Goal: Task Accomplishment & Management: Use online tool/utility

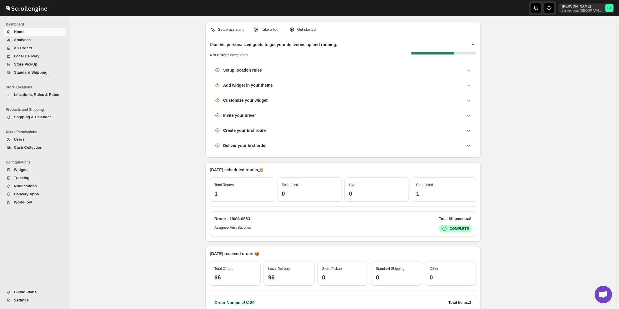
click at [26, 48] on span "All Orders" at bounding box center [23, 48] width 18 height 4
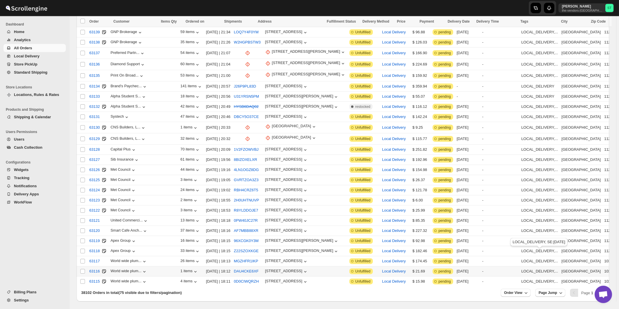
scroll to position [575, 0]
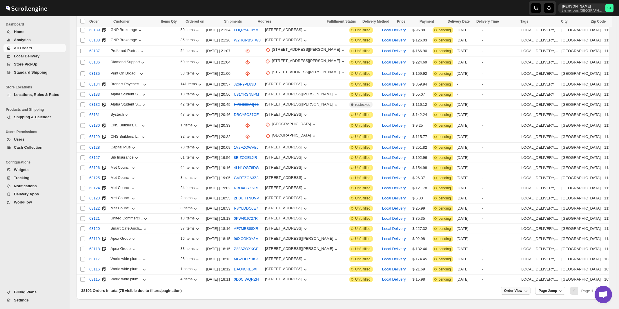
click at [517, 289] on span "Order View" at bounding box center [513, 291] width 18 height 5
click at [520, 251] on input "75" at bounding box center [516, 250] width 20 height 9
click at [521, 261] on div "Set" at bounding box center [520, 259] width 29 height 6
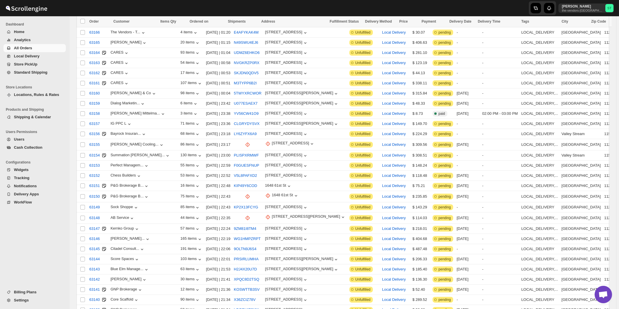
scroll to position [0, 0]
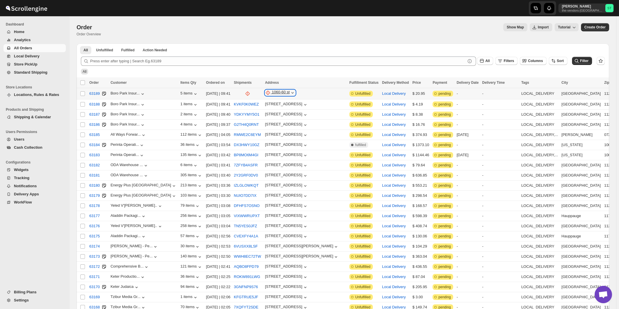
click at [279, 92] on div "1060-60 st" at bounding box center [281, 93] width 18 height 6
click at [278, 124] on span "Update manually" at bounding box center [279, 124] width 28 height 4
select select "US"
select select "[US_STATE]"
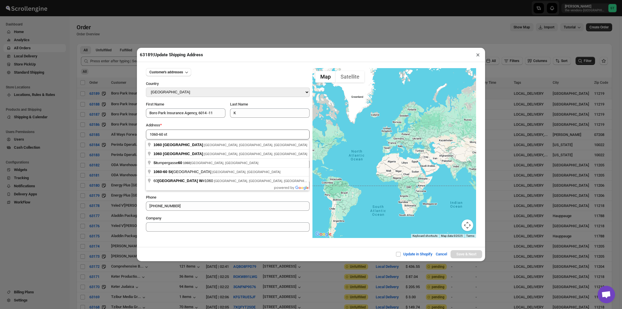
click at [200, 127] on div "Address *" at bounding box center [228, 125] width 164 height 6
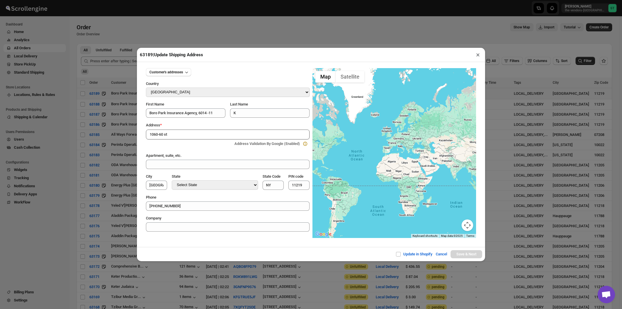
click at [199, 138] on input "1060-60 st" at bounding box center [228, 135] width 164 height 10
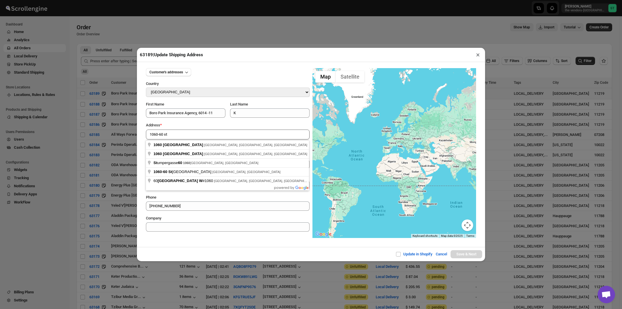
click at [201, 130] on div "Address * 1060-60 st Address Validation By Google (Enabled)" at bounding box center [228, 135] width 164 height 26
click at [205, 137] on input "1060-60 st" at bounding box center [228, 135] width 164 height 10
type input "1060 60th Street, Brooklyn, NY, USA"
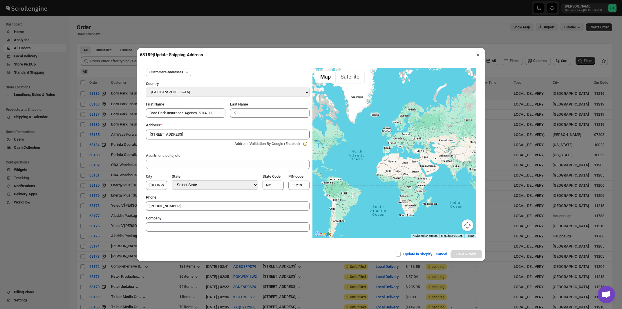
type input "[GEOGRAPHIC_DATA]"
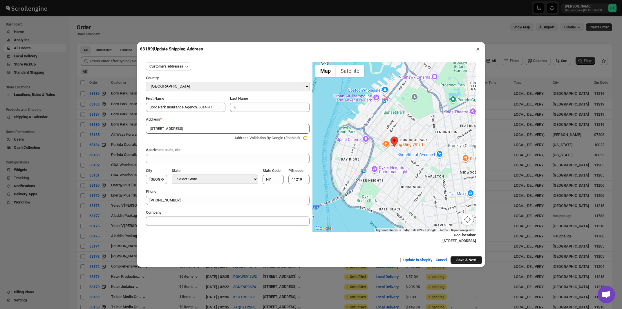
click at [457, 261] on button "Save & Next" at bounding box center [466, 260] width 32 height 8
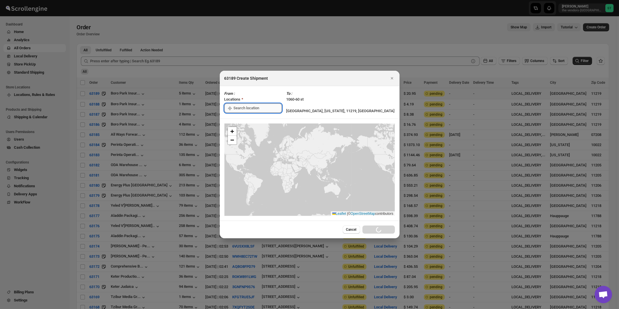
click at [242, 108] on input ":r4g:" at bounding box center [258, 108] width 48 height 9
click at [241, 121] on div "[STREET_ADDRESS]" at bounding box center [265, 121] width 71 height 6
type input "[STREET_ADDRESS]"
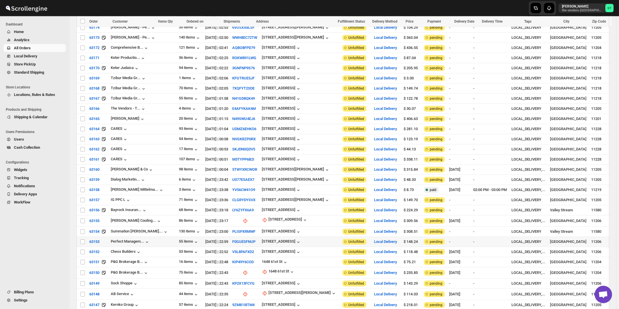
scroll to position [249, 0]
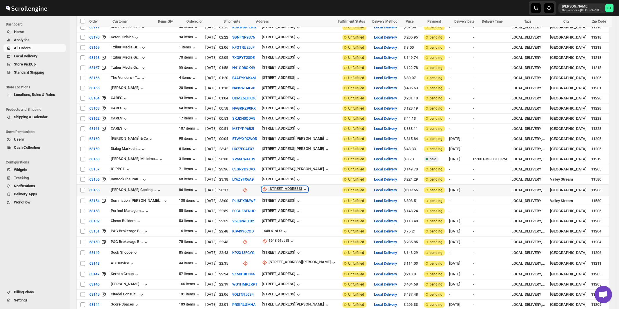
click at [273, 186] on div "[STREET_ADDRESS]" at bounding box center [286, 189] width 34 height 6
click at [273, 211] on span "Update manually" at bounding box center [277, 212] width 28 height 4
select select "US"
select select "[US_STATE]"
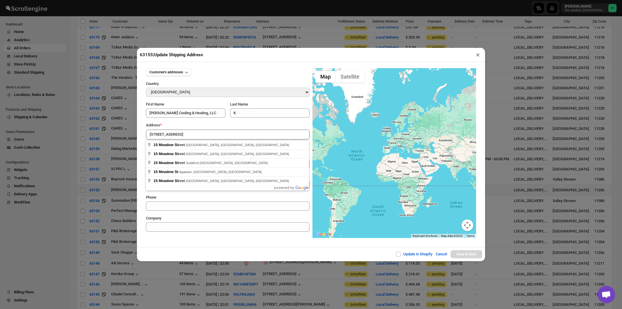
click at [192, 127] on div "Address *" at bounding box center [228, 125] width 164 height 6
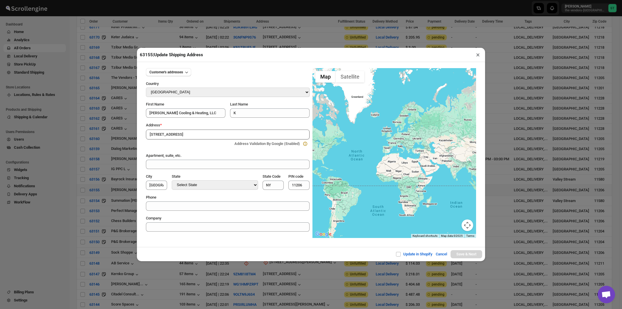
click at [186, 136] on input "[STREET_ADDRESS]" at bounding box center [228, 135] width 164 height 10
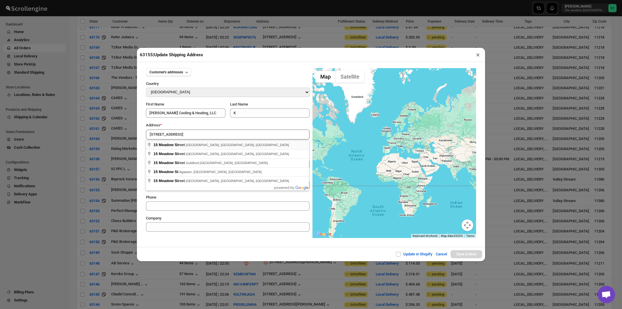
type input "15 Meadow Street, Brooklyn, NY, USA"
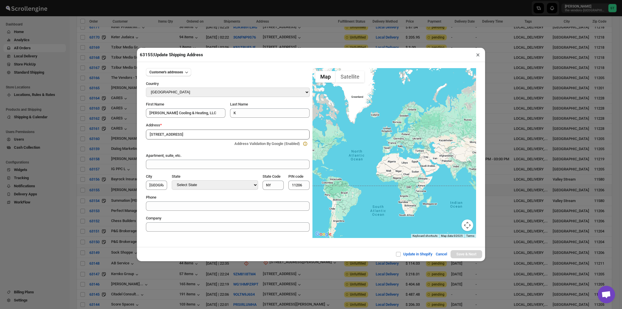
type input "[GEOGRAPHIC_DATA]"
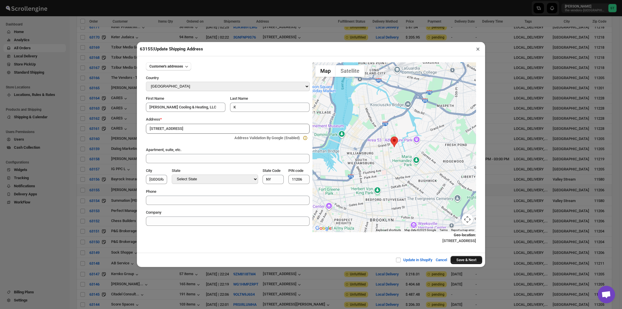
click at [459, 262] on button "Save & Next" at bounding box center [466, 260] width 32 height 8
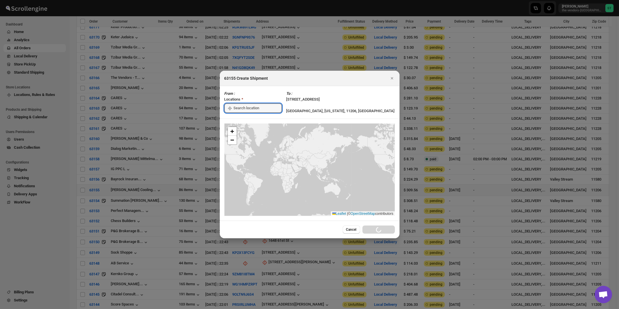
click at [253, 109] on input ":rgh:" at bounding box center [258, 108] width 48 height 9
click at [249, 123] on div "[STREET_ADDRESS]" at bounding box center [265, 121] width 71 height 6
type input "[STREET_ADDRESS]"
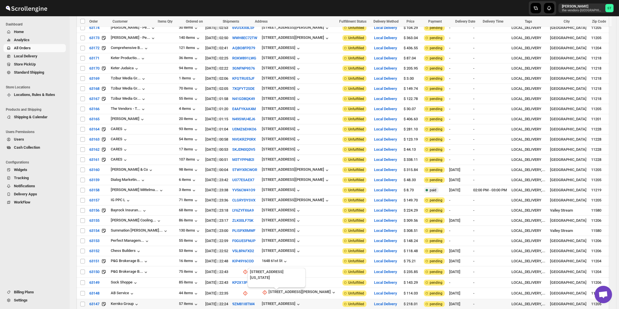
scroll to position [342, 0]
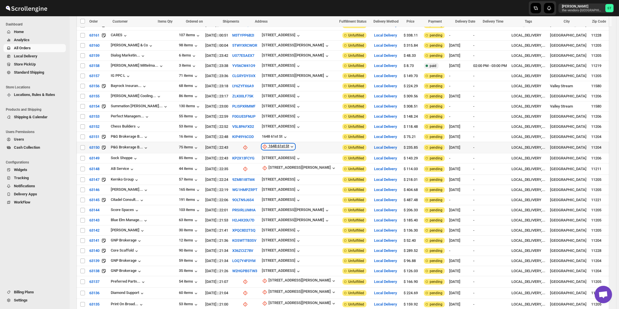
click at [271, 144] on div "1648 61st St" at bounding box center [279, 147] width 21 height 6
click at [269, 144] on div "1648 61st St" at bounding box center [279, 147] width 21 height 6
click at [269, 167] on span "Update manually" at bounding box center [274, 168] width 28 height 4
select select "US"
select select "[US_STATE]"
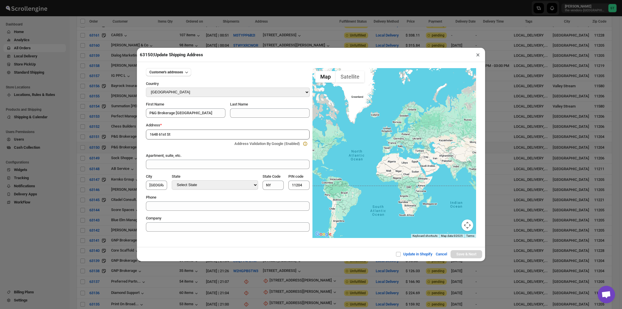
click at [202, 125] on div "Address *" at bounding box center [228, 125] width 164 height 6
click at [194, 135] on input "1648 61st St" at bounding box center [228, 135] width 164 height 10
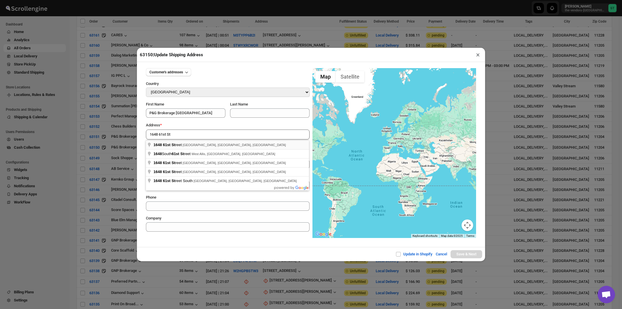
type input "1648 61st Street, Brooklyn, NY, USA"
type input "[GEOGRAPHIC_DATA]"
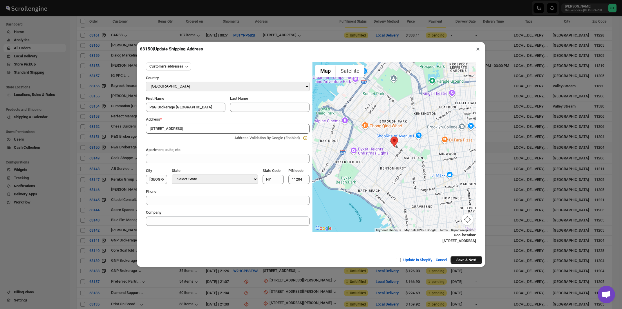
click at [464, 261] on button "Save & Next" at bounding box center [466, 260] width 32 height 8
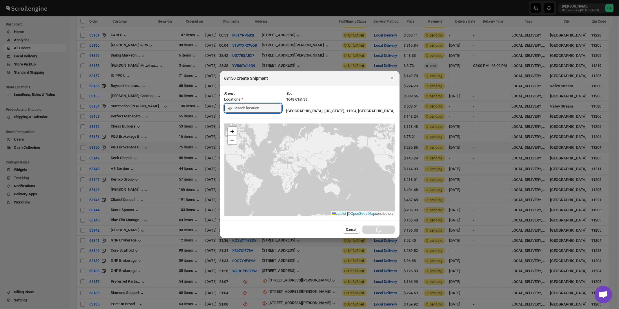
click at [247, 108] on input ":rid:" at bounding box center [258, 108] width 48 height 9
click at [244, 123] on div "[STREET_ADDRESS]" at bounding box center [265, 121] width 71 height 6
type input "[STREET_ADDRESS]"
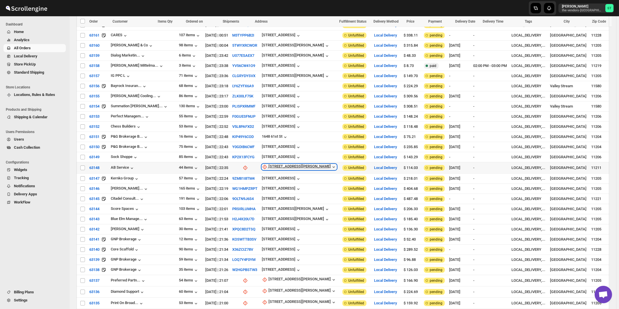
click at [276, 164] on div "[STREET_ADDRESS][PERSON_NAME]" at bounding box center [300, 167] width 62 height 6
click at [278, 189] on span "Update manually" at bounding box center [276, 188] width 28 height 4
select select "US"
select select "[US_STATE]"
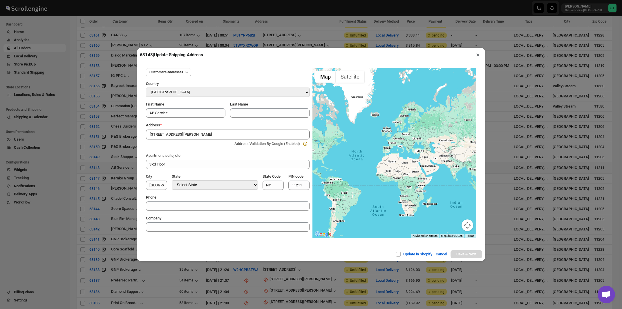
click at [194, 126] on div "Address *" at bounding box center [228, 125] width 164 height 6
click at [189, 134] on input "[STREET_ADDRESS][PERSON_NAME]" at bounding box center [228, 135] width 164 height 10
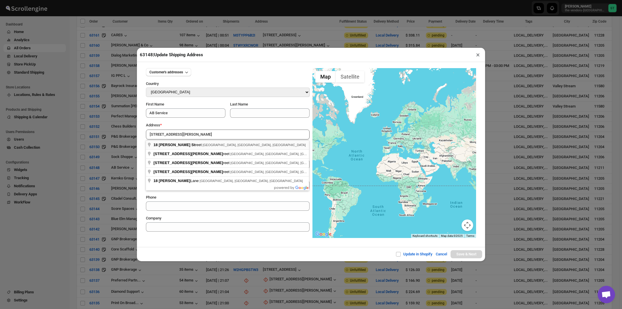
type input "18 Heyward Street, Brooklyn, NY, USA"
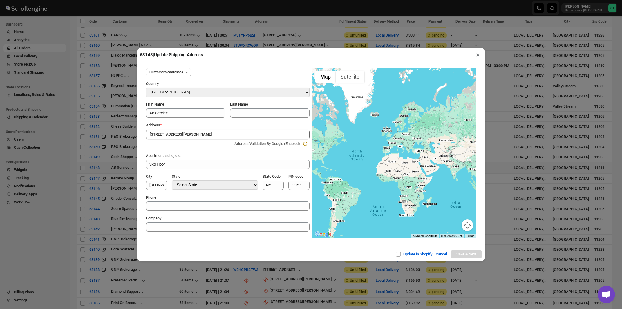
type input "[GEOGRAPHIC_DATA]"
type input "11249"
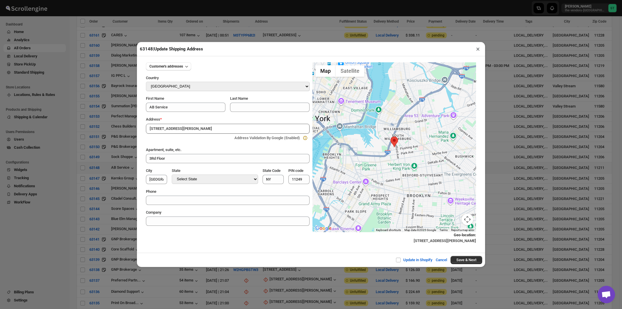
click at [477, 50] on button "×" at bounding box center [478, 49] width 8 height 8
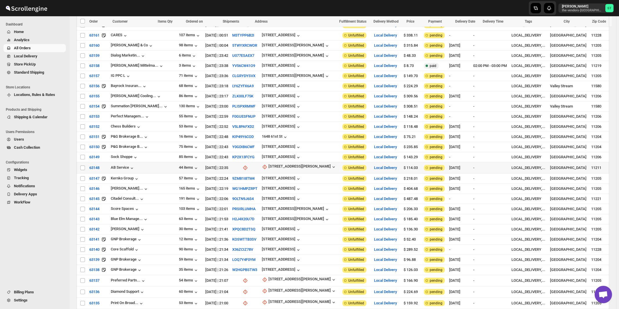
scroll to position [466, 0]
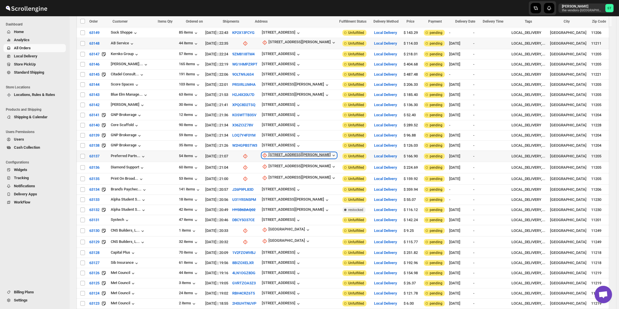
click at [272, 153] on div "[STREET_ADDRESS][PERSON_NAME]" at bounding box center [300, 156] width 62 height 6
click at [273, 175] on span "Update manually" at bounding box center [279, 174] width 28 height 4
select select "US"
select select "[US_STATE]"
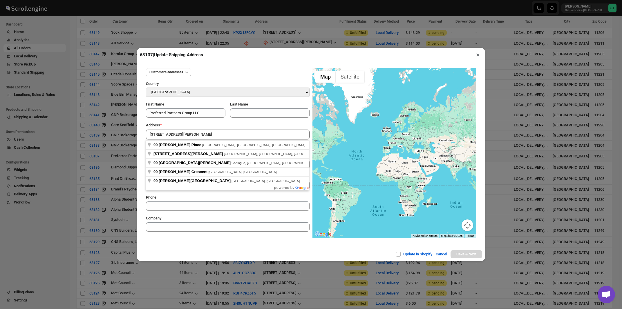
click at [193, 126] on div "Address *" at bounding box center [228, 125] width 164 height 6
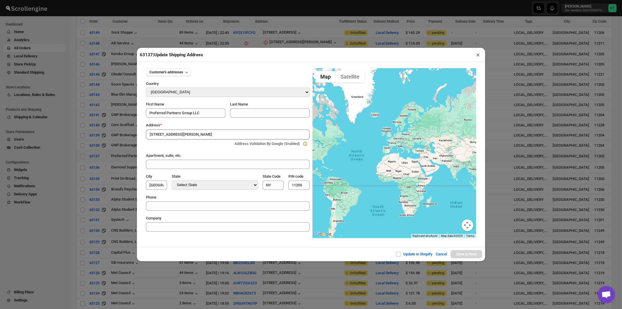
click at [195, 134] on input "[STREET_ADDRESS][PERSON_NAME]" at bounding box center [228, 135] width 164 height 10
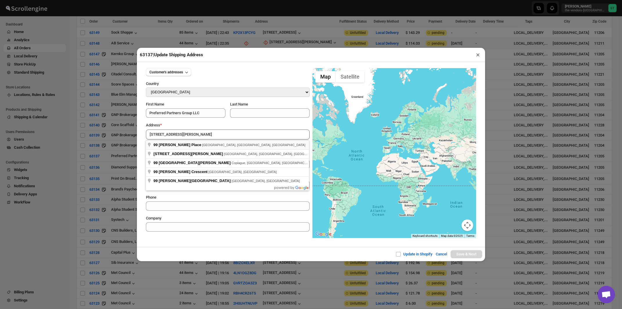
type input "99 Emerson Place, Brooklyn, NY, USA"
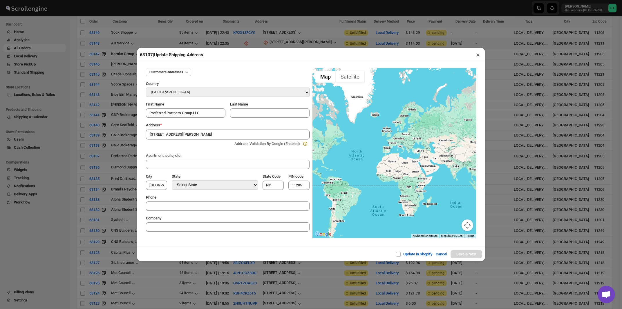
type input "[GEOGRAPHIC_DATA]"
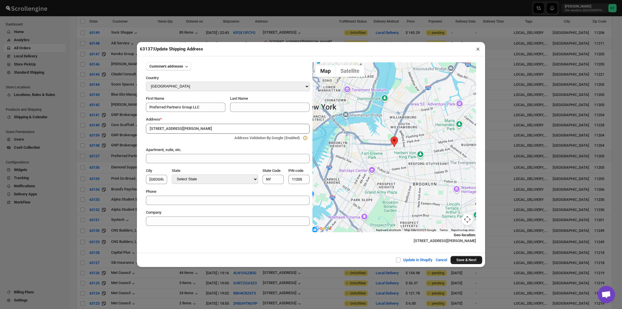
click at [461, 261] on button "Save & Next" at bounding box center [466, 260] width 32 height 8
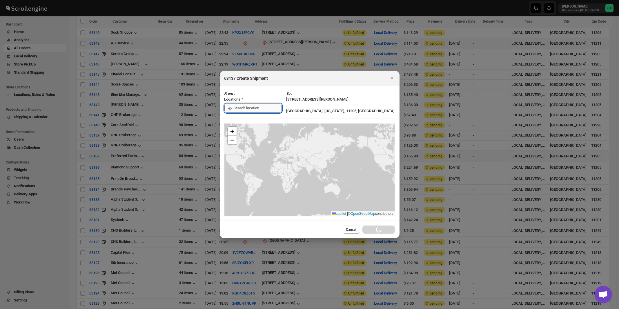
click at [252, 107] on input ":rn3:" at bounding box center [258, 108] width 48 height 9
click at [249, 119] on div "[STREET_ADDRESS]" at bounding box center [265, 121] width 71 height 6
type input "[STREET_ADDRESS]"
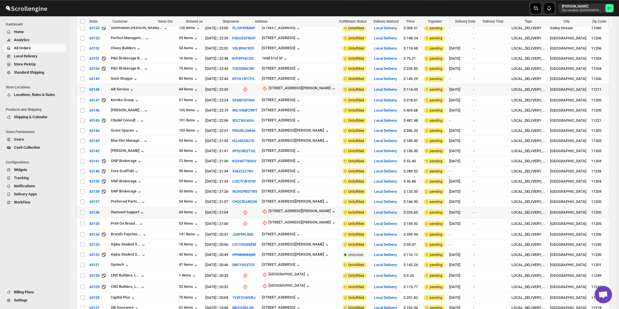
scroll to position [435, 0]
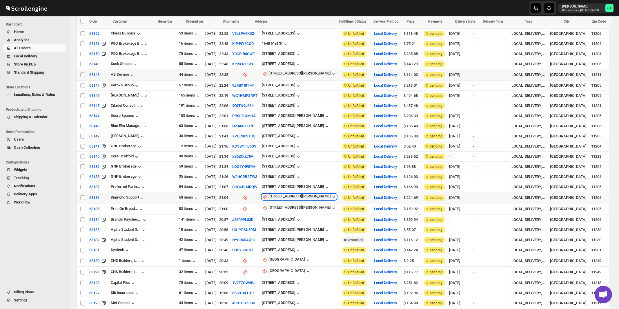
click at [273, 194] on div "[STREET_ADDRESS][PERSON_NAME]" at bounding box center [300, 197] width 62 height 6
click at [276, 219] on button "Update manually" at bounding box center [275, 215] width 41 height 9
select select "US"
select select "[US_STATE]"
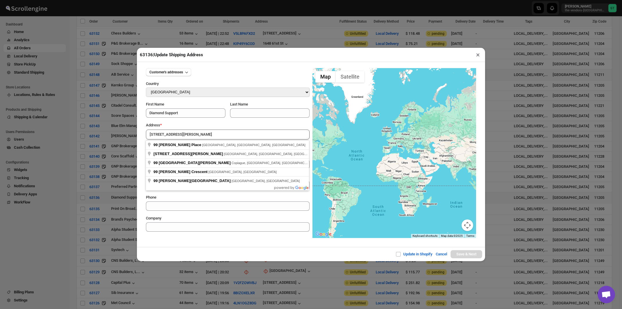
click at [205, 128] on div "Address *" at bounding box center [228, 125] width 164 height 6
click at [202, 137] on input "[STREET_ADDRESS][PERSON_NAME]" at bounding box center [228, 135] width 164 height 10
type input "99 Emerson Place, Brooklyn, NY, USA"
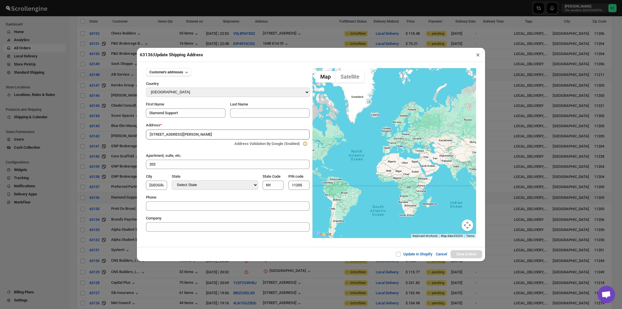
type input "[GEOGRAPHIC_DATA]"
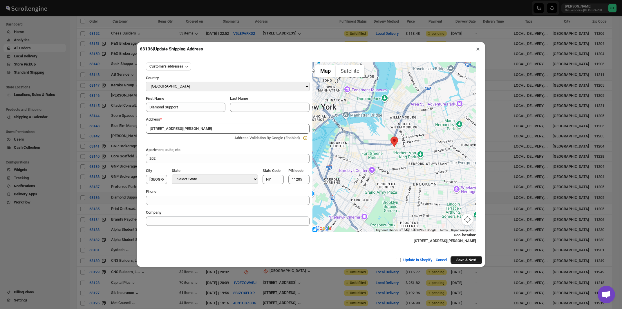
click at [463, 259] on button "Save & Next" at bounding box center [466, 260] width 32 height 8
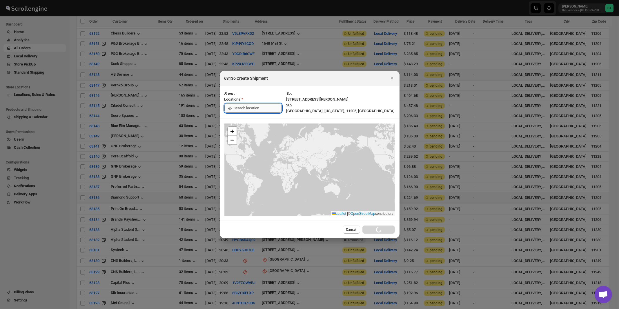
click at [252, 110] on input ":rne:" at bounding box center [258, 108] width 48 height 9
click at [252, 121] on div "[STREET_ADDRESS]" at bounding box center [265, 121] width 71 height 6
type input "[STREET_ADDRESS]"
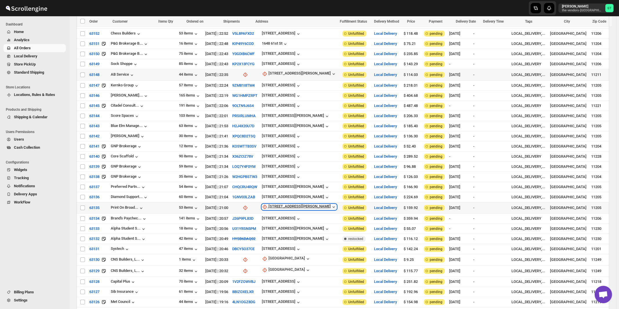
click at [272, 204] on div "[STREET_ADDRESS][PERSON_NAME]" at bounding box center [300, 207] width 62 height 6
click at [274, 225] on span "Update manually" at bounding box center [279, 225] width 28 height 4
select select "US"
select select "[US_STATE]"
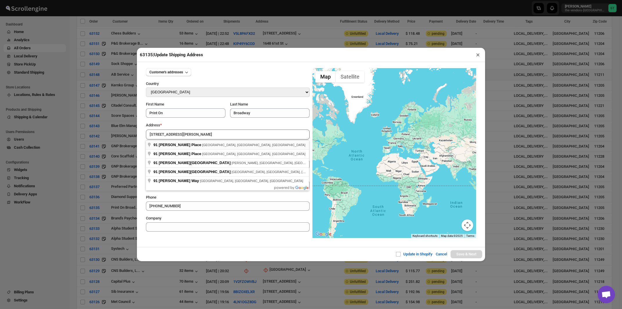
type input "91 Emerson Place, Brooklyn, NY, USA"
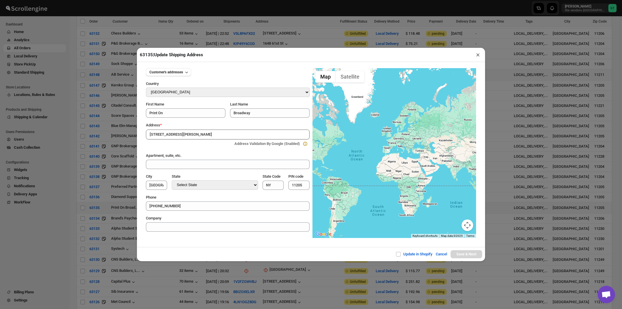
type input "[GEOGRAPHIC_DATA]"
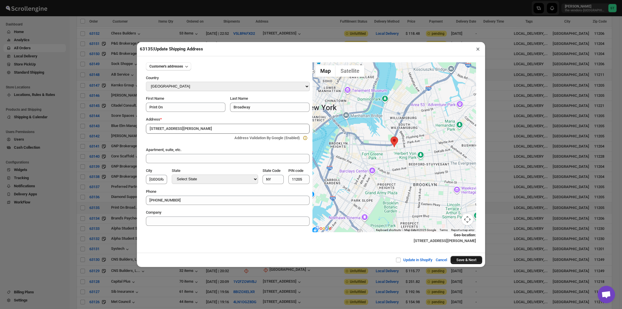
click at [463, 262] on button "Save & Next" at bounding box center [466, 260] width 32 height 8
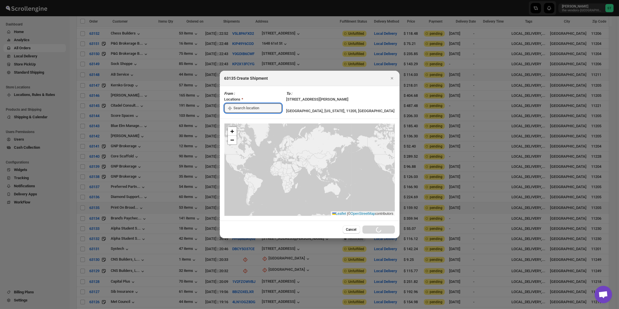
click at [262, 108] on input ":rnq:" at bounding box center [258, 108] width 48 height 9
click at [259, 119] on div "[STREET_ADDRESS]" at bounding box center [265, 121] width 71 height 6
type input "[STREET_ADDRESS]"
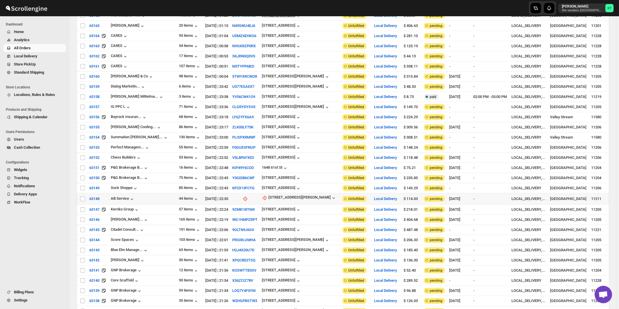
scroll to position [0, 0]
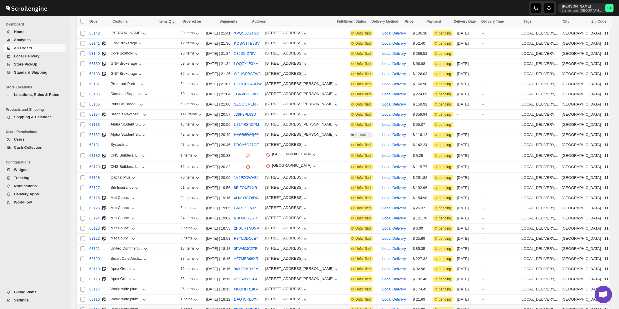
scroll to position [569, 0]
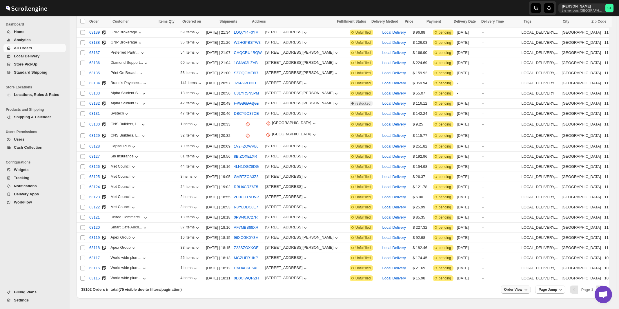
click at [516, 287] on span "Order View" at bounding box center [513, 289] width 18 height 5
click at [517, 251] on input "75" at bounding box center [516, 250] width 20 height 9
click at [519, 259] on div "Set" at bounding box center [520, 259] width 29 height 6
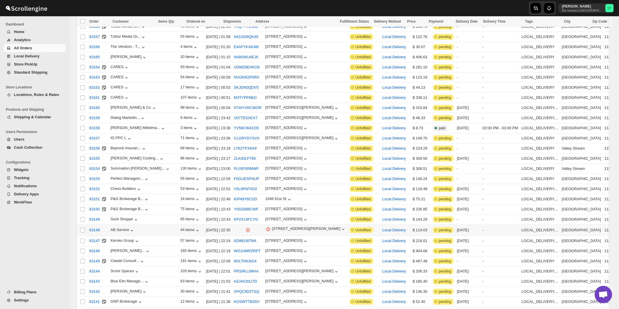
scroll to position [404, 0]
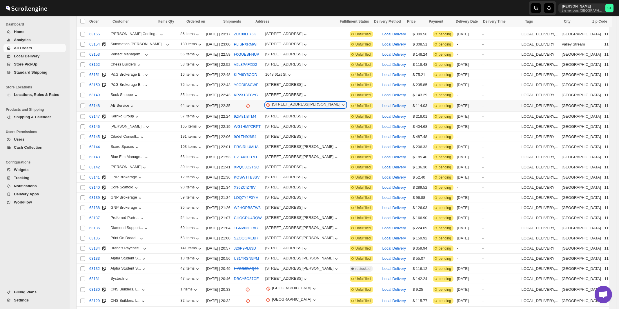
click at [276, 102] on div "[STREET_ADDRESS][PERSON_NAME]" at bounding box center [306, 105] width 68 height 6
click at [276, 125] on span "Update manually" at bounding box center [276, 126] width 28 height 4
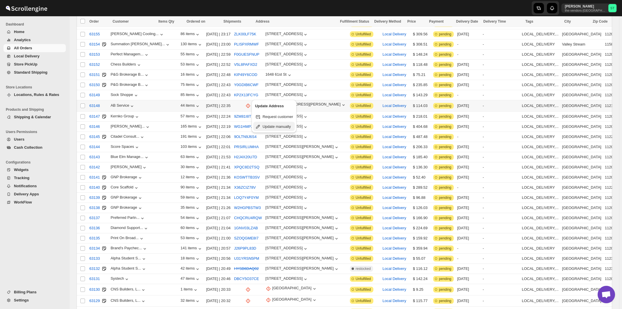
select select "US"
select select "[US_STATE]"
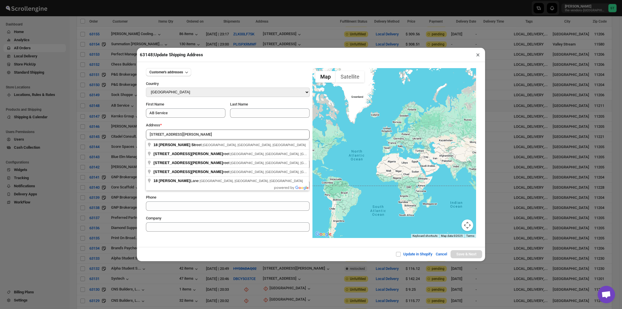
click at [194, 121] on div "Customer's addresses Country Select Country Afghanistan Åland Islands Albania A…" at bounding box center [228, 148] width 164 height 168
click at [192, 132] on input "[STREET_ADDRESS][PERSON_NAME]" at bounding box center [228, 135] width 164 height 10
type input "18 Heyward Street, Brooklyn, NY, USA"
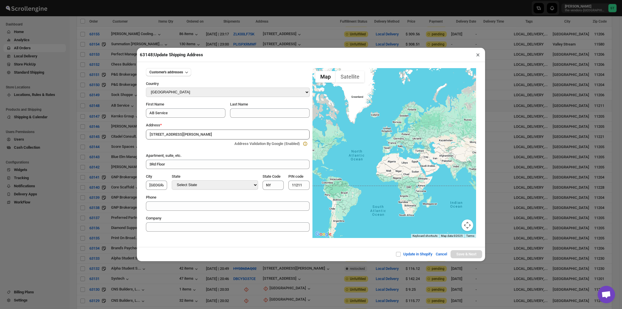
type input "[GEOGRAPHIC_DATA]"
type input "11249"
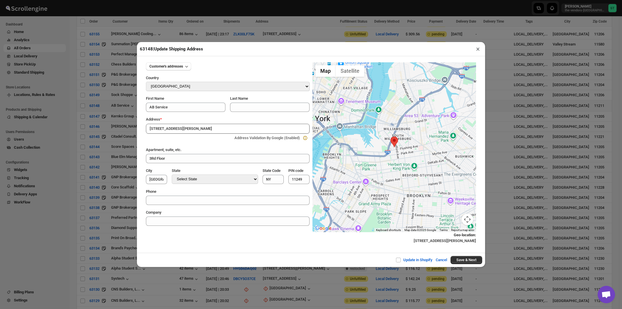
click at [476, 51] on button "×" at bounding box center [478, 49] width 8 height 8
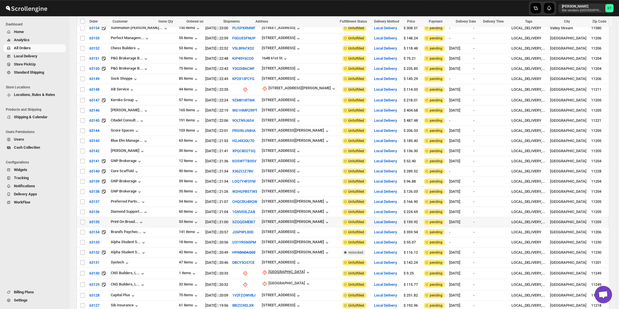
scroll to position [466, 0]
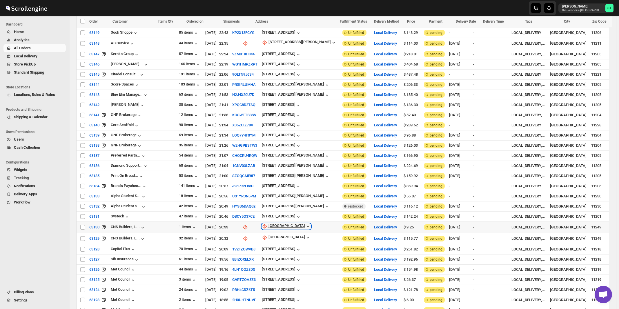
click at [274, 224] on div "[GEOGRAPHIC_DATA]" at bounding box center [287, 227] width 37 height 6
click at [273, 243] on span "Update manually" at bounding box center [281, 243] width 28 height 4
select select "US"
select select "[US_STATE]"
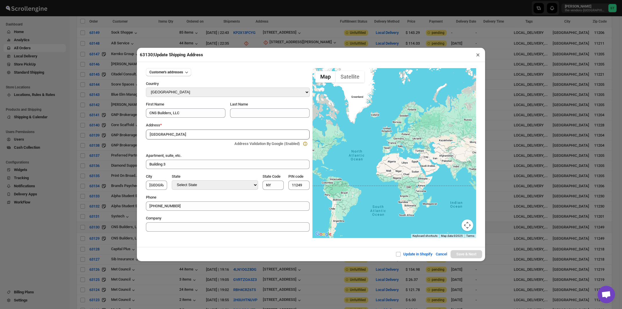
click at [197, 125] on div "Address *" at bounding box center [228, 125] width 164 height 6
click at [197, 136] on input "[GEOGRAPHIC_DATA]" at bounding box center [228, 135] width 164 height 10
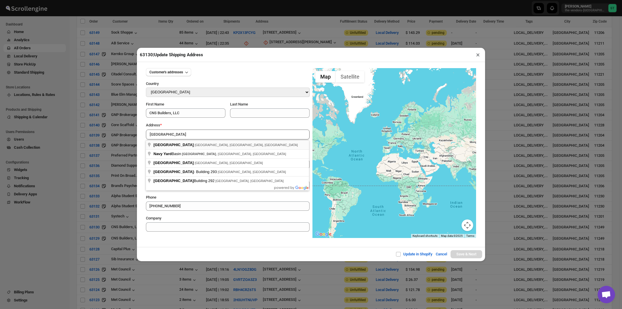
type input "[GEOGRAPHIC_DATA], [GEOGRAPHIC_DATA], [GEOGRAPHIC_DATA], [GEOGRAPHIC_DATA]"
type input "[GEOGRAPHIC_DATA]"
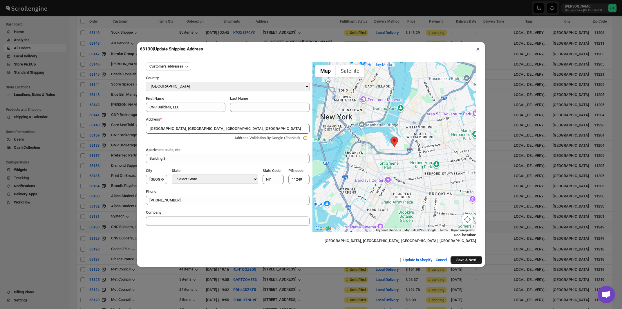
click at [457, 261] on button "Save & Next" at bounding box center [466, 260] width 32 height 8
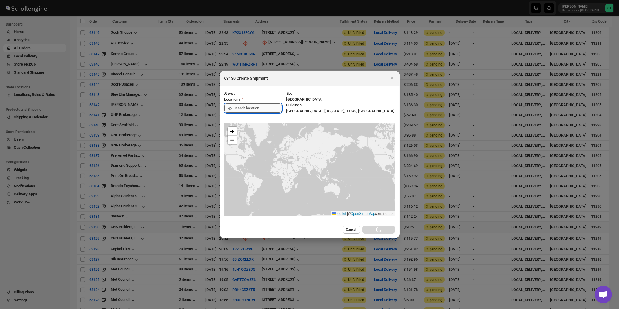
click at [253, 108] on input ":rnj:" at bounding box center [258, 108] width 48 height 9
click at [252, 122] on div "[STREET_ADDRESS]" at bounding box center [265, 121] width 71 height 6
type input "[STREET_ADDRESS]"
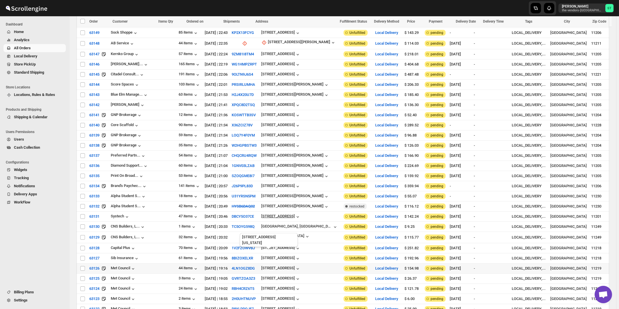
scroll to position [497, 0]
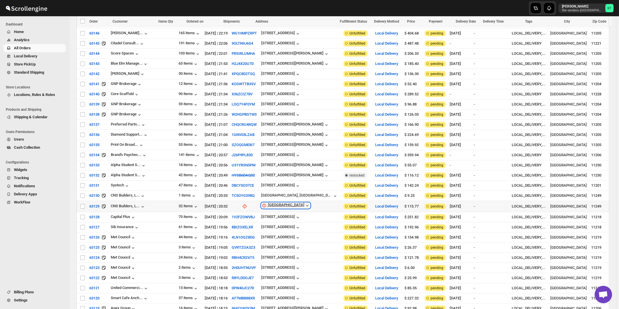
click at [274, 203] on div "[GEOGRAPHIC_DATA]" at bounding box center [286, 206] width 37 height 6
click at [273, 221] on span "Update manually" at bounding box center [281, 222] width 28 height 4
select select "US"
select select "[US_STATE]"
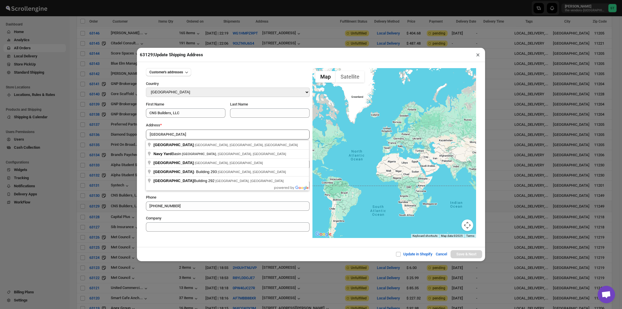
click at [194, 124] on div "Address *" at bounding box center [228, 125] width 164 height 6
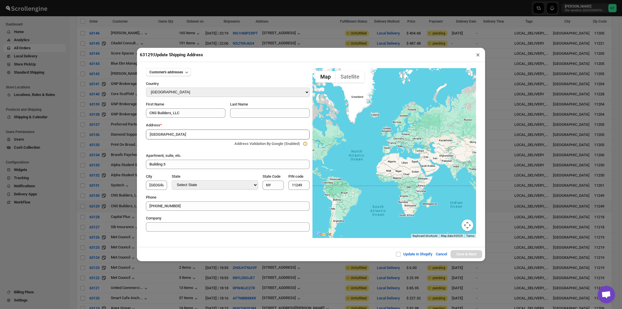
click at [193, 135] on input "[GEOGRAPHIC_DATA]" at bounding box center [228, 135] width 164 height 10
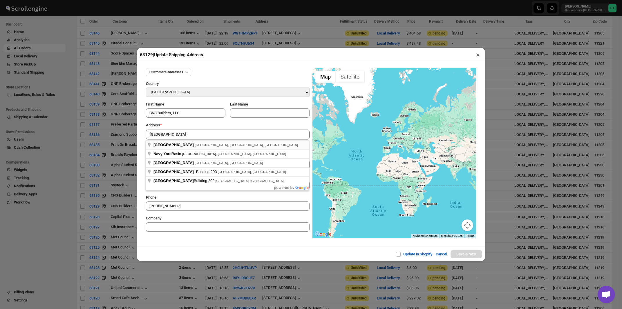
type input "[GEOGRAPHIC_DATA], [GEOGRAPHIC_DATA], [GEOGRAPHIC_DATA], [GEOGRAPHIC_DATA]"
type input "[GEOGRAPHIC_DATA]"
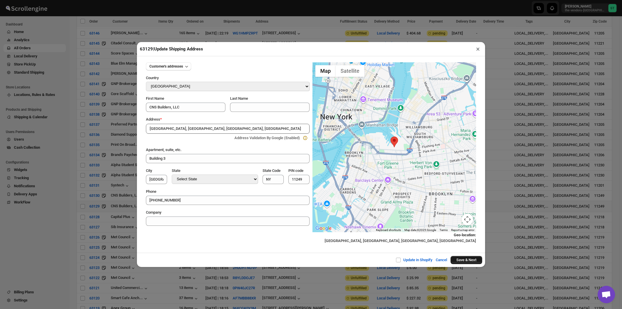
click at [473, 261] on button "Save & Next" at bounding box center [466, 260] width 32 height 8
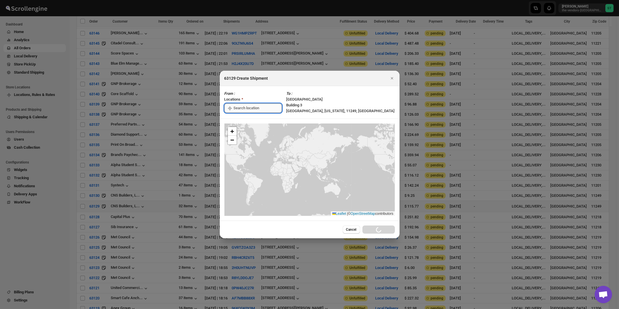
click at [246, 106] on input ":ro0:" at bounding box center [258, 108] width 48 height 9
click at [247, 121] on div "[STREET_ADDRESS]" at bounding box center [265, 121] width 71 height 6
type input "[STREET_ADDRESS]"
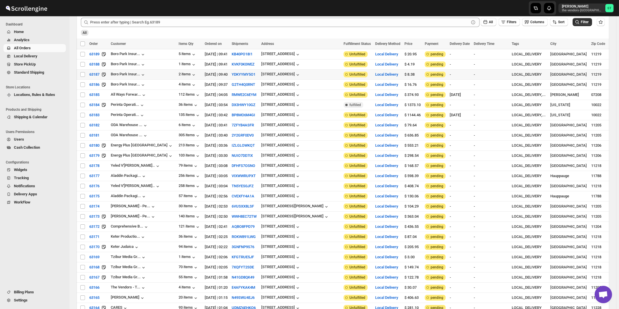
scroll to position [0, 0]
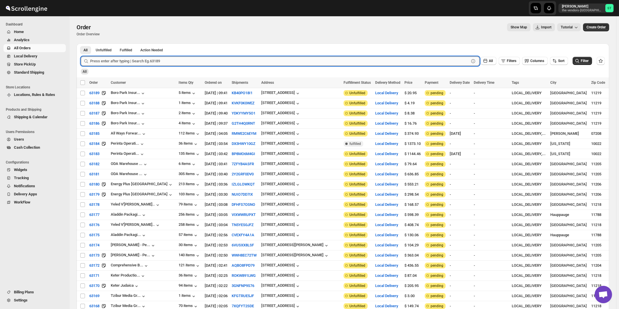
click at [302, 59] on input "text" at bounding box center [279, 61] width 379 height 9
click at [81, 44] on button "Submit" at bounding box center [89, 47] width 17 height 6
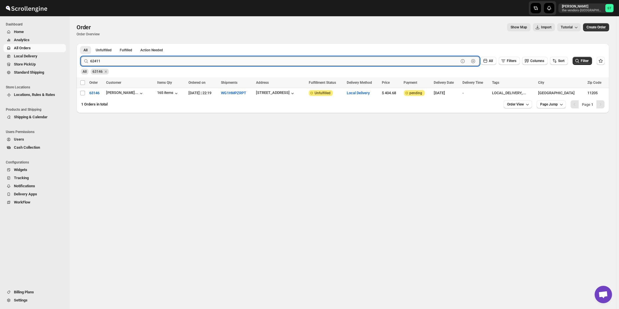
click at [81, 44] on button "Submit" at bounding box center [89, 47] width 17 height 6
type input "63148"
click at [81, 44] on button "Submit" at bounding box center [89, 47] width 17 height 6
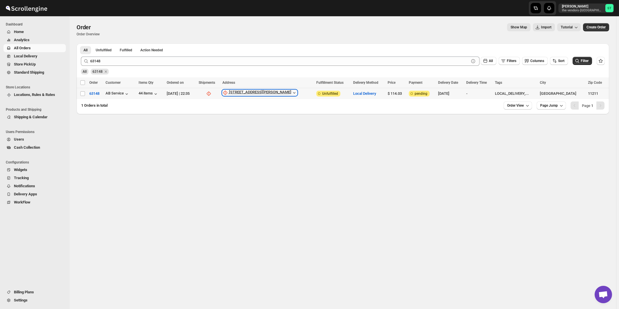
click at [270, 93] on div "[STREET_ADDRESS][PERSON_NAME]" at bounding box center [260, 93] width 62 height 6
click at [267, 127] on span "Update manually" at bounding box center [272, 124] width 30 height 6
select select "US"
select select "[US_STATE]"
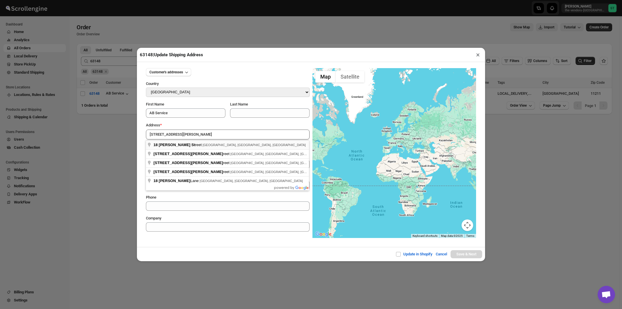
type input "18 Heyward Street, Brooklyn, NY, USA"
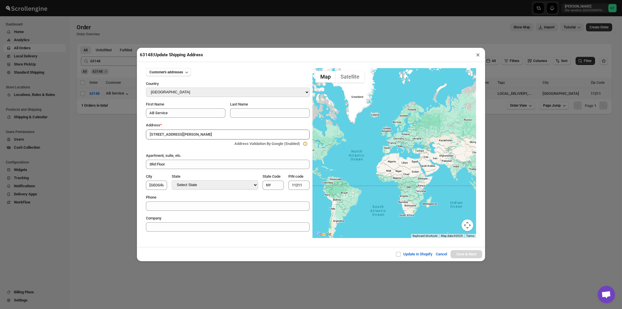
type input "[GEOGRAPHIC_DATA]"
type input "11249"
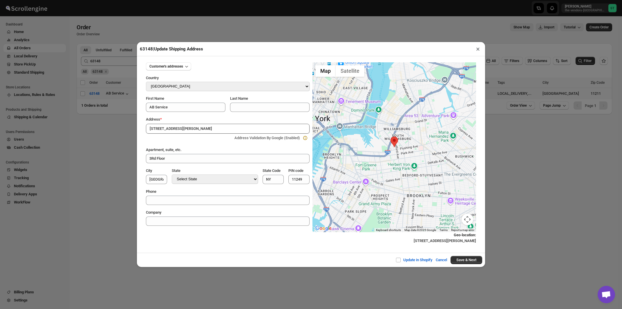
click at [478, 49] on button "×" at bounding box center [478, 49] width 8 height 8
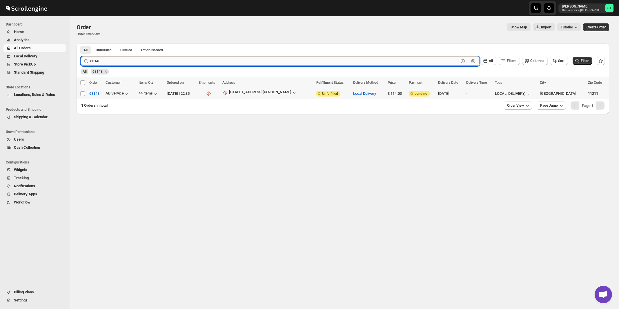
click at [128, 63] on input "63148" at bounding box center [274, 61] width 369 height 9
type input "63013"
click at [81, 44] on button "Submit" at bounding box center [89, 47] width 17 height 6
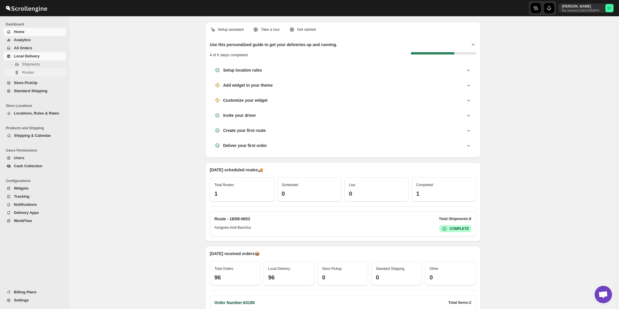
click at [24, 73] on span "Routes" at bounding box center [28, 72] width 12 height 4
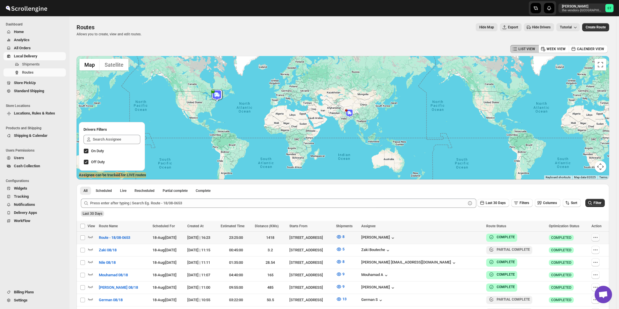
click at [596, 238] on icon "button" at bounding box center [596, 238] width 6 height 6
checkbox input "true"
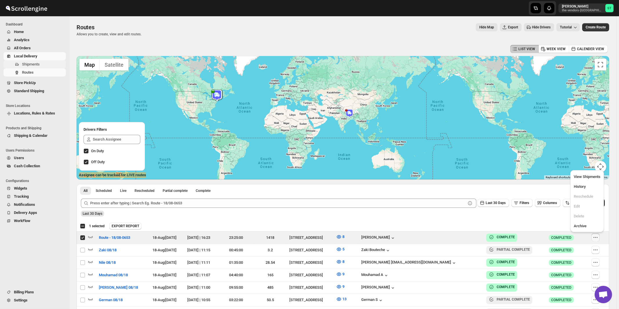
click at [26, 64] on span "Shipments" at bounding box center [31, 64] width 18 height 4
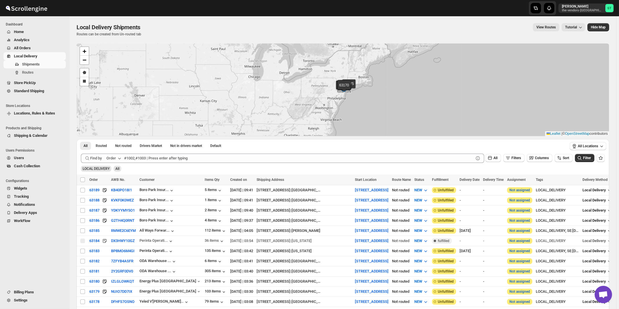
click at [119, 158] on icon "button" at bounding box center [119, 159] width 3 height 2
click at [112, 199] on div "Customer Name" at bounding box center [115, 202] width 27 height 6
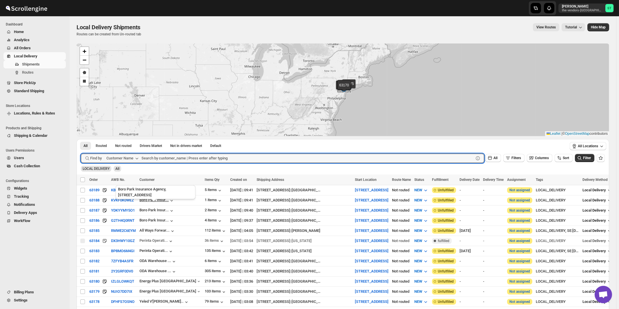
paste input "IG PPC"
type input "IG PPC"
click at [81, 139] on button "Submit" at bounding box center [89, 142] width 17 height 6
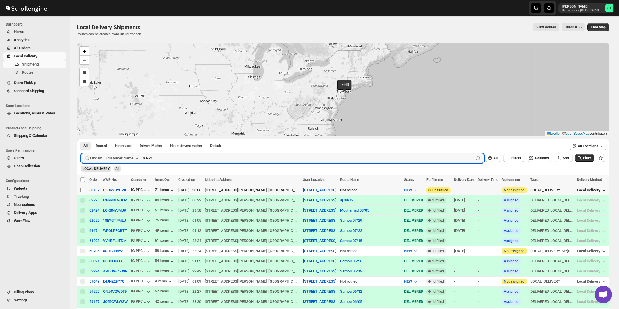
click at [83, 190] on input "Select shipment" at bounding box center [82, 190] width 5 height 5
checkbox input "true"
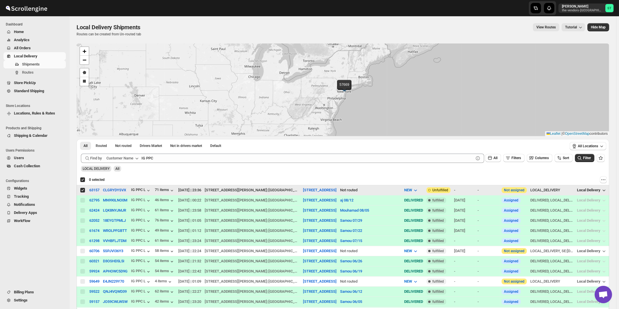
checkbox input "true"
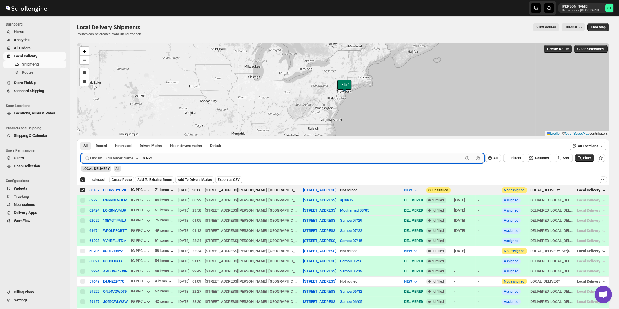
click at [159, 157] on input "IG PPC" at bounding box center [303, 158] width 322 height 9
paste input "Core Scaffold"
type input "Core Scaffold"
click at [81, 139] on button "Submit" at bounding box center [89, 142] width 17 height 6
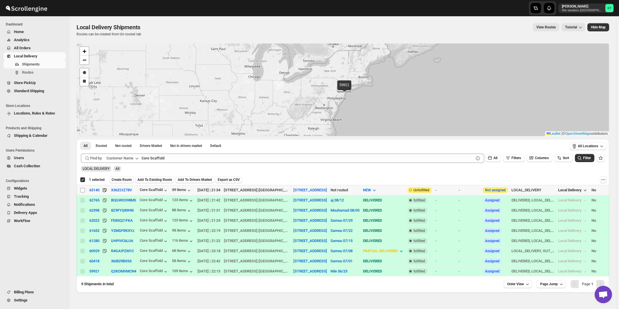
click at [83, 191] on input "Select shipment" at bounding box center [82, 190] width 5 height 5
checkbox input "true"
checkbox input "false"
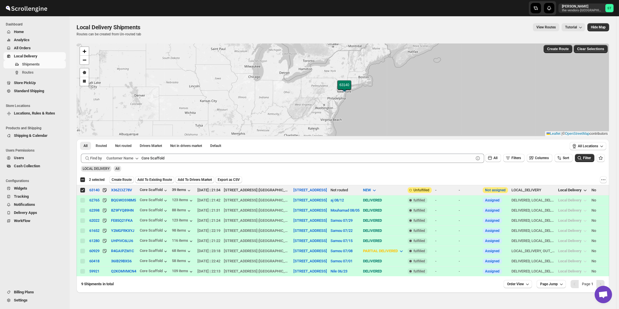
click at [128, 159] on div "Customer Name" at bounding box center [119, 158] width 27 height 6
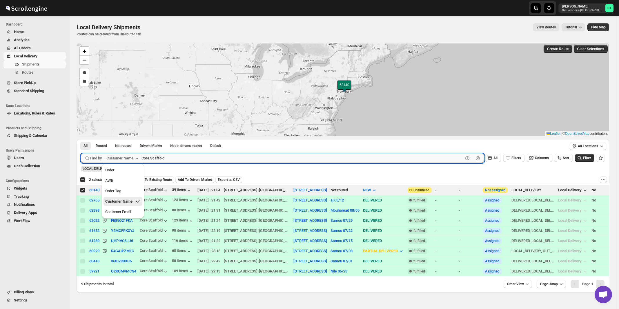
click at [161, 159] on input "Core Scaffold" at bounding box center [303, 158] width 322 height 9
paste input "[PERSON_NAME] Cooling & Heating, LLC"
type input "[PERSON_NAME] Cooling & Heating, LLC"
click at [81, 139] on button "Submit" at bounding box center [89, 142] width 17 height 6
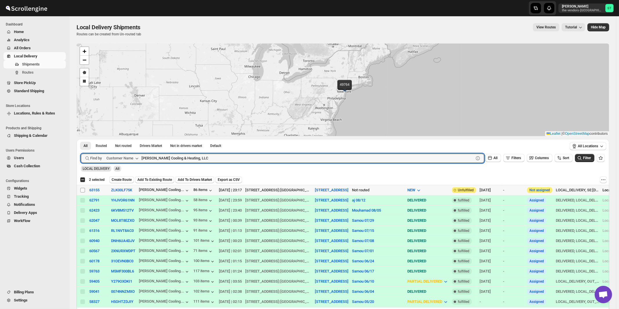
click at [81, 190] on input "Select shipment" at bounding box center [82, 190] width 5 height 5
checkbox input "true"
click at [179, 158] on input "[PERSON_NAME] Cooling & Heating, LLC" at bounding box center [303, 158] width 322 height 9
paste input "[PERSON_NAME] Sky Builders"
click at [81, 139] on button "Submit" at bounding box center [89, 142] width 17 height 6
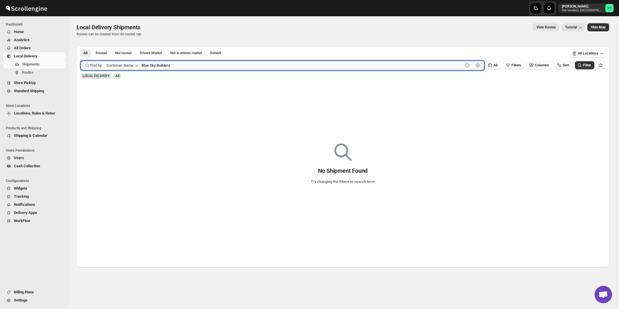
paste input "[PERSON_NAME]"
type input "[PERSON_NAME]"
click at [81, 46] on button "Submit" at bounding box center [89, 49] width 17 height 6
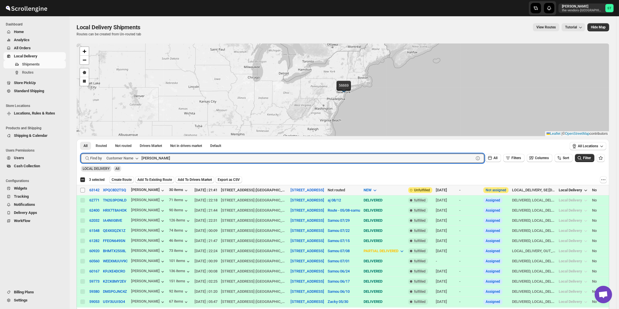
click at [82, 190] on input "Select shipment" at bounding box center [82, 190] width 5 height 5
checkbox input "true"
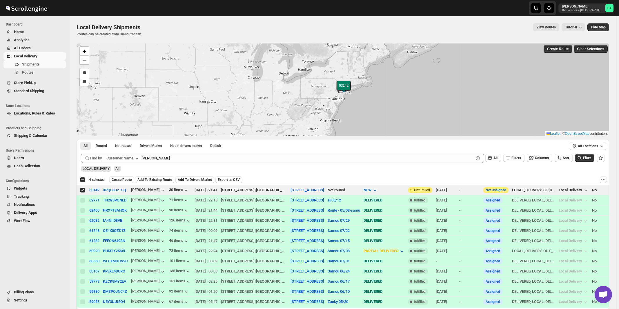
click at [173, 153] on div "All Routed Not routed Drivers Market Not in drivers market Default More Filters…" at bounding box center [322, 146] width 490 height 15
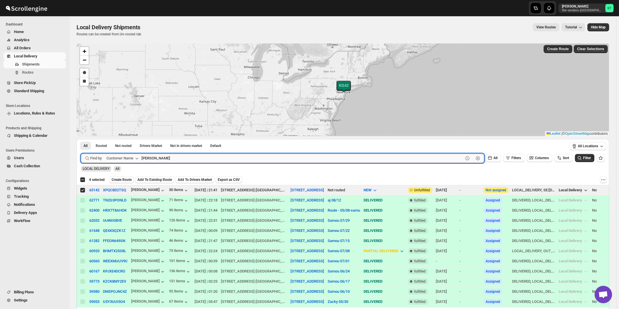
click at [173, 159] on input "[PERSON_NAME]" at bounding box center [303, 158] width 322 height 9
paste input "[PERSON_NAME] - Pesach Tikvah 3rd floor"
type input "[PERSON_NAME] - Pesach Tikvah 3rd floor"
click at [81, 139] on button "Submit" at bounding box center [89, 142] width 17 height 6
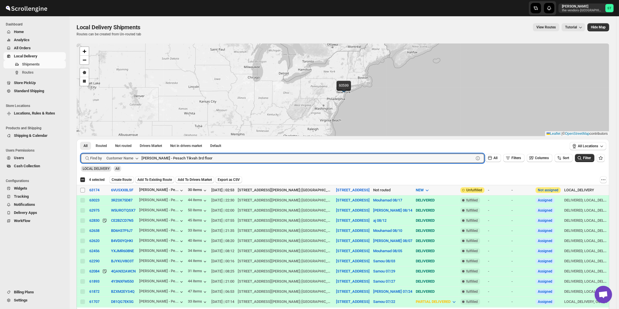
click at [83, 190] on input "Select shipment" at bounding box center [82, 190] width 5 height 5
checkbox input "true"
click at [214, 161] on input "[PERSON_NAME] - Pesach Tikvah 3rd floor" at bounding box center [303, 158] width 322 height 9
paste input "4th"
type input "[PERSON_NAME] - Pesach Tikvah 4th floor"
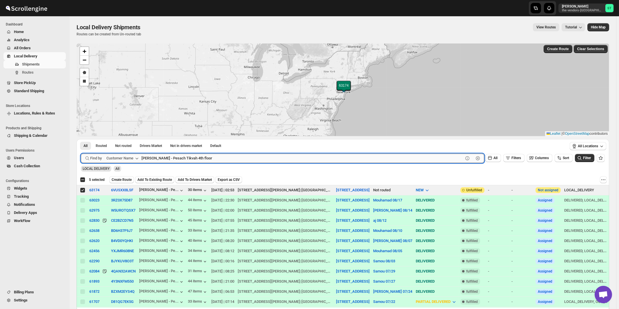
click at [81, 139] on button "Submit" at bounding box center [89, 142] width 17 height 6
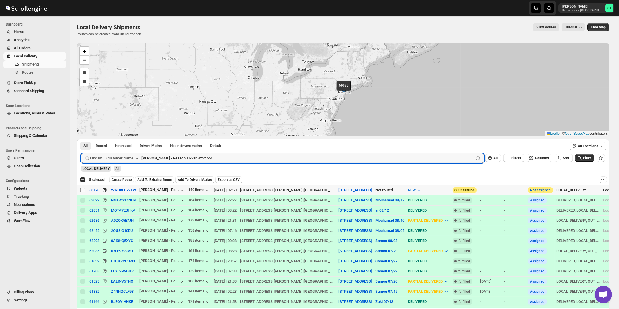
click at [83, 189] on input "Select shipment" at bounding box center [82, 190] width 5 height 5
checkbox input "true"
click at [208, 158] on input "[PERSON_NAME] - Pesach Tikvah 4th floor" at bounding box center [303, 158] width 322 height 9
paste input "Kernko Group"
type input "Kernko Group"
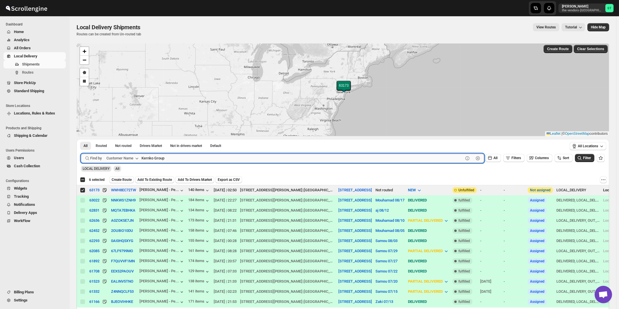
click at [81, 139] on button "Submit" at bounding box center [89, 142] width 17 height 6
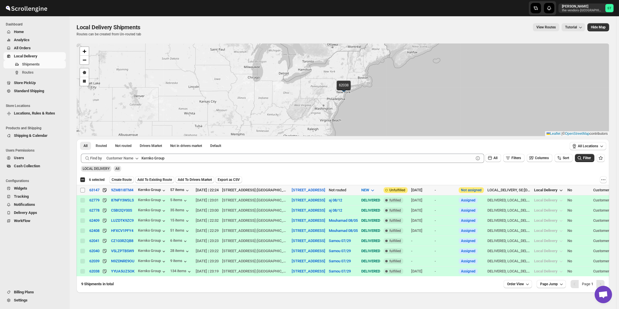
click at [82, 189] on input "Select shipment" at bounding box center [82, 190] width 5 height 5
checkbox input "true"
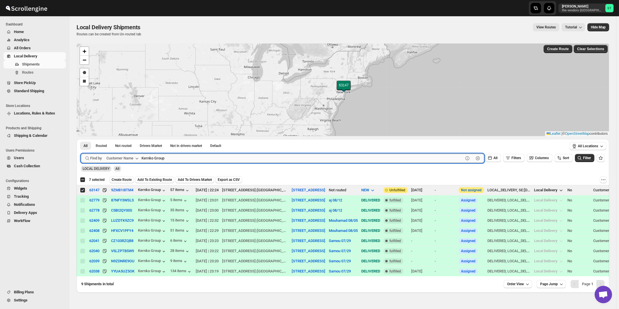
click at [199, 157] on input "Kernko Group" at bounding box center [303, 158] width 322 height 9
paste input "Pelican Interiors"
click at [81, 139] on button "Submit" at bounding box center [89, 142] width 17 height 6
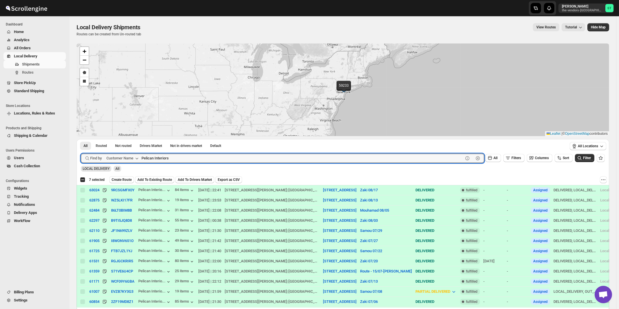
paste input "Heartfelt Builde"
type input "Heartfelt Builders"
click at [81, 139] on button "Submit" at bounding box center [89, 142] width 17 height 6
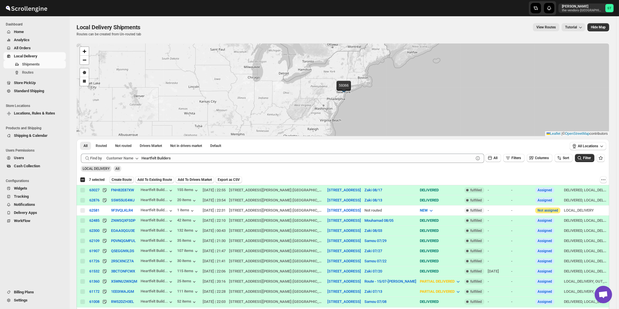
click at [117, 179] on span "Create Route" at bounding box center [122, 179] width 20 height 5
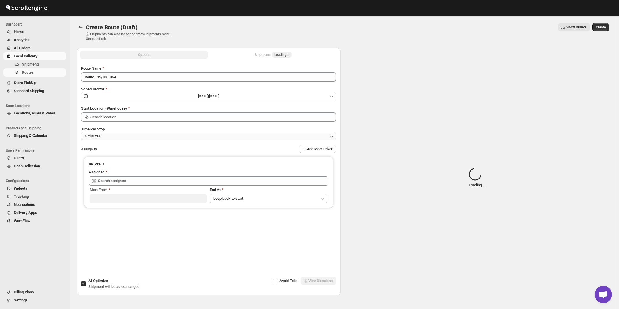
type input "[STREET_ADDRESS]"
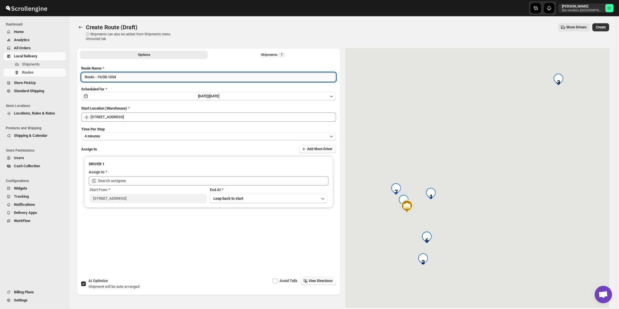
click at [153, 78] on input "Route - 19/08-1054" at bounding box center [208, 77] width 255 height 9
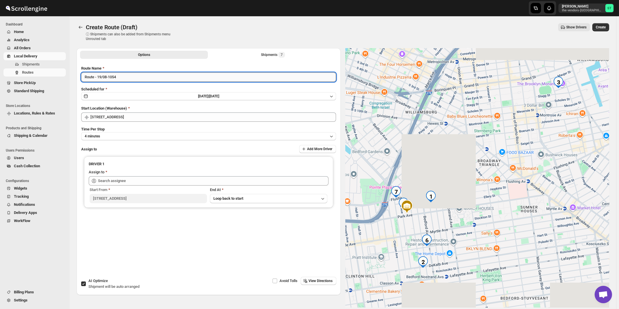
paste input "A J"
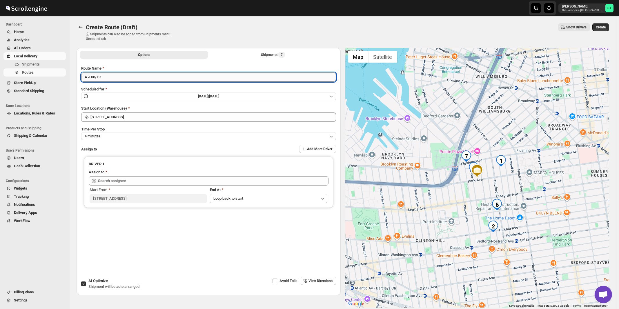
type input "A J 08/19"
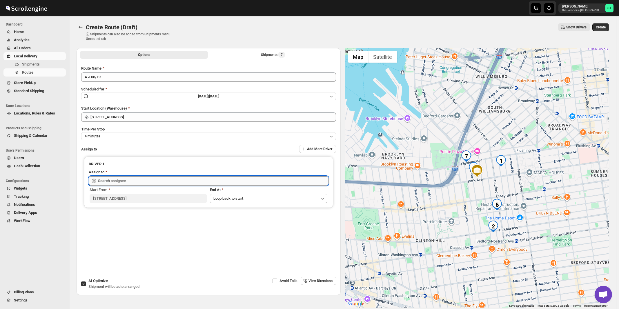
click at [109, 180] on input "text" at bounding box center [213, 180] width 231 height 9
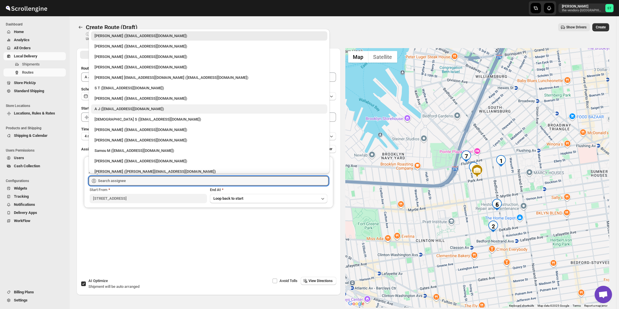
click at [105, 110] on div "A J ([EMAIL_ADDRESS][DOMAIN_NAME])" at bounding box center [209, 109] width 229 height 6
type input "A J ([EMAIL_ADDRESS][DOMAIN_NAME])"
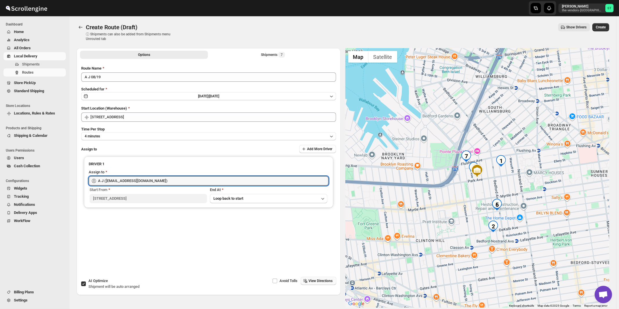
click at [329, 280] on span "View Directions" at bounding box center [321, 281] width 24 height 5
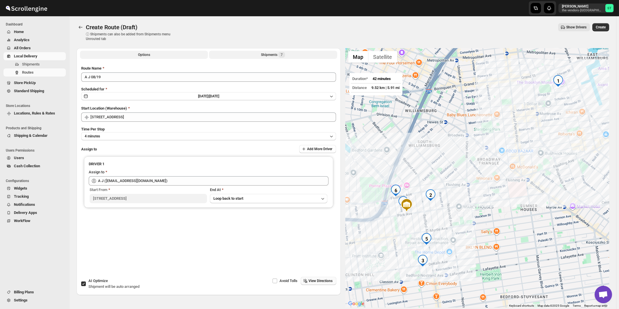
click at [265, 54] on div "Shipments 7" at bounding box center [273, 55] width 24 height 6
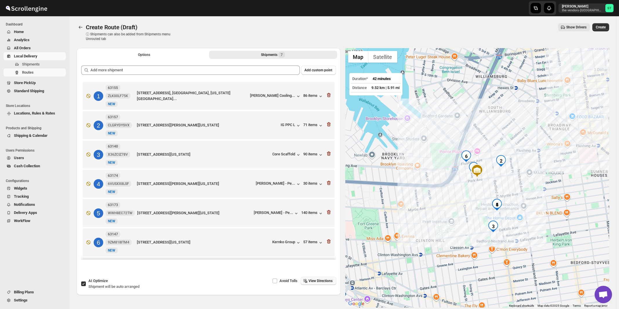
click at [104, 284] on div "AI Optimize Shipment will be auto arranged" at bounding box center [113, 284] width 51 height 12
click at [86, 284] on input "AI Optimize Shipment will be auto arranged" at bounding box center [83, 284] width 5 height 5
checkbox input "false"
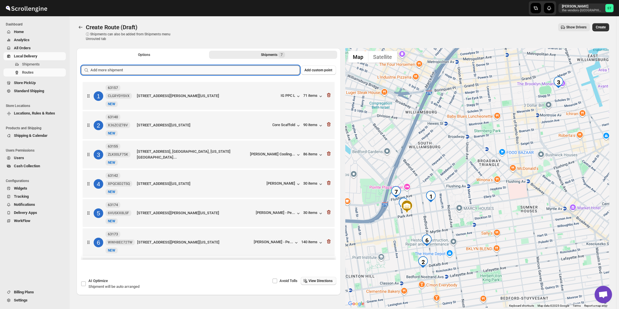
click at [211, 72] on input "text" at bounding box center [194, 70] width 209 height 9
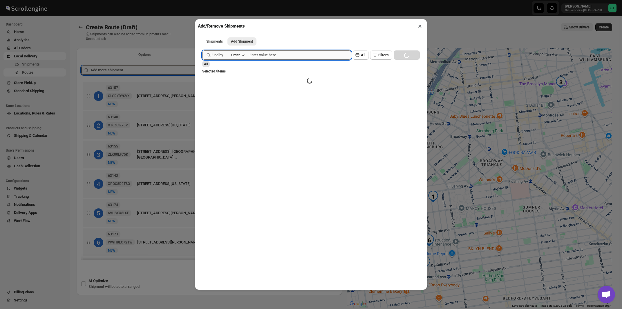
click at [285, 56] on input "text" at bounding box center [300, 54] width 102 height 9
paste input "63146"
type input "63146"
click at [202, 0] on button "Submit" at bounding box center [210, 3] width 17 height 6
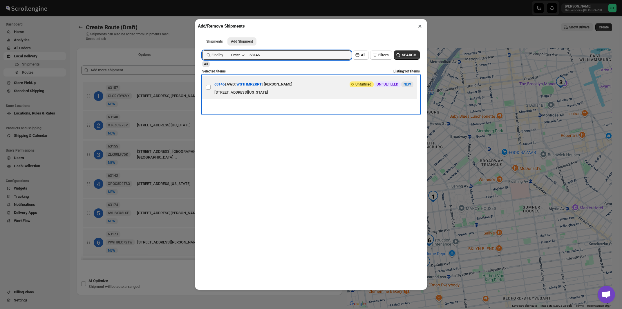
click at [292, 88] on div "[PERSON_NAME]" at bounding box center [278, 84] width 29 height 10
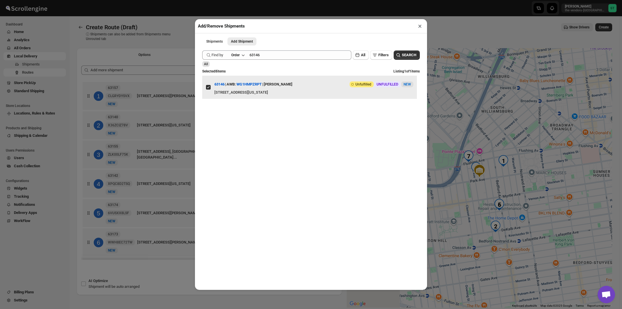
checkbox input "true"
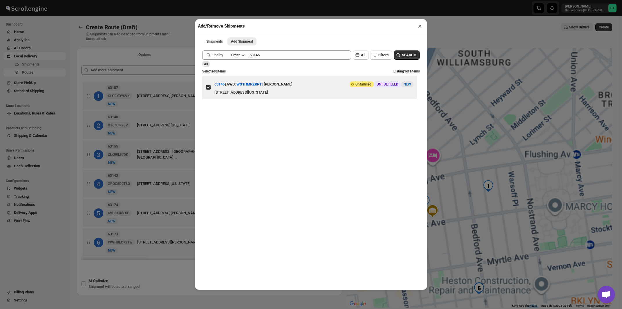
click at [419, 25] on button "×" at bounding box center [420, 26] width 8 height 8
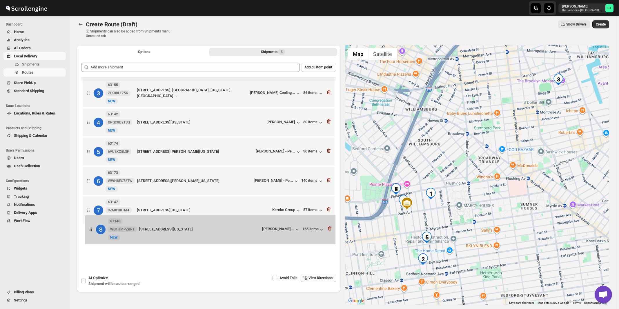
scroll to position [3, 0]
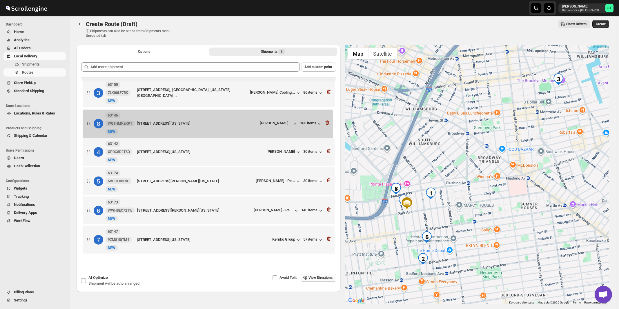
drag, startPoint x: 248, startPoint y: 241, endPoint x: 248, endPoint y: 120, distance: 121.2
click at [248, 120] on div "1 63157 CLGRYDYSVX [GEOGRAPHIC_DATA][STREET_ADDRESS][PERSON_NAME][US_STATE] IG …" at bounding box center [208, 138] width 255 height 238
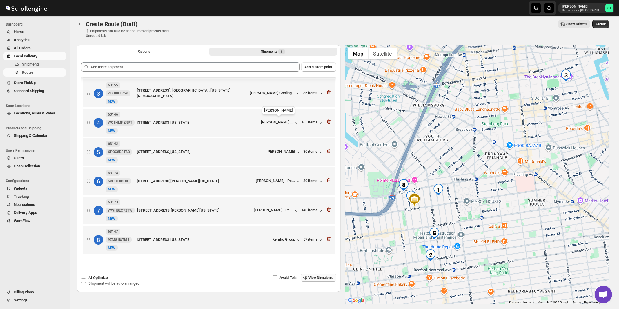
click at [279, 123] on span "[PERSON_NAME]..." at bounding box center [277, 123] width 32 height 6
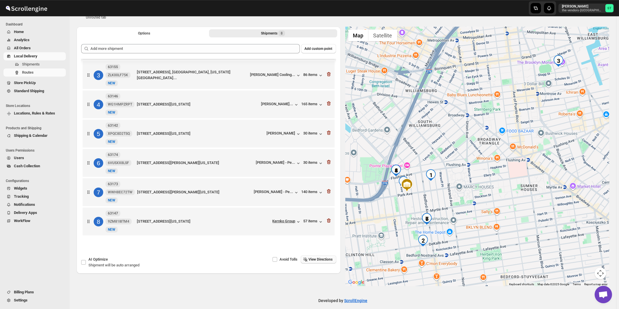
scroll to position [27, 0]
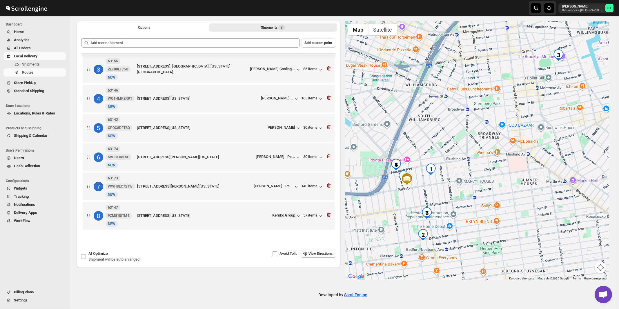
click at [323, 252] on span "View Directions" at bounding box center [321, 253] width 24 height 5
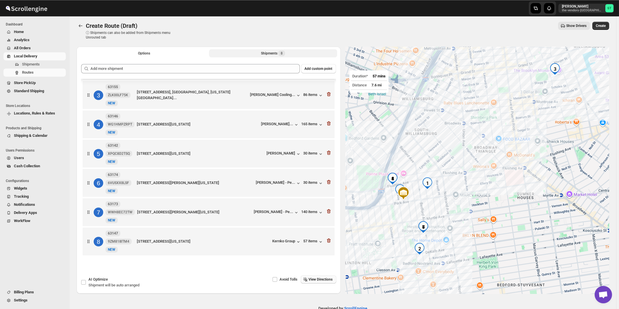
scroll to position [0, 0]
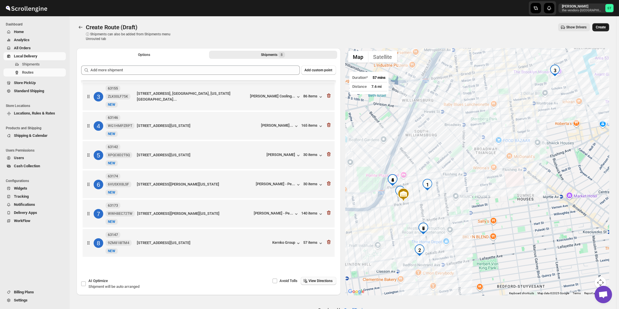
click at [602, 29] on span "Create" at bounding box center [601, 27] width 10 height 5
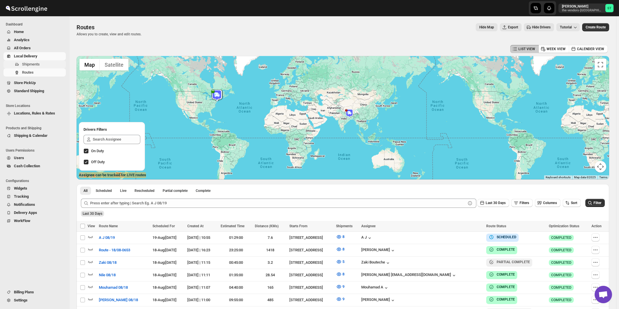
click at [27, 66] on span "Shipments" at bounding box center [31, 64] width 18 height 4
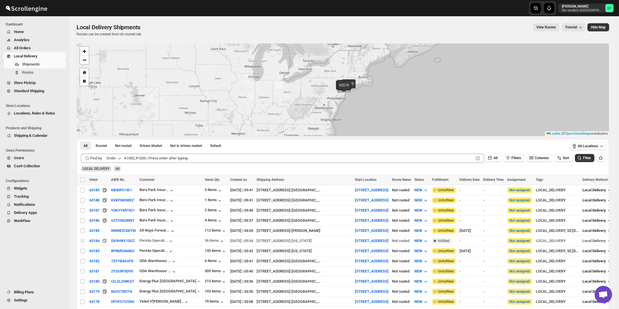
click at [117, 156] on button "Order" at bounding box center [114, 158] width 23 height 9
click at [114, 198] on button "Customer Name" at bounding box center [115, 201] width 30 height 9
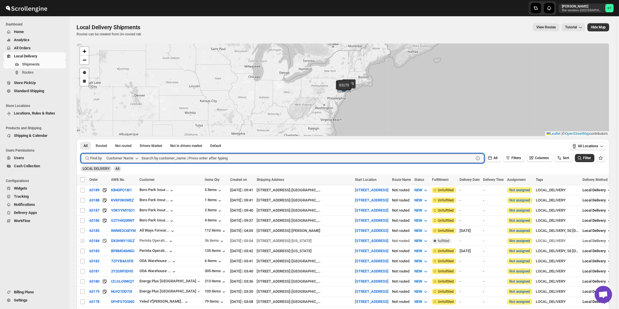
paste input "Sib Insurance"
type input "Sib Insurance"
click at [81, 139] on button "Submit" at bounding box center [89, 142] width 17 height 6
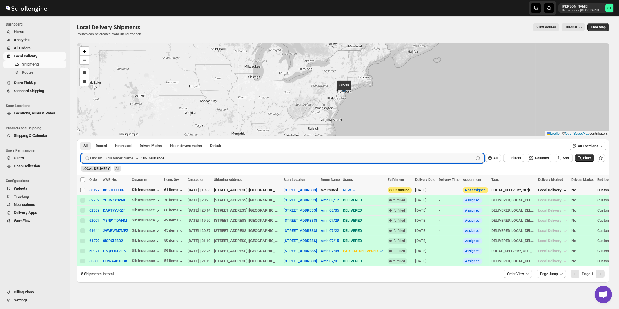
click at [83, 191] on input "Select shipment" at bounding box center [82, 190] width 5 height 5
checkbox input "true"
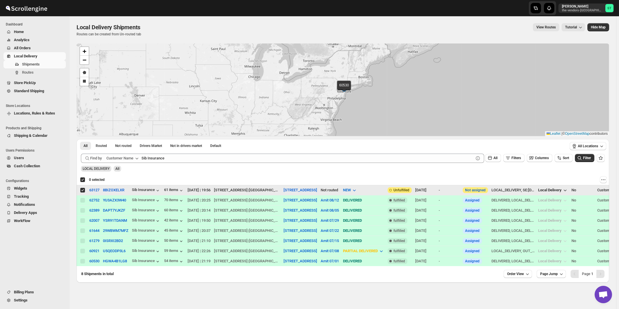
checkbox input "true"
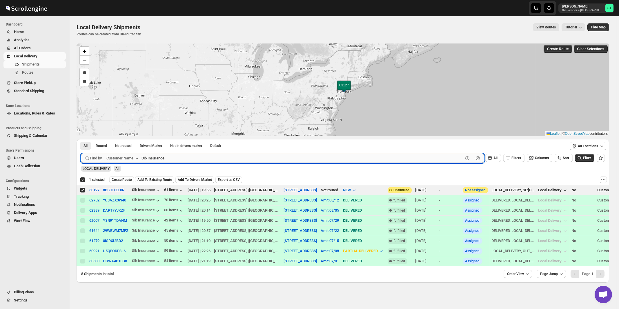
click at [170, 155] on input "Sib Insurance" at bounding box center [303, 158] width 322 height 9
paste input "P&G Brokerage [GEOGRAPHIC_DATA]"
type input "P&G Brokerage [GEOGRAPHIC_DATA]"
click at [81, 139] on button "Submit" at bounding box center [89, 142] width 17 height 6
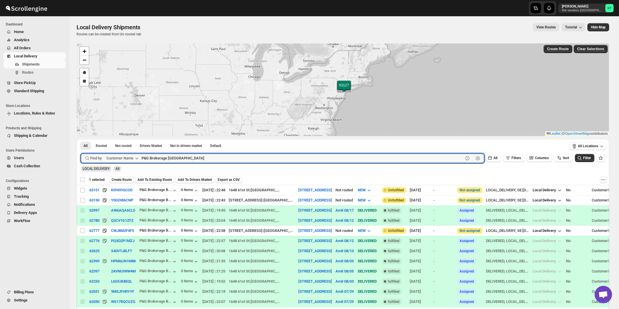
checkbox input "false"
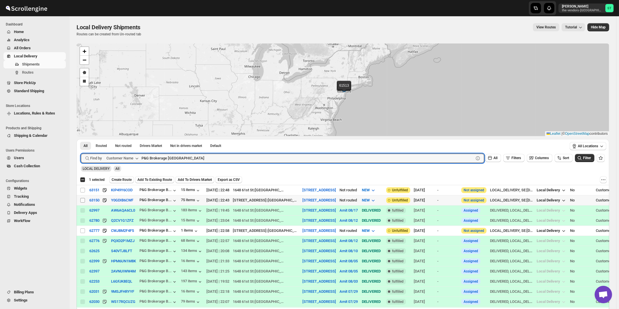
click at [81, 201] on input "Select shipment" at bounding box center [82, 200] width 5 height 5
checkbox input "true"
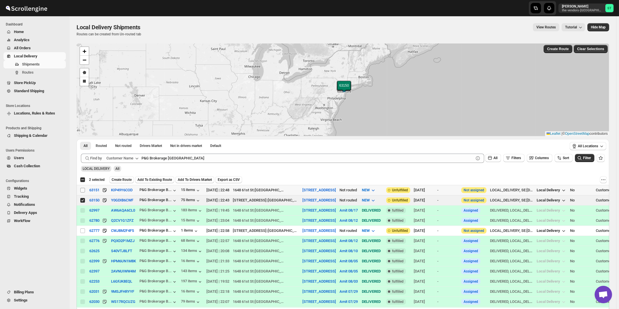
click at [83, 190] on input "Select shipment" at bounding box center [82, 190] width 5 height 5
checkbox input "true"
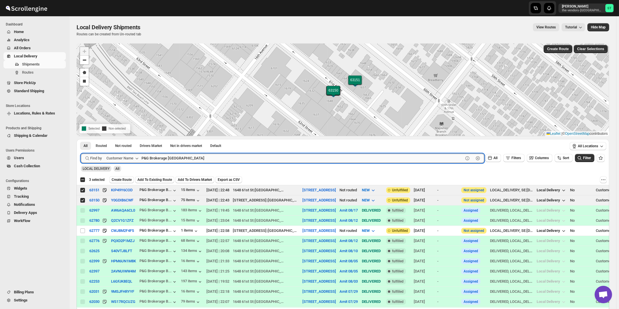
click at [156, 160] on input "P&G Brokerage [GEOGRAPHIC_DATA]" at bounding box center [303, 158] width 322 height 9
paste input "First Choice BP"
click at [81, 139] on button "Submit" at bounding box center [89, 142] width 17 height 6
click at [163, 158] on input "First Choice BP" at bounding box center [303, 158] width 322 height 9
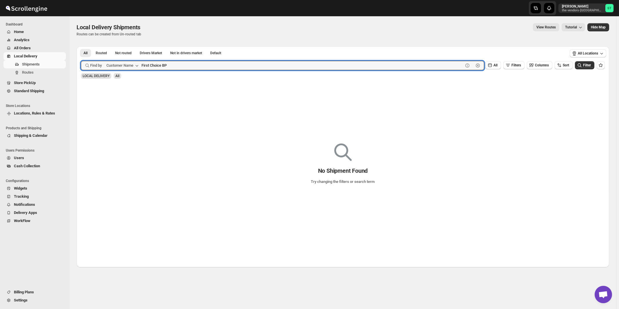
click at [81, 46] on button "Submit" at bounding box center [89, 49] width 17 height 6
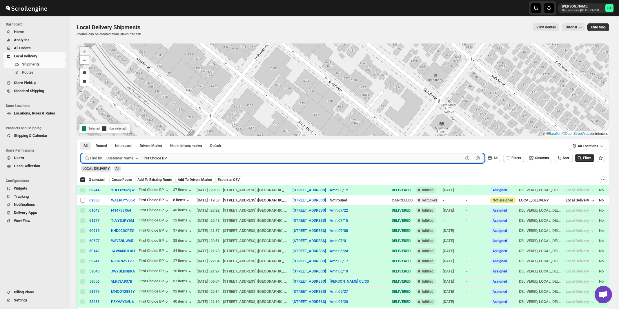
paste input "Alpha Student Support"
type input "Alpha Student Support"
click at [81, 139] on button "Submit" at bounding box center [89, 142] width 17 height 6
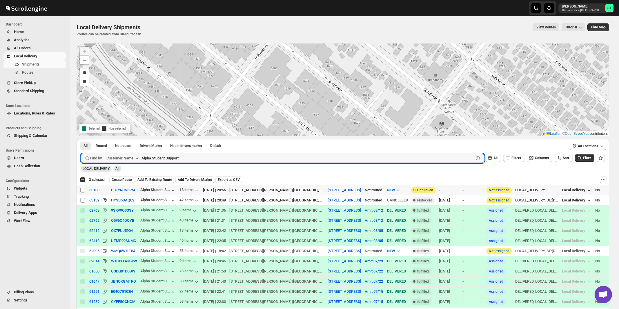
click at [83, 190] on input "Select shipment" at bounding box center [82, 190] width 5 height 5
checkbox input "true"
click at [196, 155] on input "Alpha Student Support" at bounding box center [303, 158] width 322 height 9
paste input "Renewal Of Life"
type input "Renewal Of Life"
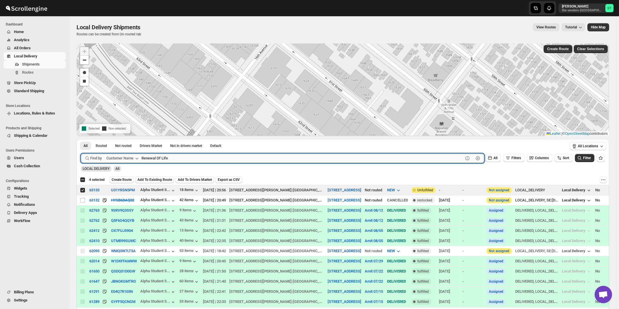
click at [81, 139] on button "Submit" at bounding box center [89, 142] width 17 height 6
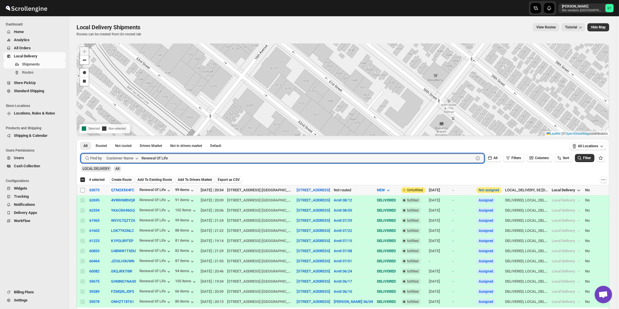
click at [81, 189] on input "Select shipment" at bounding box center [82, 190] width 5 height 5
checkbox input "true"
click at [178, 158] on input "Renewal Of Life" at bounding box center [303, 158] width 322 height 9
paste input "Keter Judaica"
type input "Keter Judaica"
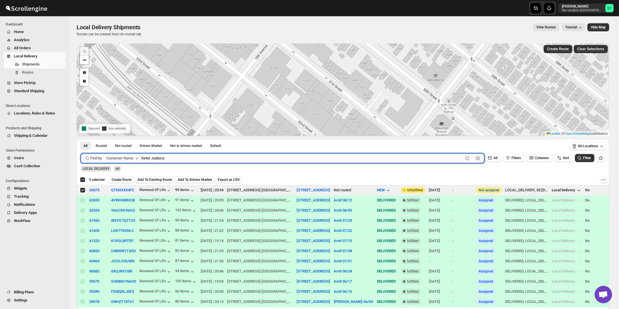
click at [81, 139] on button "Submit" at bounding box center [89, 142] width 17 height 6
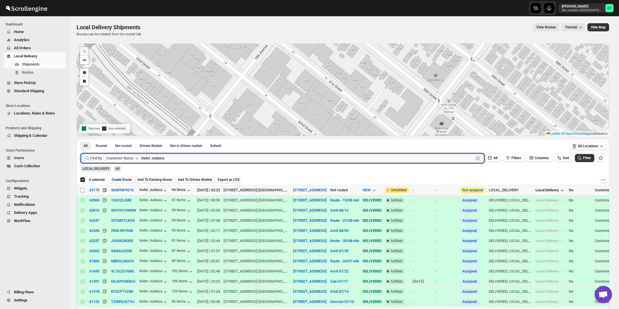
click at [83, 191] on input "Select shipment" at bounding box center [82, 190] width 5 height 5
checkbox input "true"
click at [181, 157] on input "Keter Judaica" at bounding box center [303, 158] width 322 height 9
paste input "Diamond Support"
type input "Diamond Support"
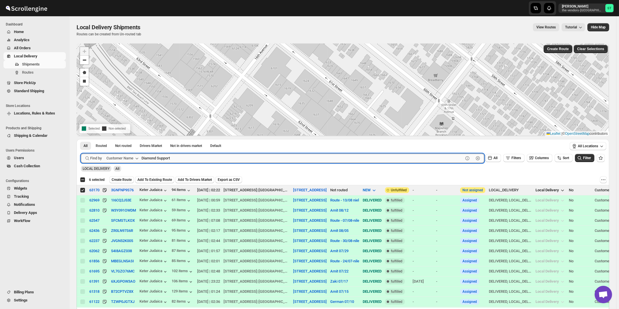
click at [81, 139] on button "Submit" at bounding box center [89, 142] width 17 height 6
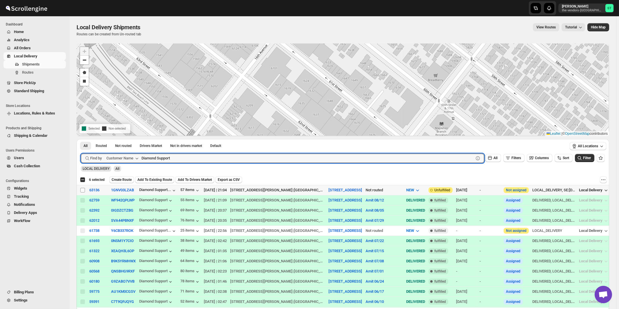
click at [82, 191] on input "Select shipment" at bounding box center [82, 190] width 5 height 5
checkbox input "true"
click at [176, 161] on input "Diamond Support" at bounding box center [303, 158] width 322 height 9
paste input "Keter Production"
type input "Keter Production"
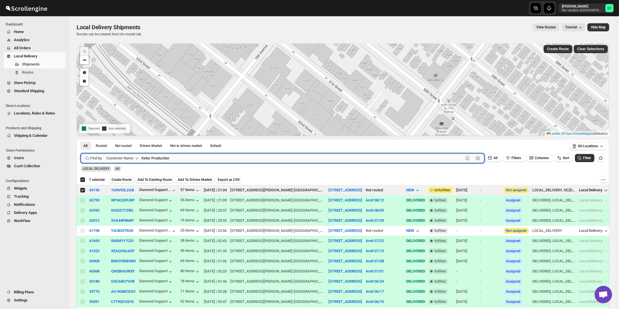
click at [81, 139] on button "Submit" at bounding box center [89, 142] width 17 height 6
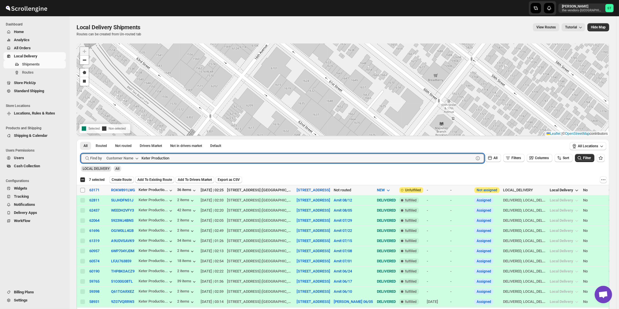
click at [84, 189] on input "Select shipment" at bounding box center [82, 190] width 5 height 5
checkbox input "true"
click at [228, 162] on input "Keter Production" at bounding box center [303, 158] width 322 height 9
paste input "Preferred Partners Group LLC"
type input "Preferred Partners Group LLC"
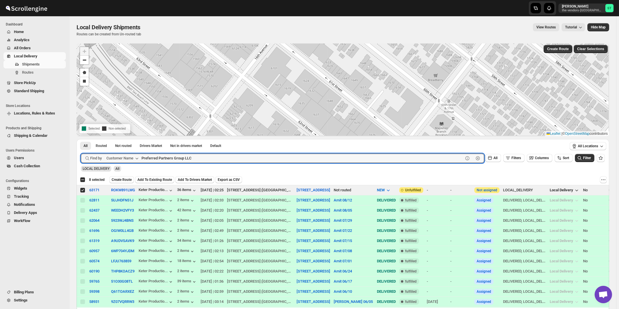
click at [81, 139] on button "Submit" at bounding box center [89, 142] width 17 height 6
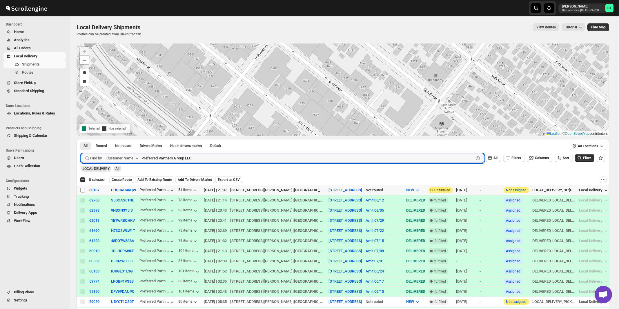
click at [83, 191] on input "Select shipment" at bounding box center [82, 190] width 5 height 5
checkbox input "true"
click at [170, 157] on input "Preferred Partners Group LLC" at bounding box center [303, 158] width 322 height 9
paste input "Score Spaces"
type input "Score Spaces"
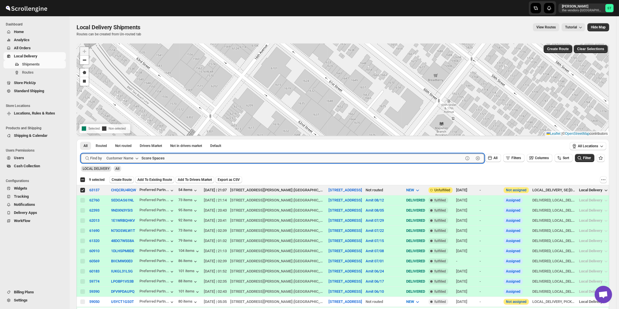
click at [81, 139] on button "Submit" at bounding box center [89, 142] width 17 height 6
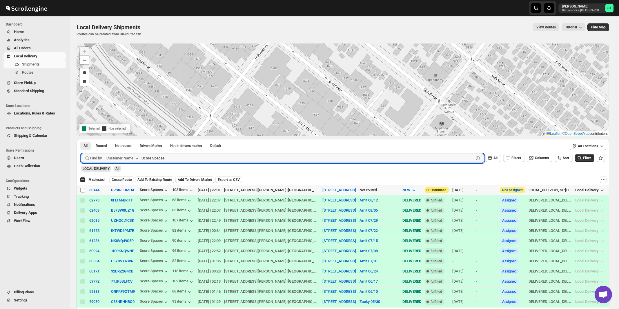
click at [82, 190] on input "Select shipment" at bounding box center [82, 190] width 5 height 5
checkbox input "true"
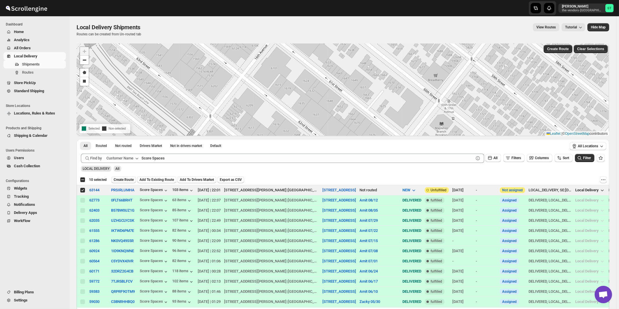
click at [119, 180] on span "Create Route" at bounding box center [124, 179] width 20 height 5
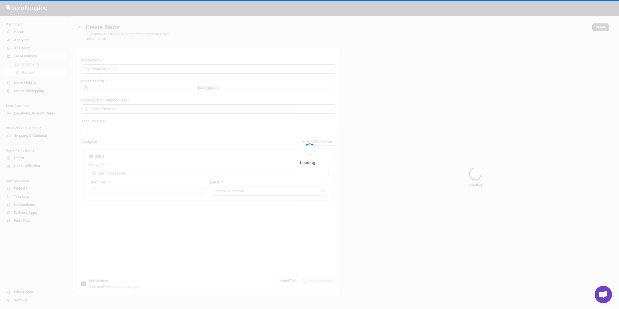
type input "Route - 19/08-1059"
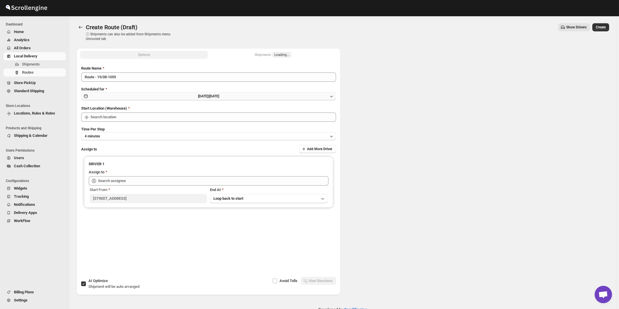
type input "[STREET_ADDRESS]"
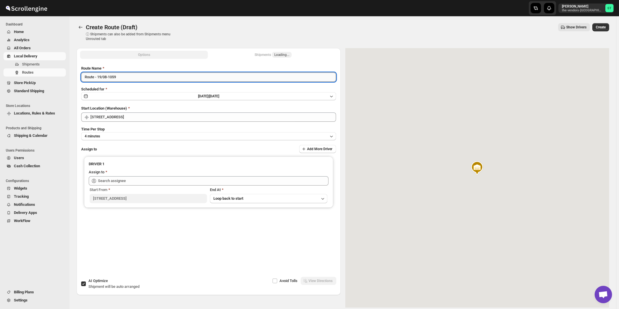
click at [154, 77] on input "Route - 19/08-1059" at bounding box center [208, 77] width 255 height 9
paste input "Amit"
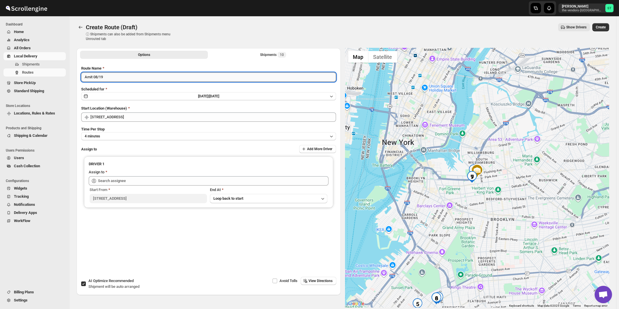
type input "Amit 08/19"
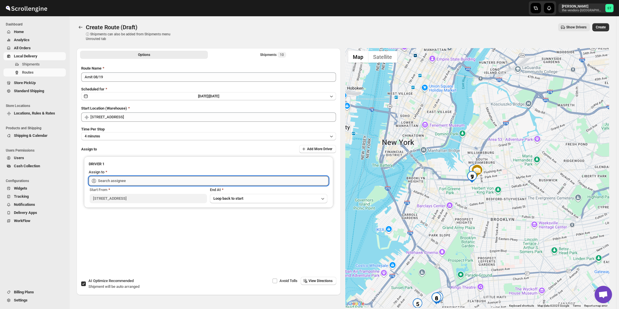
click at [147, 182] on input "text" at bounding box center [213, 180] width 231 height 9
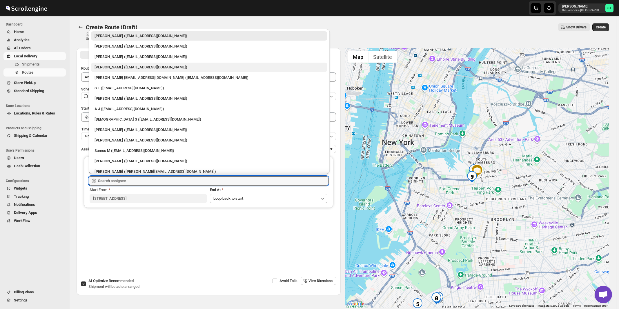
click at [108, 67] on div "[PERSON_NAME] ([EMAIL_ADDRESS][DOMAIN_NAME])" at bounding box center [209, 67] width 229 height 6
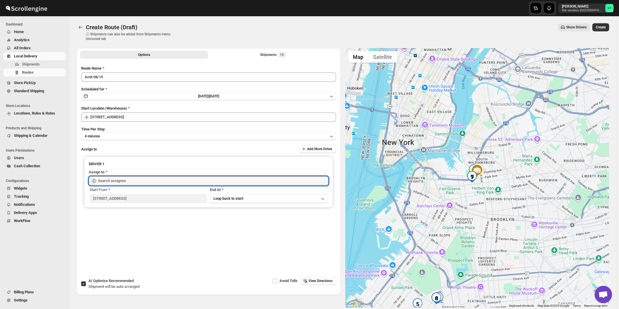
type input "[PERSON_NAME] ([EMAIL_ADDRESS][DOMAIN_NAME])"
click at [317, 282] on span "View Directions" at bounding box center [321, 281] width 24 height 5
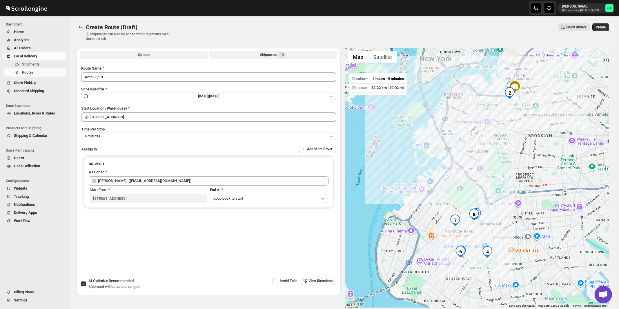
click at [275, 53] on div "Shipments 10" at bounding box center [273, 55] width 26 height 6
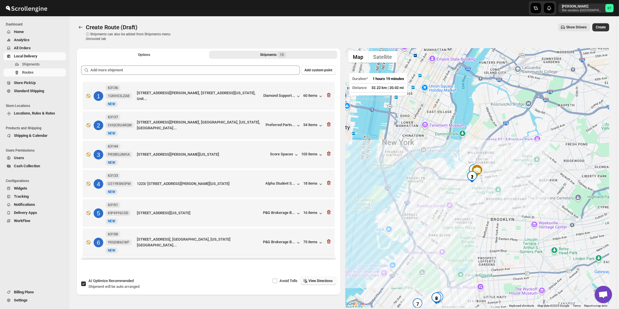
click at [101, 284] on div "AI Optimize Recommended Shipment will be auto arranged" at bounding box center [113, 284] width 51 height 12
click at [86, 284] on input "AI Optimize Recommended Shipment will be auto arranged" at bounding box center [83, 284] width 5 height 5
checkbox input "false"
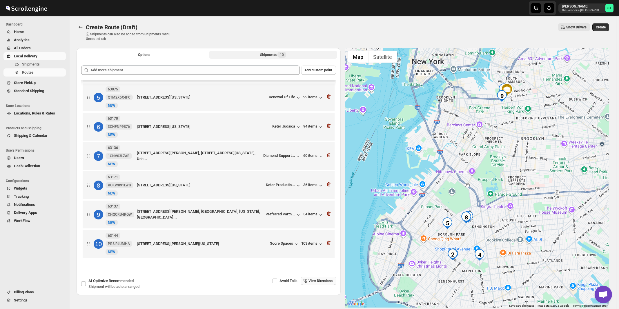
scroll to position [121, 0]
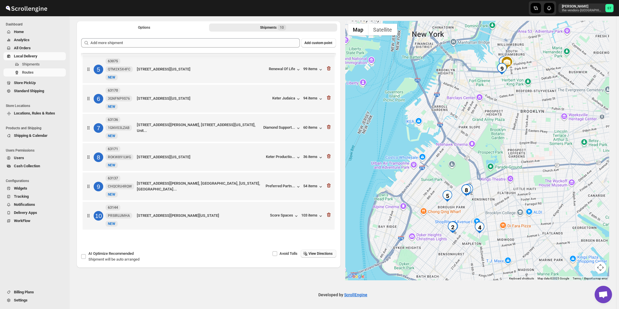
click at [327, 254] on span "View Directions" at bounding box center [321, 253] width 24 height 5
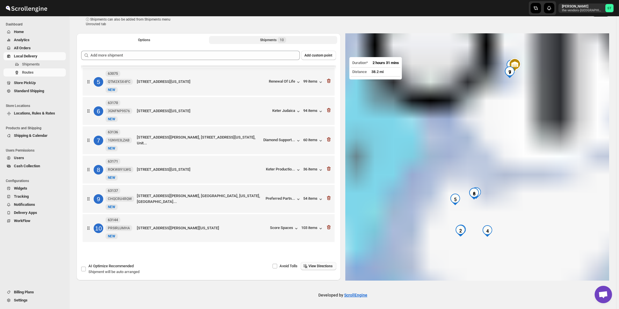
scroll to position [0, 0]
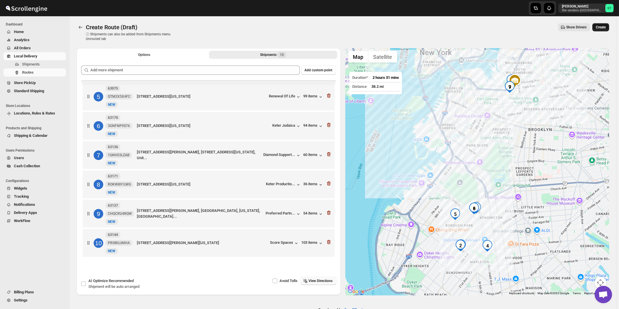
click at [602, 27] on span "Create" at bounding box center [601, 27] width 10 height 5
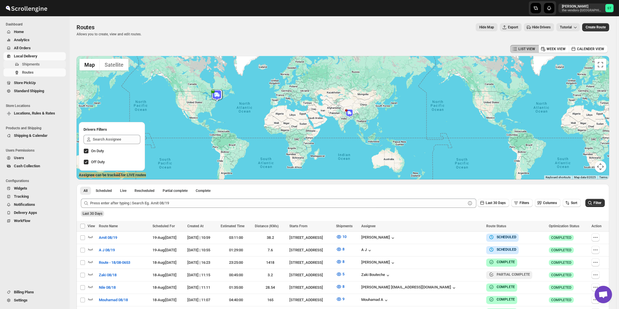
click at [29, 64] on span "Shipments" at bounding box center [31, 64] width 18 height 4
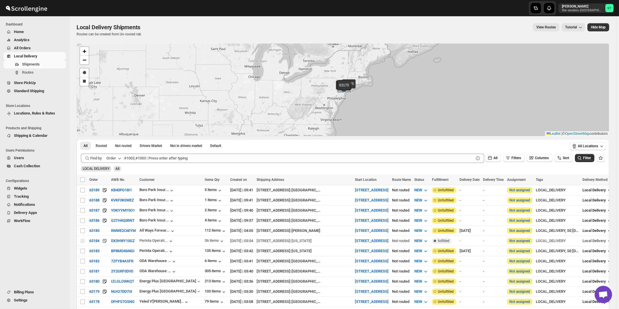
click at [119, 159] on icon "button" at bounding box center [120, 158] width 6 height 6
click at [116, 204] on div "Customer Name" at bounding box center [115, 202] width 27 height 6
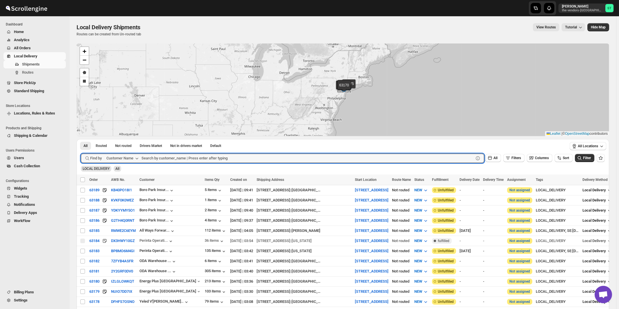
paste input "[PERSON_NAME] & Co"
type input "[PERSON_NAME] & Co"
click at [81, 139] on button "Submit" at bounding box center [89, 142] width 17 height 6
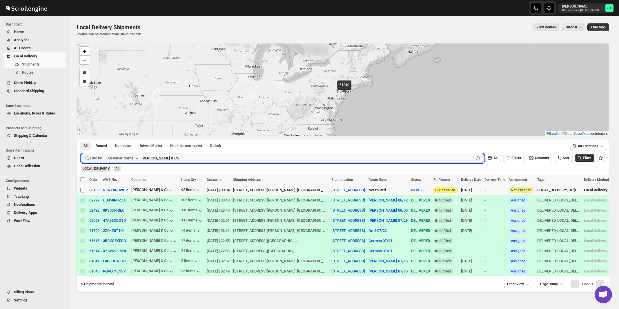
click at [81, 190] on input "Select shipment" at bounding box center [82, 190] width 5 height 5
checkbox input "true"
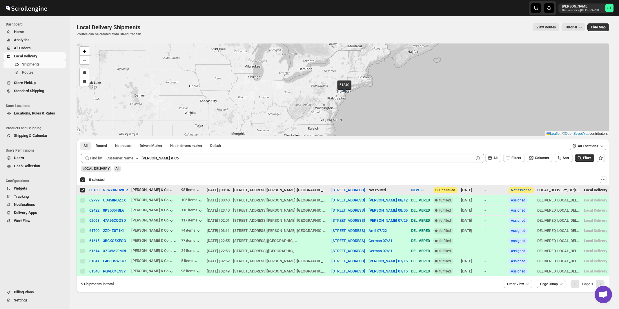
checkbox input "true"
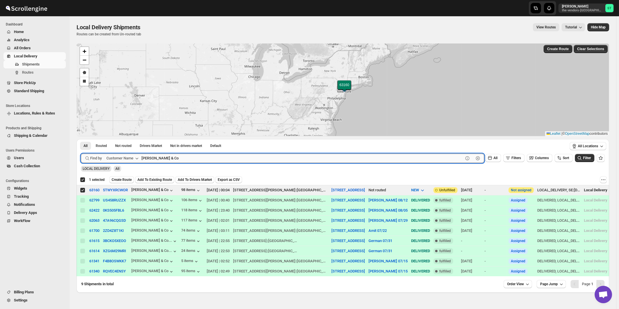
click at [167, 159] on input "[PERSON_NAME] & Co" at bounding box center [303, 158] width 322 height 9
paste input "Perfect Management"
type input "Perfect Management"
click at [81, 139] on button "Submit" at bounding box center [89, 142] width 17 height 6
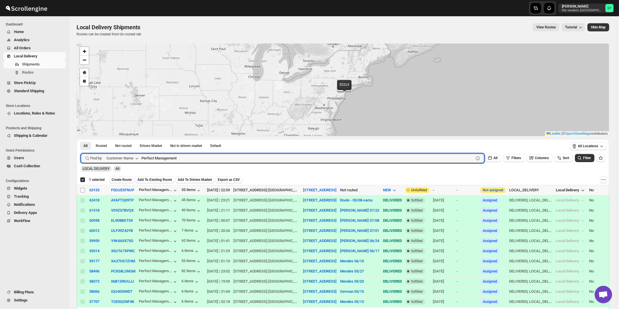
click at [82, 189] on input "Select shipment" at bounding box center [82, 190] width 5 height 5
checkbox input "true"
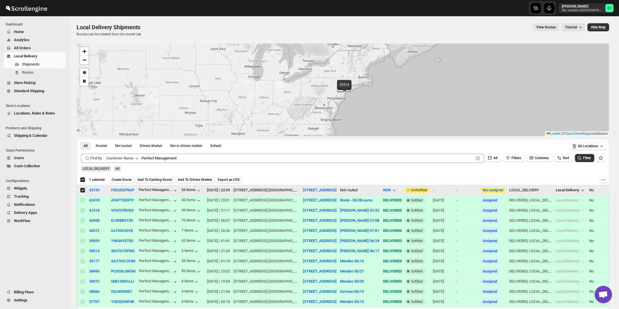
checkbox input "false"
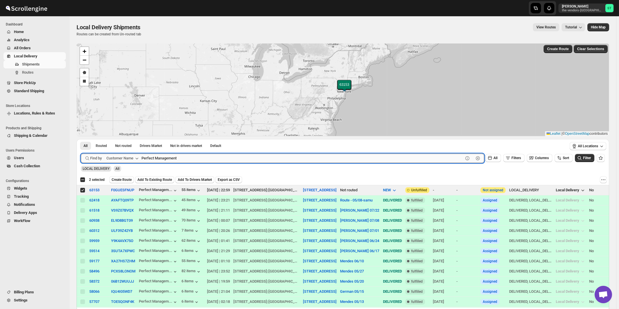
click at [198, 155] on input "Perfect Management" at bounding box center [303, 158] width 322 height 9
paste input "Hamaspik [PERSON_NAME]"
type input "Hamaspik [PERSON_NAME]"
click at [81, 139] on button "Submit" at bounding box center [89, 142] width 17 height 6
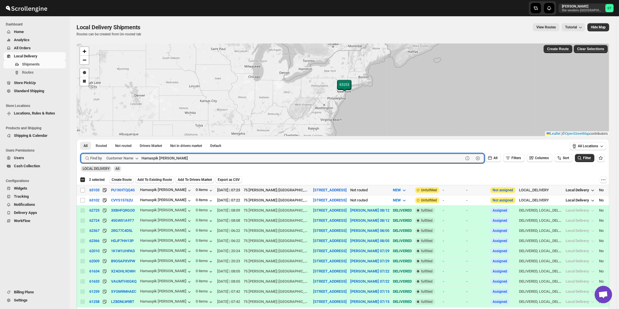
checkbox input "true"
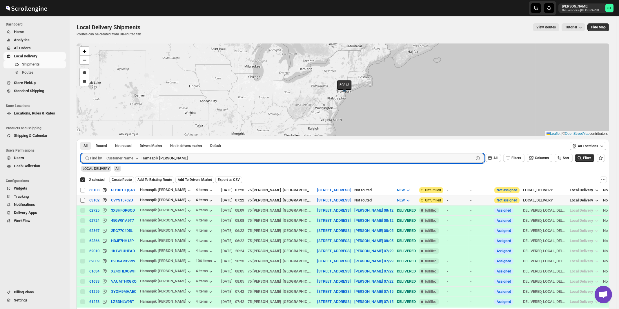
click at [83, 200] on input "Select shipment" at bounding box center [82, 200] width 5 height 5
checkbox input "true"
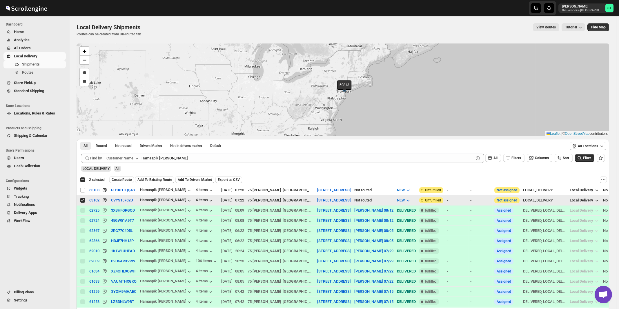
checkbox input "false"
click at [82, 191] on input "Select shipment" at bounding box center [82, 190] width 5 height 5
checkbox input "true"
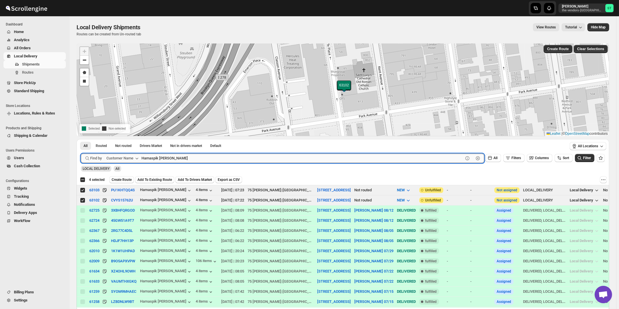
click at [178, 156] on input "Hamaspik [PERSON_NAME]" at bounding box center [303, 158] width 322 height 9
paste input "AMASPIK NYSHA"
type input "HAMASPIK NYSHA"
click at [81, 139] on button "Submit" at bounding box center [89, 142] width 17 height 6
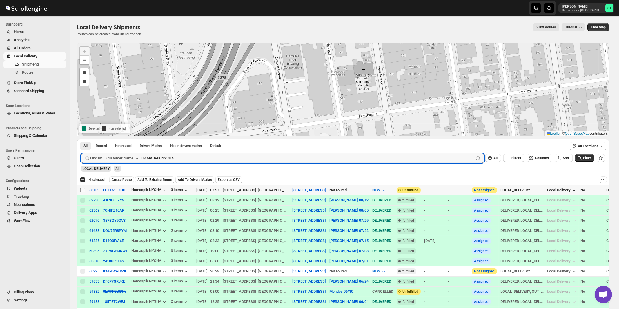
click at [83, 190] on input "Select shipment" at bounding box center [82, 190] width 5 height 5
checkbox input "true"
click at [155, 155] on input "HAMASPIK NYSHA" at bounding box center [303, 158] width 322 height 9
paste input "Brands Paycheck"
click at [81, 139] on button "Submit" at bounding box center [89, 142] width 17 height 6
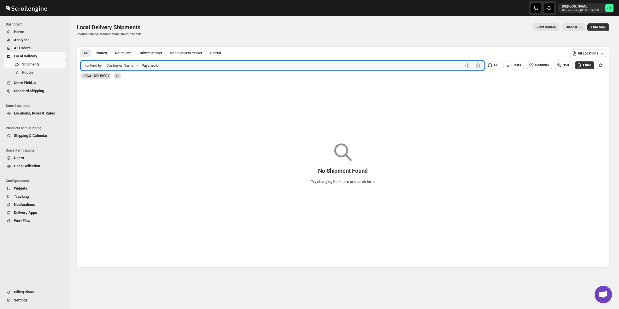
type input "Paycheck"
click at [81, 46] on button "Submit" at bounding box center [89, 49] width 17 height 6
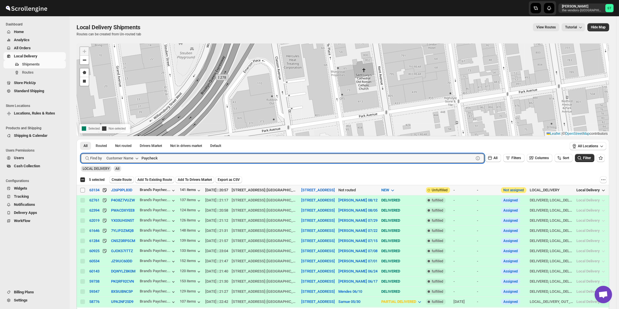
click at [83, 190] on input "Select shipment" at bounding box center [82, 190] width 5 height 5
checkbox input "true"
click at [196, 158] on input "Paycheck" at bounding box center [303, 158] width 322 height 9
paste input "erinta Operations"
type input "Perinta Operations"
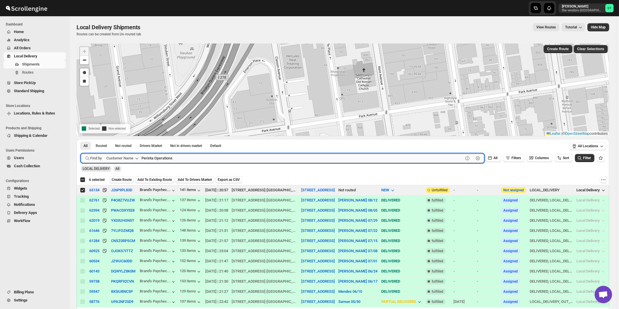
click at [81, 139] on button "Submit" at bounding box center [89, 142] width 17 height 6
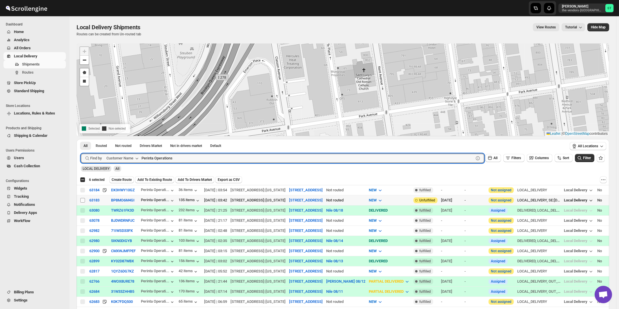
click at [82, 200] on input "Select shipment" at bounding box center [82, 200] width 5 height 5
checkbox input "true"
click at [196, 158] on input "Perinta Operations" at bounding box center [303, 158] width 322 height 9
paste input "United Comercial Group"
type input "United Commercial Group"
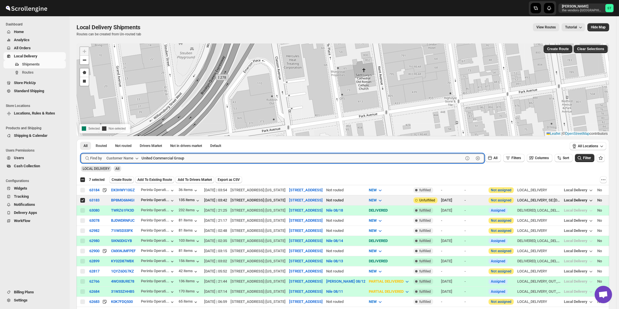
click at [81, 139] on button "Submit" at bounding box center [89, 142] width 17 height 6
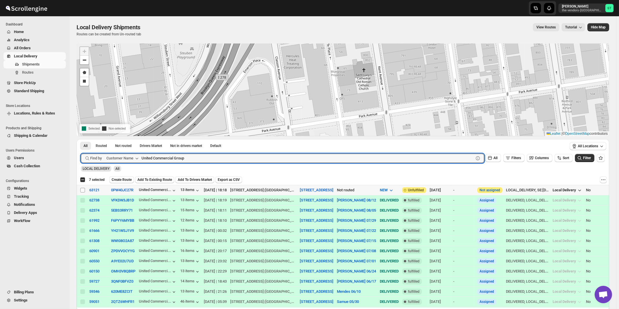
click at [82, 190] on input "Select shipment" at bounding box center [82, 190] width 5 height 5
checkbox input "true"
click at [199, 155] on input "United Commercial Group" at bounding box center [303, 158] width 322 height 9
paste input "500 Dekalb Management"
type input "500 Dekalb Management"
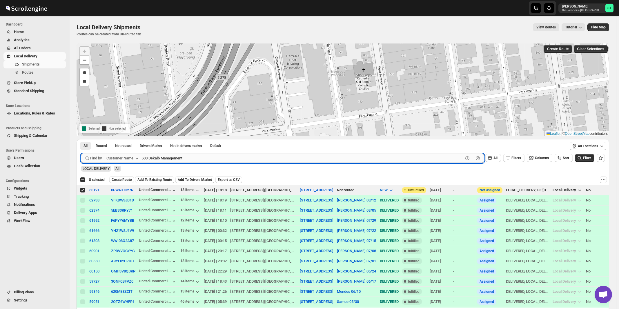
click at [81, 139] on button "Submit" at bounding box center [89, 142] width 17 height 6
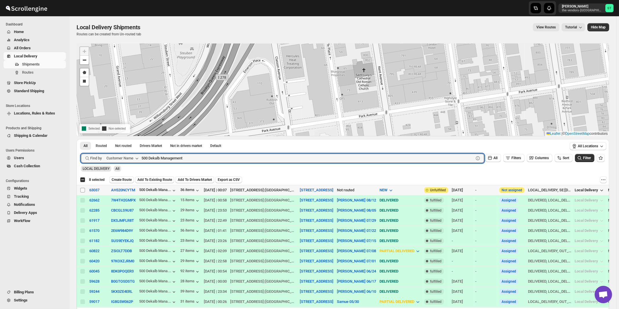
click at [83, 190] on input "Select shipment" at bounding box center [82, 190] width 5 height 5
checkbox input "true"
click at [190, 159] on input "500 Dekalb Management" at bounding box center [303, 158] width 322 height 9
paste input "Cns Builders"
type input "Cns Builders"
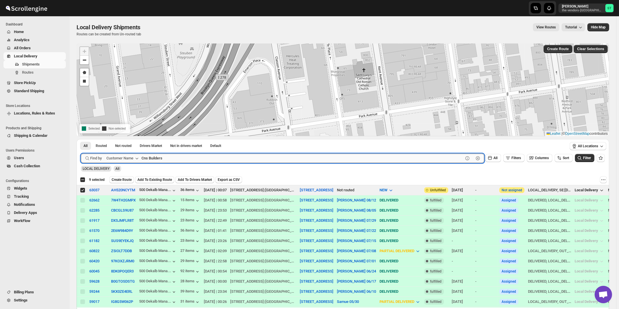
click at [81, 139] on button "Submit" at bounding box center [89, 142] width 17 height 6
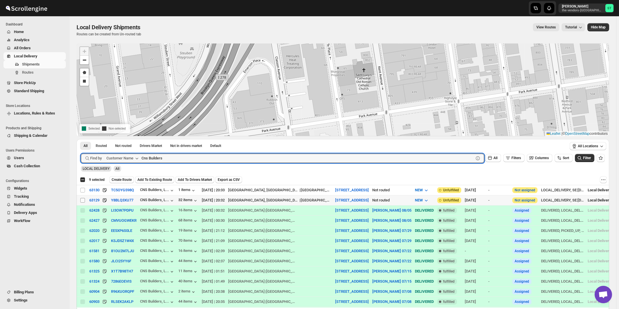
click at [82, 200] on input "Select shipment" at bounding box center [82, 200] width 5 height 5
checkbox input "true"
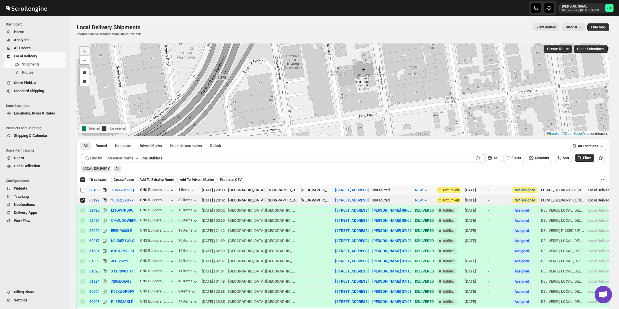
click at [83, 191] on input "Select shipment" at bounding box center [82, 190] width 5 height 5
checkbox input "true"
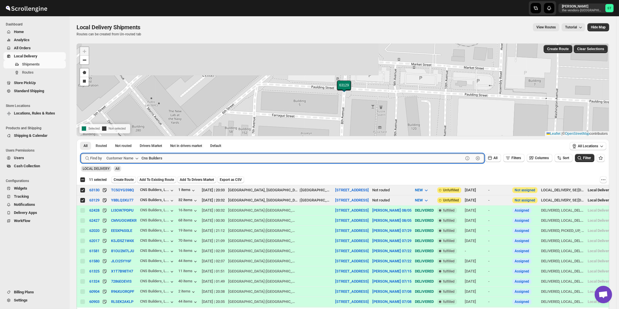
click at [175, 158] on input "Cns Builders" at bounding box center [303, 158] width 322 height 9
paste input "Print On Broadway"
click at [81, 139] on button "Submit" at bounding box center [89, 142] width 17 height 6
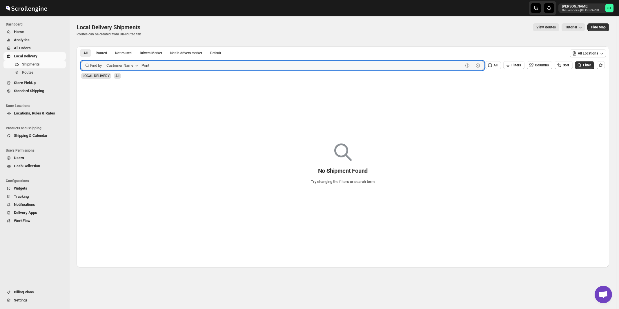
type input "Print"
click at [81, 46] on button "Submit" at bounding box center [89, 49] width 17 height 6
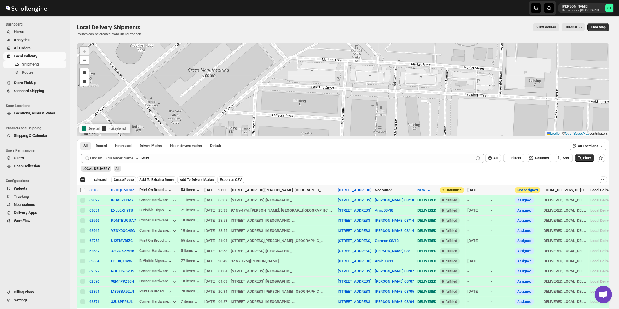
click at [81, 190] on input "Select shipment" at bounding box center [82, 190] width 5 height 5
checkbox input "true"
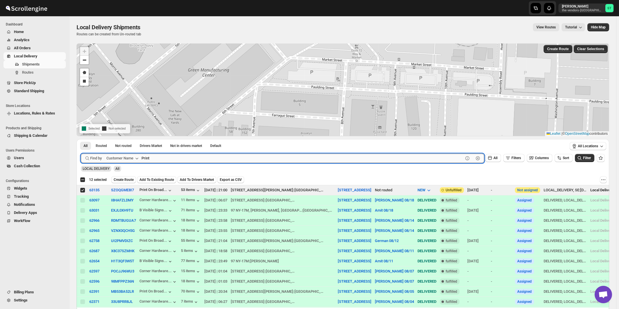
click at [165, 158] on input "Print" at bounding box center [303, 158] width 322 height 9
paste input "Bayview Developers"
type input "Bayview Developers"
click at [81, 139] on button "Submit" at bounding box center [89, 142] width 17 height 6
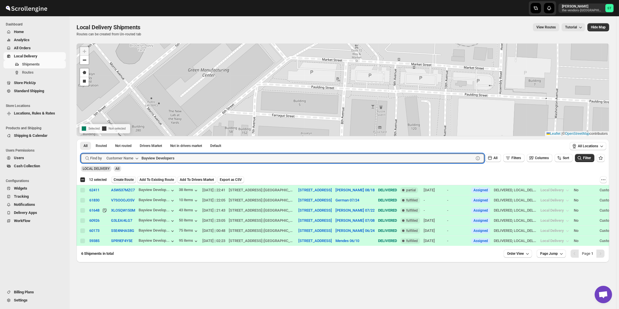
click at [120, 179] on span "Create Route" at bounding box center [124, 179] width 20 height 5
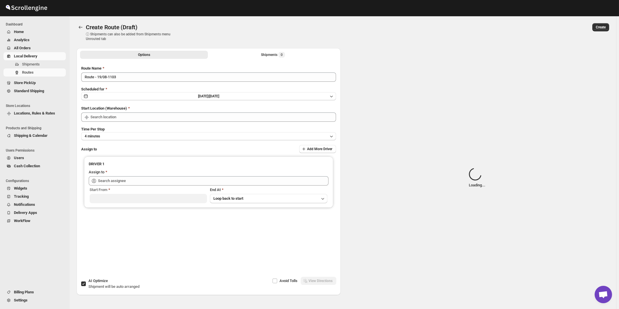
type input "[STREET_ADDRESS]"
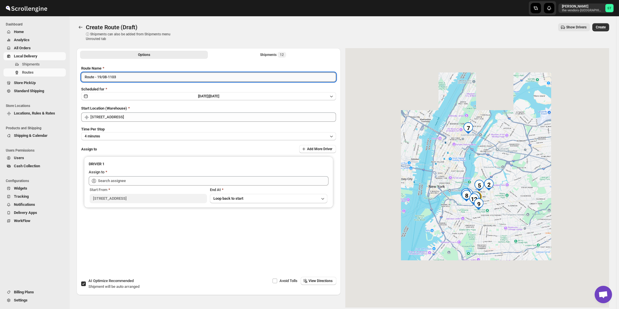
click at [170, 76] on input "Route - 19/08-1103" at bounding box center [208, 77] width 255 height 9
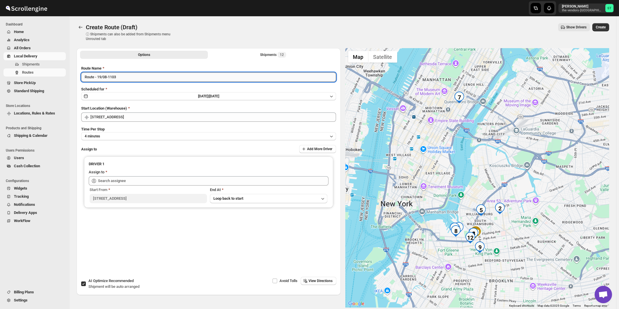
paste input "[PERSON_NAME]"
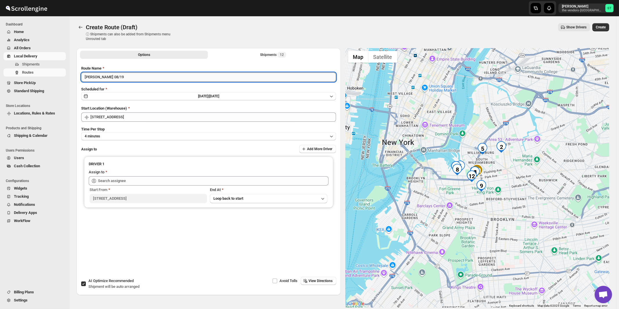
type input "[PERSON_NAME] 08/19"
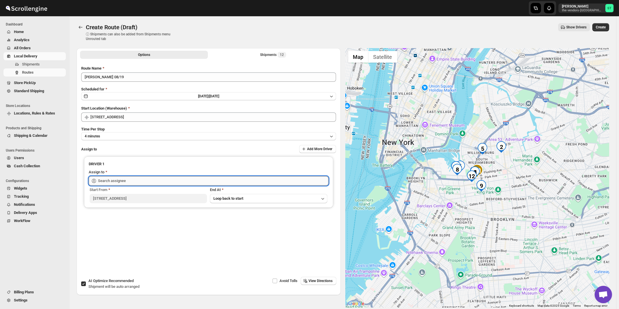
click at [150, 178] on input "text" at bounding box center [213, 180] width 231 height 9
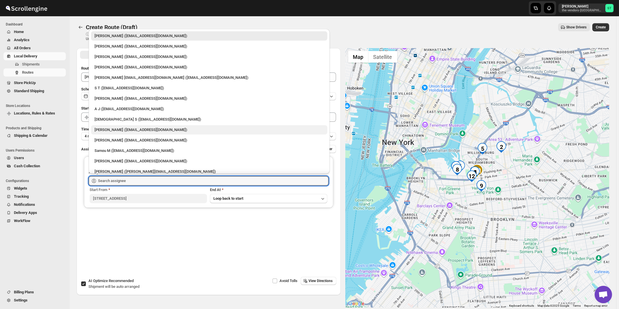
click at [124, 131] on div "[PERSON_NAME] ([EMAIL_ADDRESS][DOMAIN_NAME])" at bounding box center [209, 130] width 229 height 6
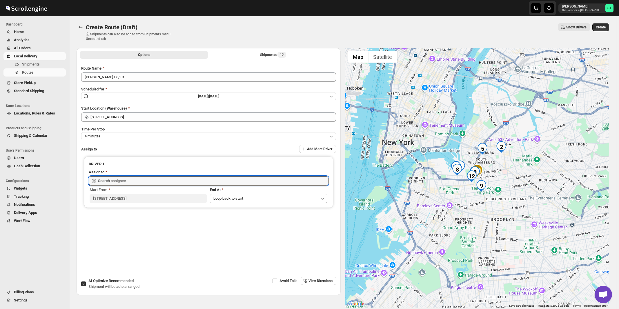
type input "[PERSON_NAME] ([EMAIL_ADDRESS][DOMAIN_NAME])"
click at [327, 278] on button "View Directions" at bounding box center [319, 281] width 36 height 8
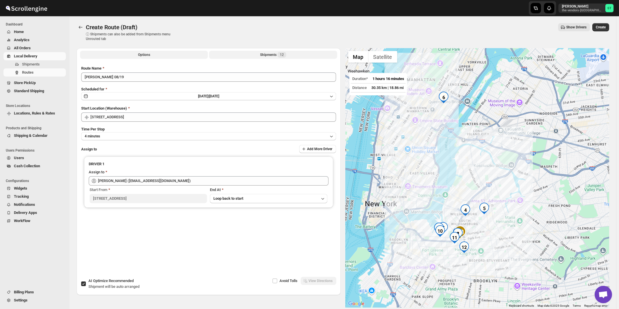
click at [281, 57] on span "12" at bounding box center [282, 55] width 9 height 6
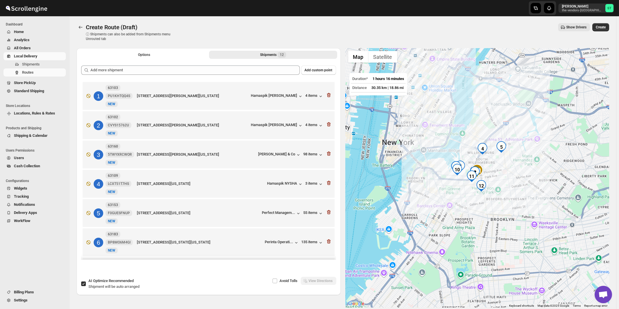
click at [124, 283] on span "Recommended" at bounding box center [121, 281] width 25 height 4
click at [86, 283] on input "AI Optimize Recommended Shipment will be auto arranged" at bounding box center [83, 284] width 5 height 5
checkbox input "false"
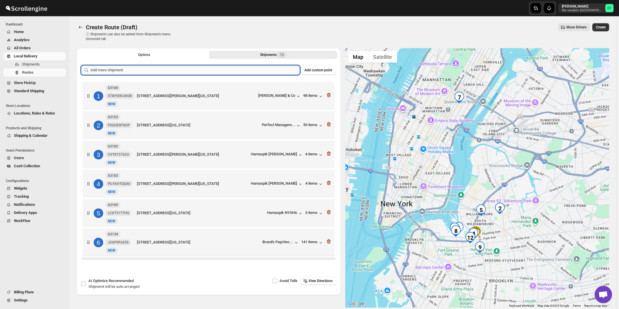
click at [201, 72] on input "text" at bounding box center [194, 70] width 209 height 9
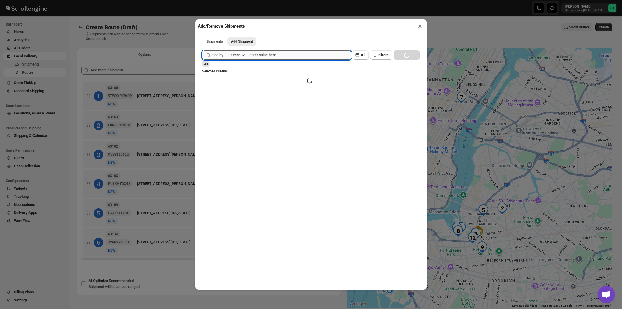
click at [273, 56] on input "text" at bounding box center [300, 54] width 102 height 9
paste input "62411"
type input "62411"
click at [202, 0] on button "Submit" at bounding box center [210, 3] width 17 height 6
click at [421, 26] on button "×" at bounding box center [420, 26] width 8 height 8
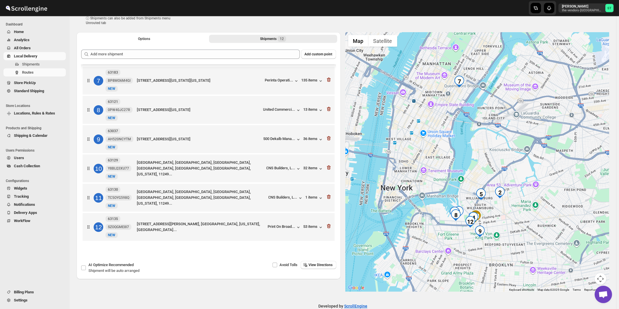
scroll to position [27, 0]
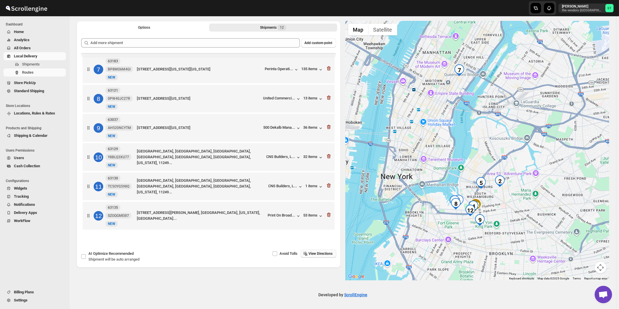
click at [329, 253] on span "View Directions" at bounding box center [321, 253] width 24 height 5
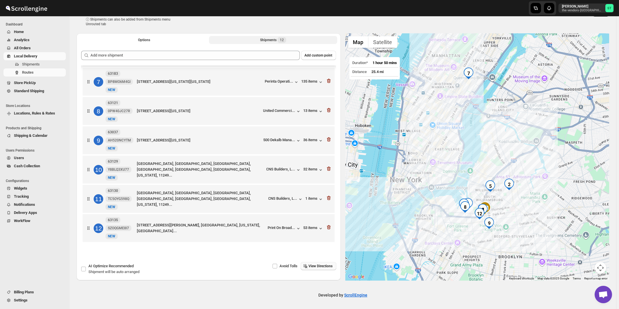
scroll to position [0, 0]
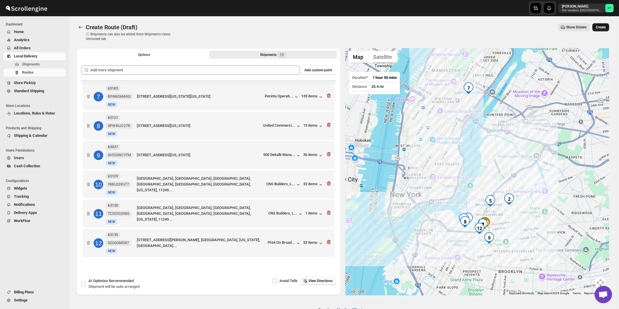
click at [604, 29] on span "Create" at bounding box center [601, 27] width 10 height 5
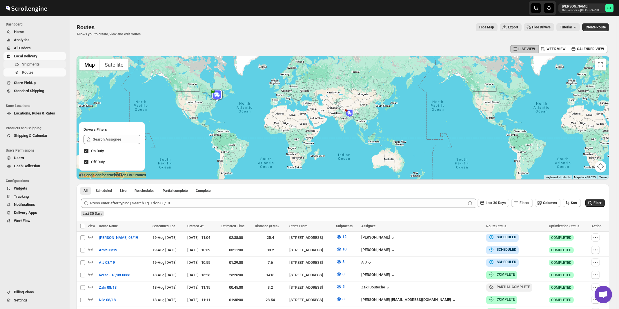
click at [28, 64] on span "Shipments" at bounding box center [31, 64] width 18 height 4
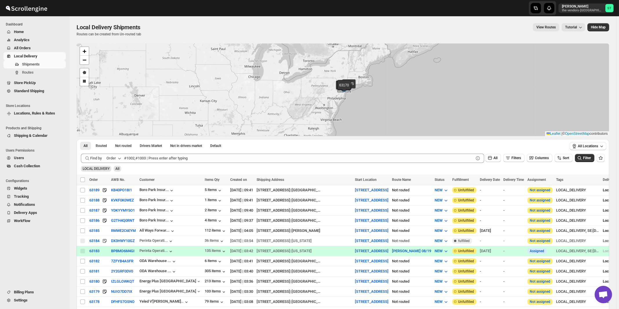
click at [116, 156] on div "Order" at bounding box center [111, 158] width 10 height 6
click at [117, 201] on div "Customer Name" at bounding box center [115, 202] width 27 height 6
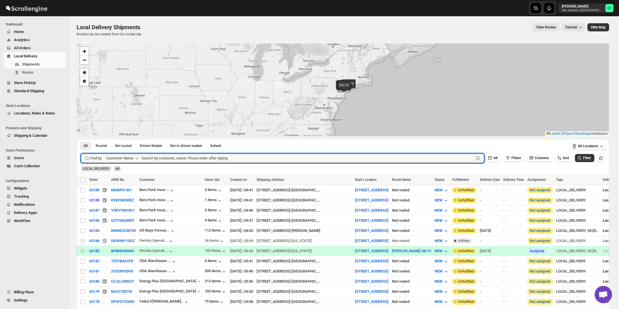
paste input "AB Service"
click at [81, 139] on button "Submit" at bounding box center [89, 142] width 17 height 6
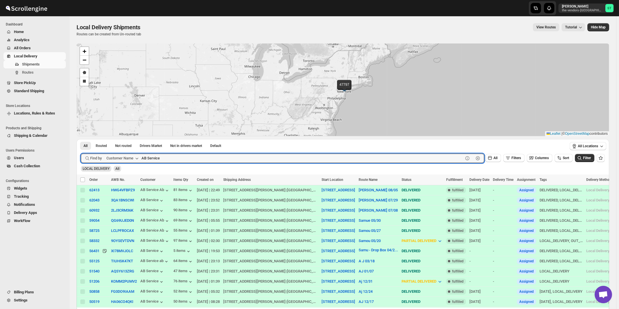
paste input "[GEOGRAPHIC_DATA][PERSON_NAME]"
click at [81, 139] on button "Submit" at bounding box center [89, 142] width 17 height 6
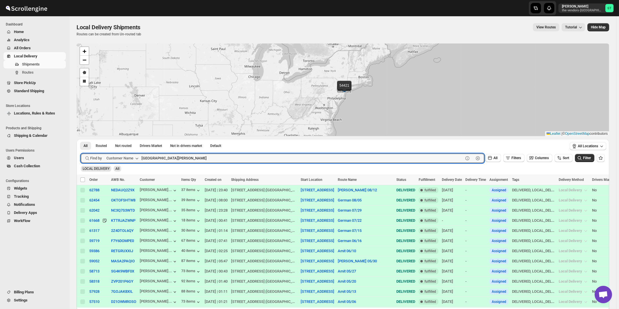
paste input "GNP Brokerage"
click at [81, 139] on button "Submit" at bounding box center [89, 142] width 17 height 6
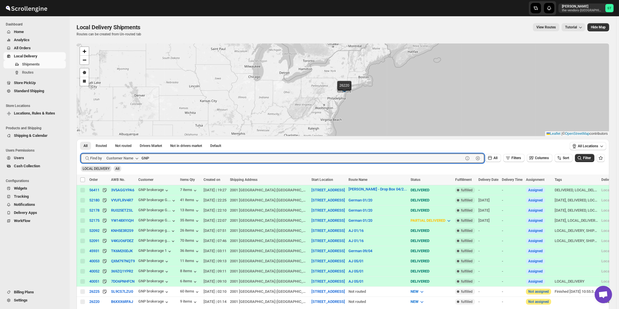
type input "GNP"
click at [81, 139] on button "Submit" at bounding box center [89, 142] width 17 height 6
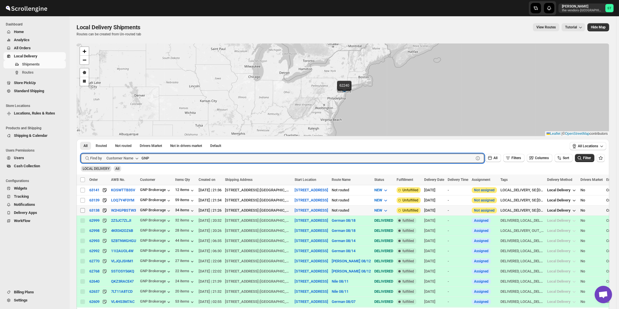
click at [82, 210] on input "Select shipment" at bounding box center [82, 210] width 5 height 5
checkbox input "true"
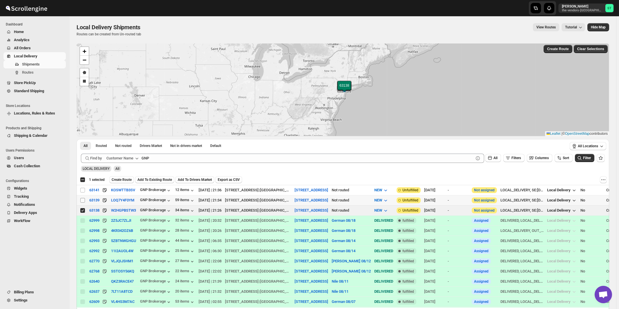
click at [83, 200] on input "Select shipment" at bounding box center [82, 200] width 5 height 5
checkbox input "true"
click at [82, 190] on input "Select shipment" at bounding box center [82, 190] width 5 height 5
checkbox input "true"
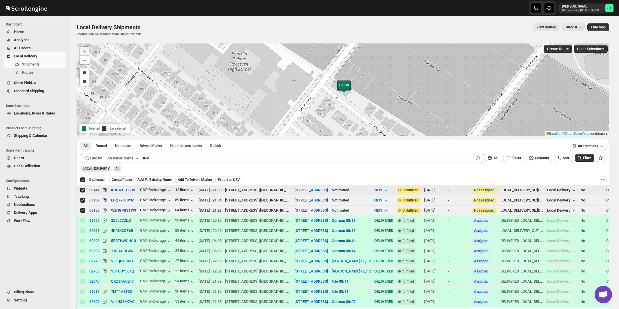
checkbox input "true"
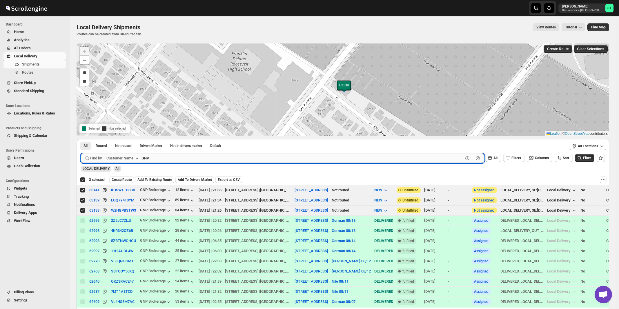
click at [176, 159] on input "GNP" at bounding box center [303, 158] width 322 height 9
paste input "Yeled V'[PERSON_NAME] ECC Inc"
type input "Yeled V'[PERSON_NAME] ECC Inc"
click at [81, 139] on button "Submit" at bounding box center [89, 142] width 17 height 6
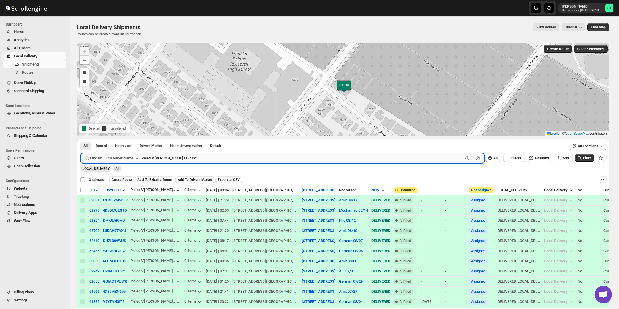
checkbox input "false"
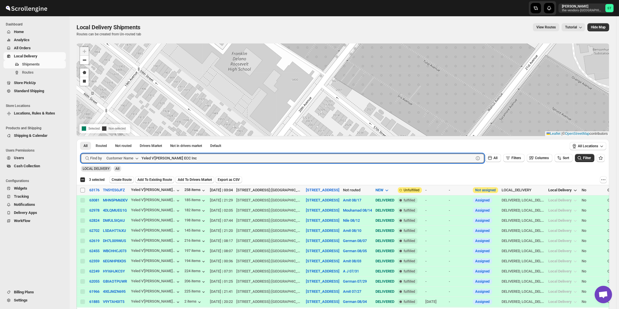
click at [83, 190] on input "Select shipment" at bounding box center [82, 190] width 5 height 5
checkbox input "true"
click at [195, 156] on input "Yeled V'[PERSON_NAME] ECC Inc" at bounding box center [303, 158] width 322 height 9
paste input "Inc. [GEOGRAPHIC_DATA]"
type input "Yeled V'[PERSON_NAME] Inc. [GEOGRAPHIC_DATA]"
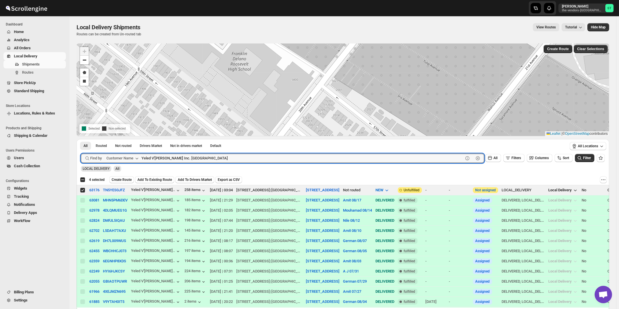
click at [81, 139] on button "Submit" at bounding box center [89, 142] width 17 height 6
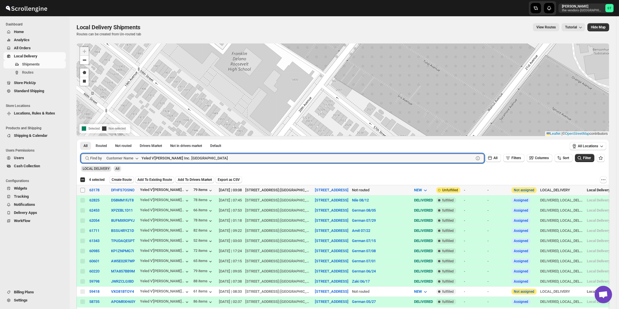
click at [83, 189] on input "Select shipment" at bounding box center [82, 190] width 5 height 5
checkbox input "true"
click at [195, 158] on input "Yeled V'[PERSON_NAME] Inc. [GEOGRAPHIC_DATA]" at bounding box center [303, 158] width 322 height 9
paste input "BSD Management Services LLC"
type input "BSD Management Services LLC"
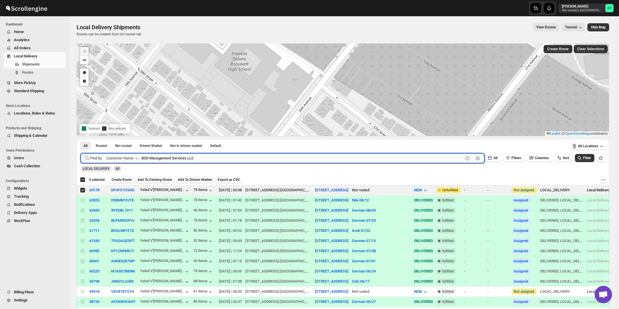
click at [81, 139] on button "Submit" at bounding box center [89, 142] width 17 height 6
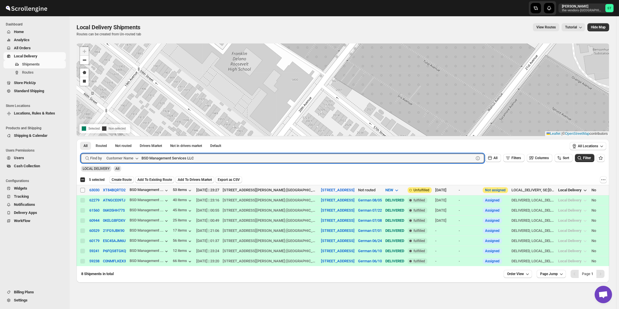
click at [83, 191] on input "Select shipment" at bounding box center [82, 190] width 5 height 5
checkbox input "true"
click at [219, 159] on input "BSD Management Services LLC" at bounding box center [303, 158] width 322 height 9
paste input "Energy Plus [GEOGRAPHIC_DATA]"
type input "Energy Plus [GEOGRAPHIC_DATA]"
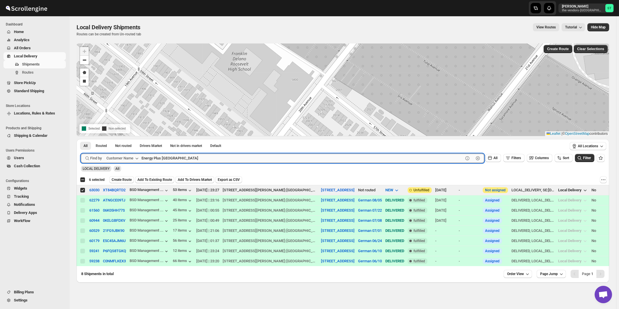
click at [81, 139] on button "Submit" at bounding box center [89, 142] width 17 height 6
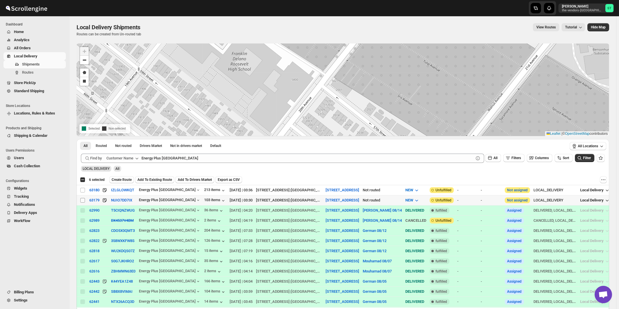
click at [83, 201] on input "Select shipment" at bounding box center [82, 200] width 5 height 5
checkbox input "true"
click at [83, 189] on input "Select shipment" at bounding box center [82, 190] width 5 height 5
checkbox input "true"
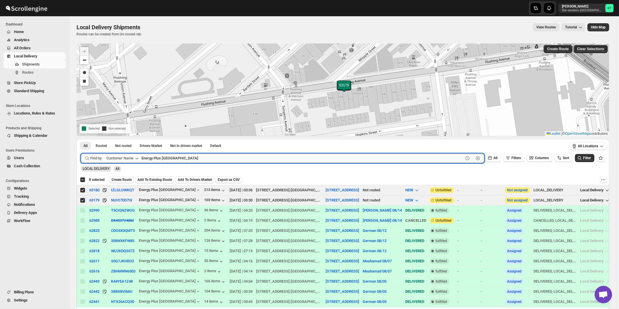
click at [181, 160] on input "Energy Plus [GEOGRAPHIC_DATA]" at bounding box center [303, 158] width 322 height 9
paste input "Systech"
type input "Systech"
click at [81, 139] on button "Submit" at bounding box center [89, 142] width 17 height 6
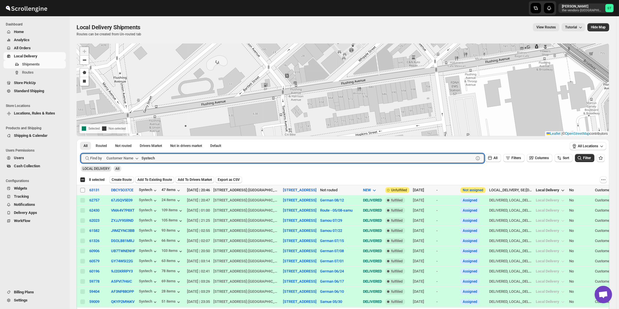
click at [83, 190] on input "Select shipment" at bounding box center [82, 190] width 5 height 5
checkbox input "true"
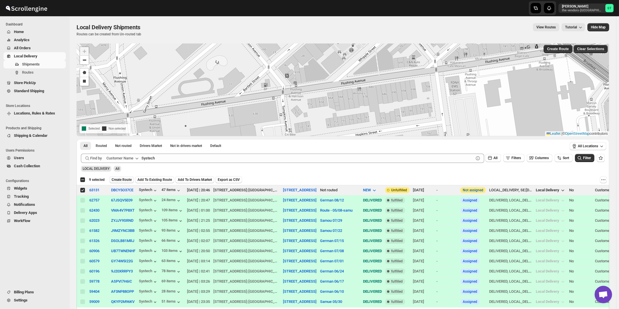
click at [116, 179] on span "Create Route" at bounding box center [122, 179] width 20 height 5
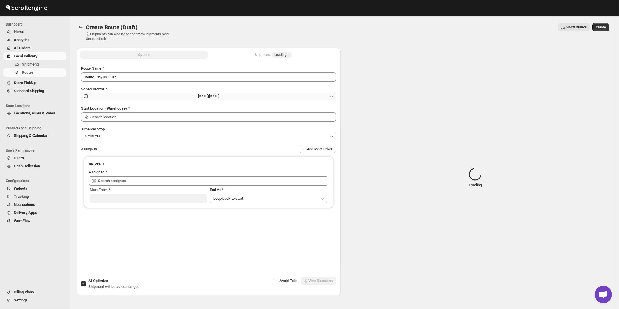
type input "[STREET_ADDRESS]"
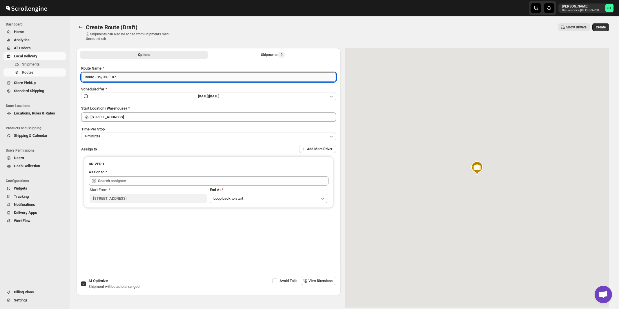
click at [139, 77] on input "Route - 19/08-1107" at bounding box center [208, 77] width 255 height 9
paste input "German"
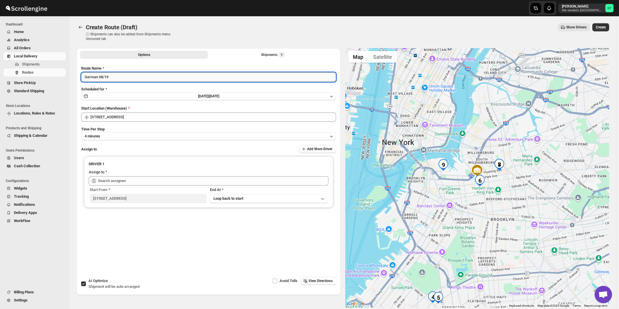
type input "German 08/19"
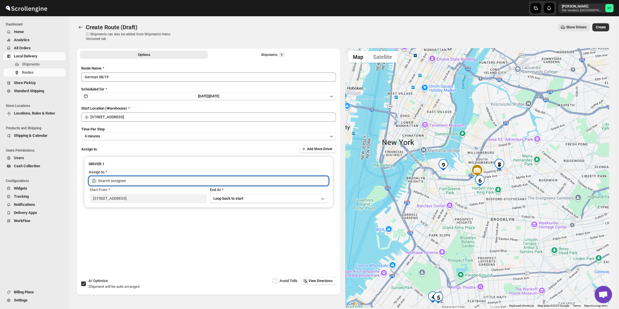
click at [138, 180] on input "text" at bounding box center [213, 180] width 231 height 9
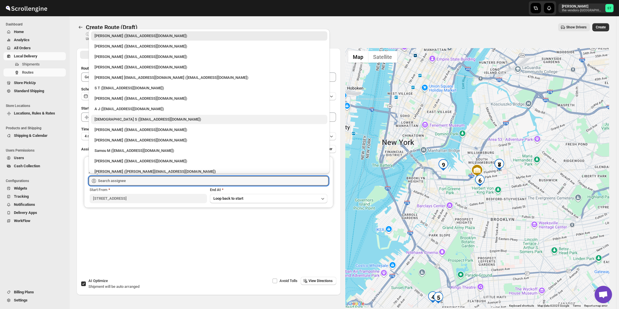
click at [130, 122] on div "[DEMOGRAPHIC_DATA] S ([EMAIL_ADDRESS][DOMAIN_NAME])" at bounding box center [209, 120] width 229 height 6
type input "[DEMOGRAPHIC_DATA] S ([EMAIL_ADDRESS][DOMAIN_NAME])"
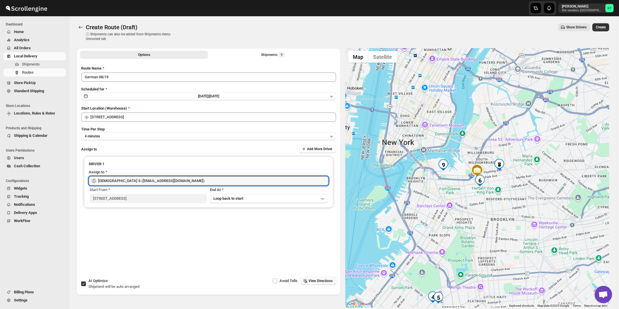
click at [323, 283] on span "View Directions" at bounding box center [321, 281] width 24 height 5
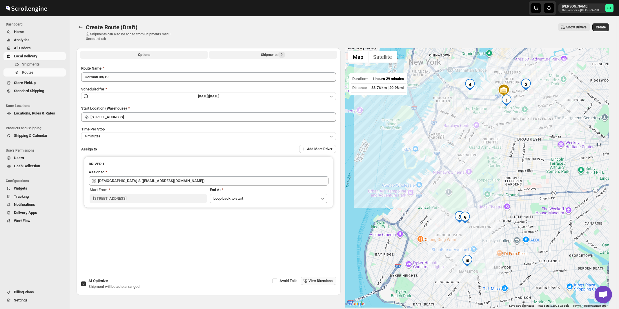
click at [277, 58] on button "Shipments 9" at bounding box center [273, 55] width 128 height 8
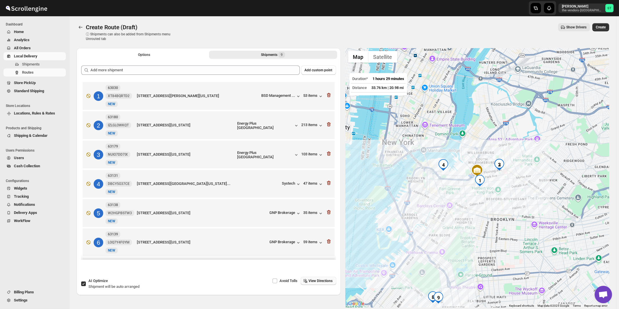
click at [97, 284] on div "AI Optimize Shipment will be auto arranged" at bounding box center [113, 284] width 51 height 12
click at [86, 284] on input "AI Optimize Shipment will be auto arranged" at bounding box center [83, 284] width 5 height 5
checkbox input "false"
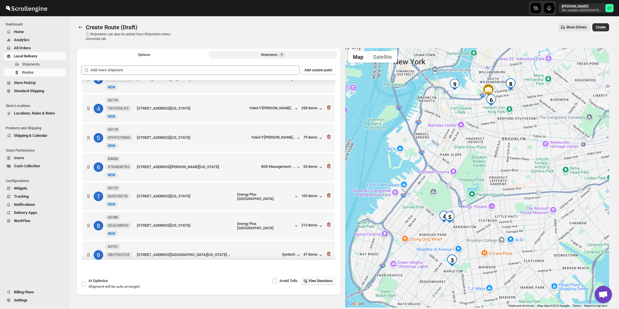
scroll to position [91, 0]
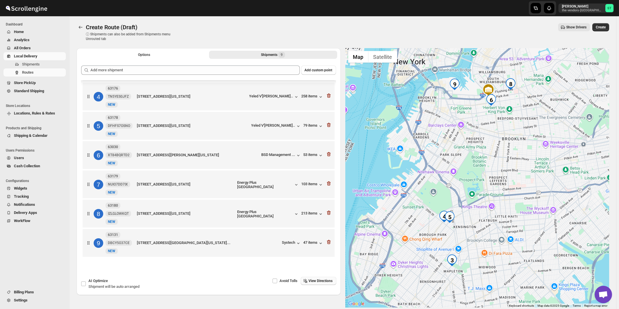
click at [327, 286] on div "Avoid Tolls View Directions" at bounding box center [271, 284] width 131 height 14
click at [327, 279] on span "View Directions" at bounding box center [321, 281] width 24 height 5
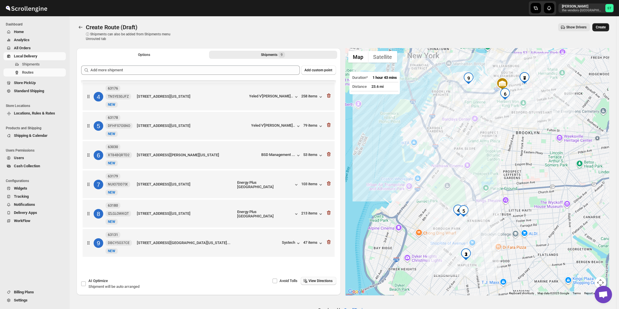
click at [606, 27] on span "Create" at bounding box center [601, 27] width 10 height 5
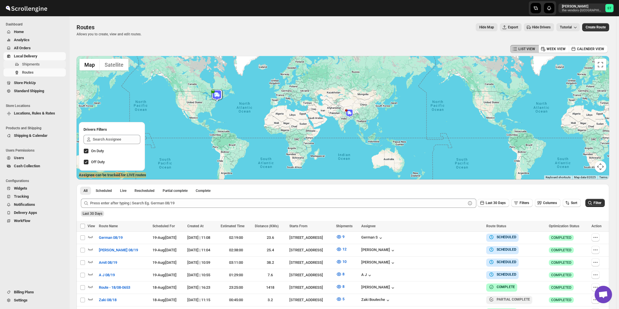
click at [28, 65] on span "Shipments" at bounding box center [31, 64] width 18 height 4
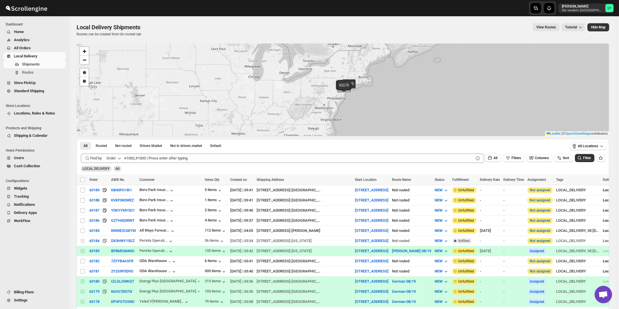
click at [118, 158] on icon "button" at bounding box center [120, 158] width 6 height 6
click at [113, 200] on div "Customer Name" at bounding box center [115, 202] width 27 height 6
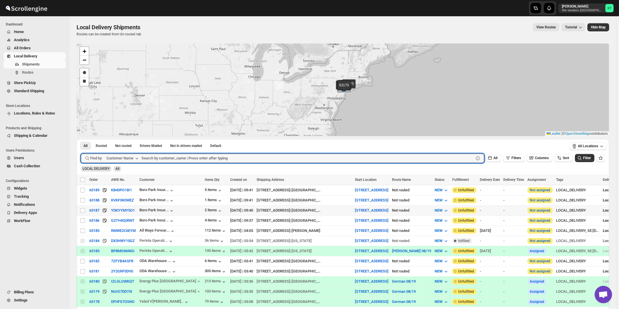
paste input "Chess Builders"
type input "Chess Builders"
click at [81, 139] on button "Submit" at bounding box center [89, 142] width 17 height 6
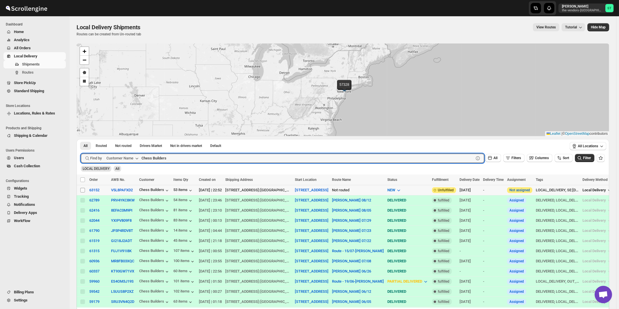
click at [81, 189] on input "Select shipment" at bounding box center [82, 190] width 5 height 5
checkbox input "true"
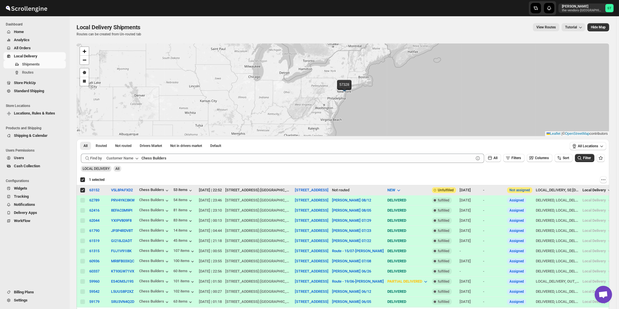
checkbox input "true"
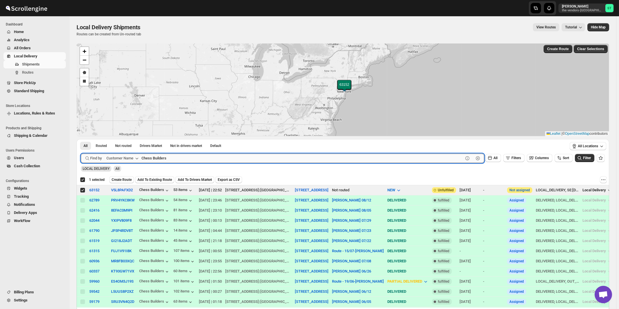
click at [177, 159] on input "Chess Builders" at bounding box center [303, 158] width 322 height 9
paste input "Blue Elm Management"
type input "Blue Elm Management"
click at [81, 139] on button "Submit" at bounding box center [89, 142] width 17 height 6
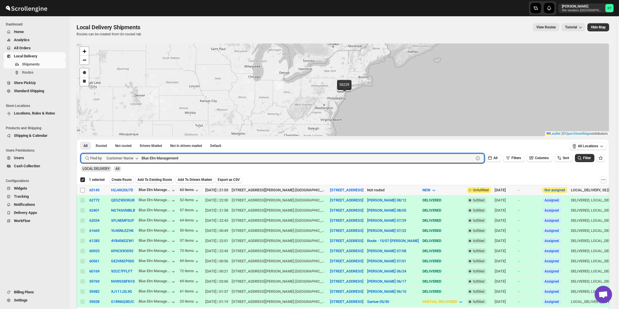
click at [83, 190] on input "Select shipment" at bounding box center [82, 190] width 5 height 5
checkbox input "true"
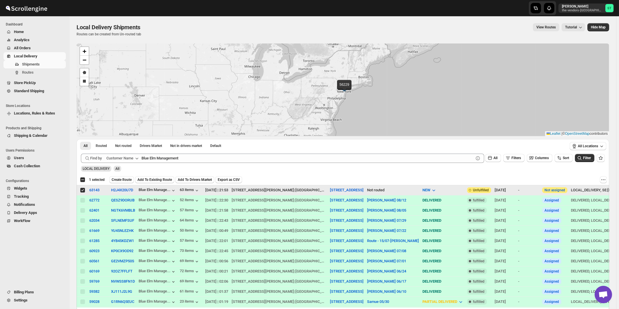
checkbox input "false"
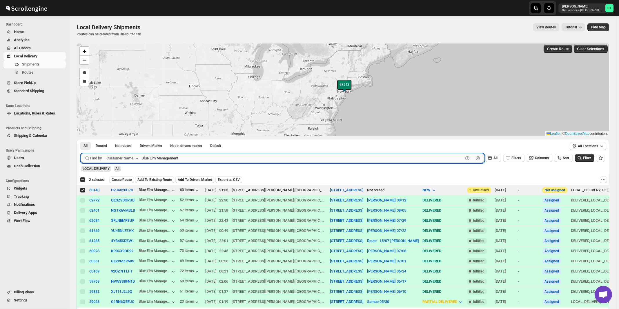
click at [186, 156] on input "Blue Elm Management" at bounding box center [303, 158] width 322 height 9
paste input "Citadel Consulting Group"
type input "Citadel Consulting Group"
click at [81, 139] on button "Submit" at bounding box center [89, 142] width 17 height 6
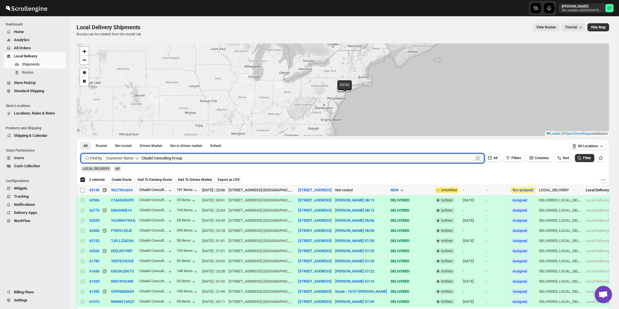
click at [83, 191] on input "Select shipment" at bounding box center [82, 190] width 5 height 5
checkbox input "true"
click at [186, 160] on input "Citadel Consulting Group" at bounding box center [303, 158] width 322 height 9
paste input "J [PERSON_NAME] Associates Inc."
type input "J [PERSON_NAME] Associates Inc."
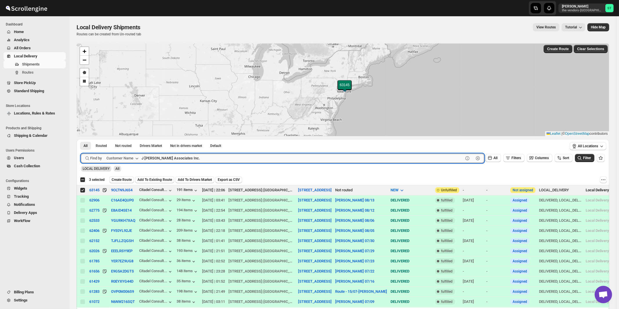
click at [81, 139] on button "Submit" at bounding box center [89, 142] width 17 height 6
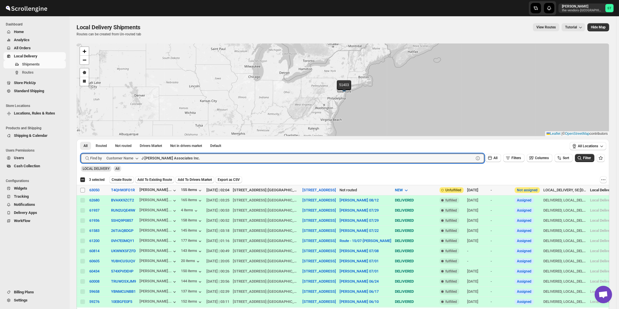
click at [82, 189] on input "Select shipment" at bounding box center [82, 190] width 5 height 5
checkbox input "true"
click at [186, 155] on input "J [PERSON_NAME] Associates Inc." at bounding box center [303, 158] width 322 height 9
paste input "Smart Cafe Anchor Health Homecare Services Inc"
type input "Smart Cafe Anchor Health Homecare Services Inc"
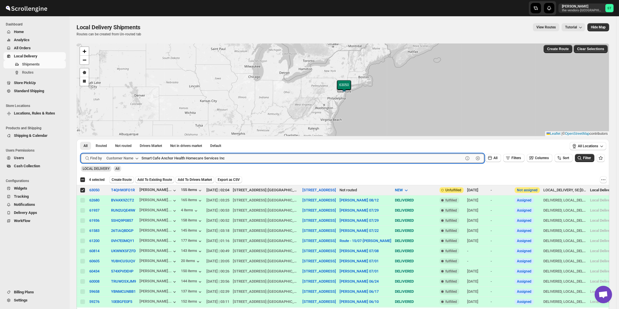
click at [81, 139] on button "Submit" at bounding box center [89, 142] width 17 height 6
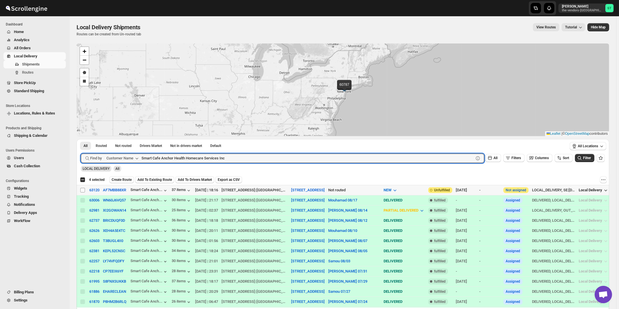
click at [84, 190] on input "Select shipment" at bounding box center [82, 190] width 5 height 5
checkbox input "true"
click at [201, 155] on input "Smart Cafe Anchor Health Homecare Services Inc" at bounding box center [303, 158] width 322 height 9
paste input "The Rabsky Group (downstairs)"
click at [81, 139] on button "Submit" at bounding box center [89, 142] width 17 height 6
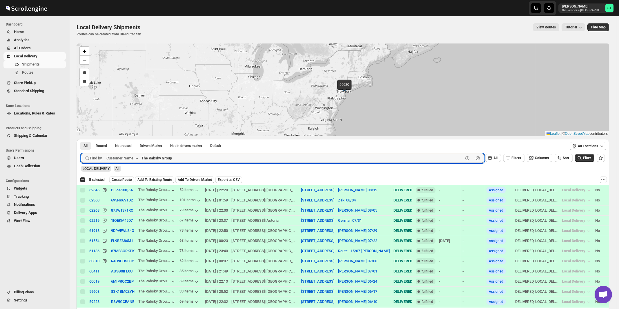
paste input "urf Office Furniture"
type input "Turf Office Furniture"
click at [81, 139] on button "Submit" at bounding box center [89, 142] width 17 height 6
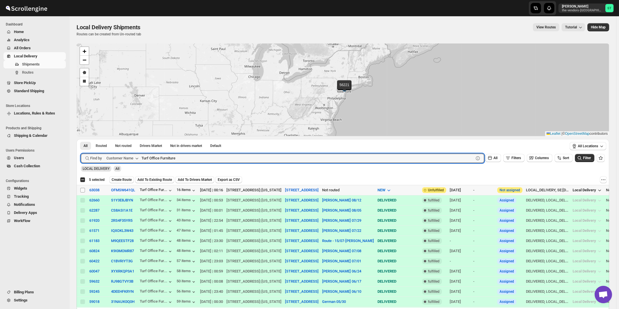
click at [83, 190] on input "Select shipment" at bounding box center [82, 190] width 5 height 5
checkbox input "true"
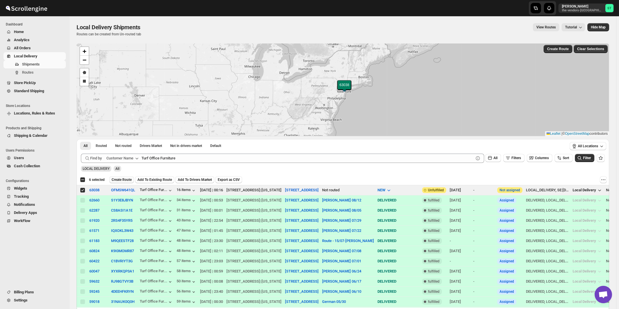
click at [124, 181] on span "Create Route" at bounding box center [122, 179] width 20 height 5
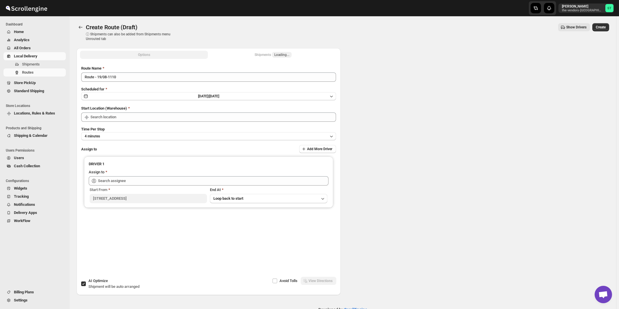
type input "[STREET_ADDRESS]"
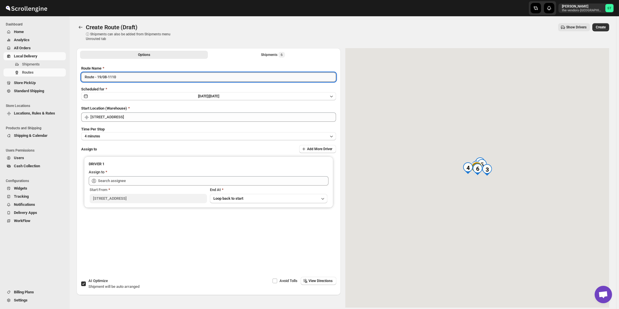
click at [130, 77] on input "Route - 19/08-1110" at bounding box center [208, 77] width 255 height 9
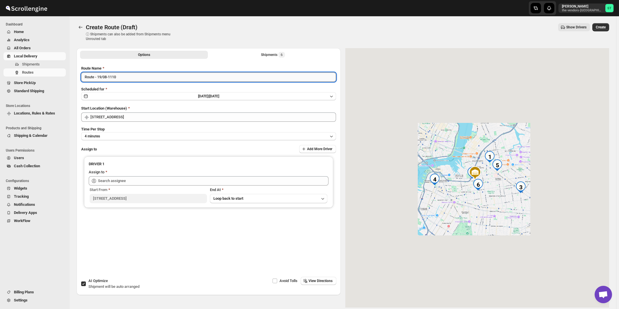
paste input "[PERSON_NAME]"
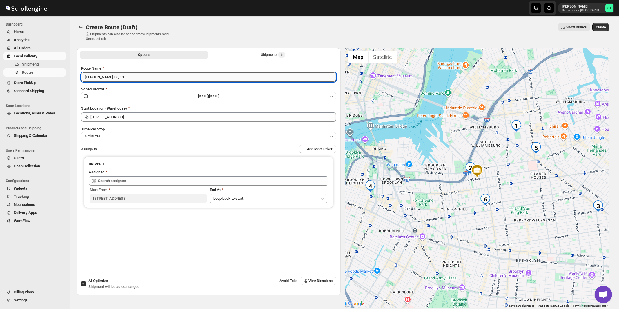
type input "[PERSON_NAME] 08/19"
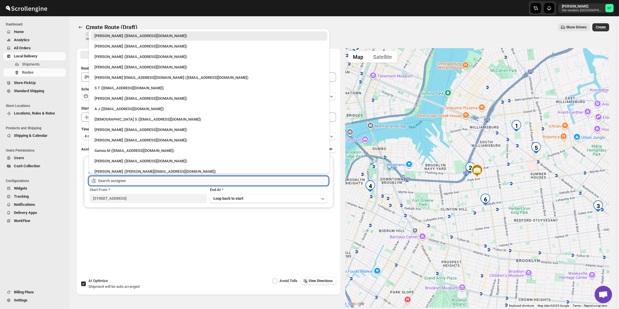
click at [119, 176] on input "text" at bounding box center [213, 180] width 231 height 9
click at [106, 48] on div "[PERSON_NAME] ([EMAIL_ADDRESS][DOMAIN_NAME])" at bounding box center [209, 47] width 229 height 6
type input "[PERSON_NAME] ([EMAIL_ADDRESS][DOMAIN_NAME])"
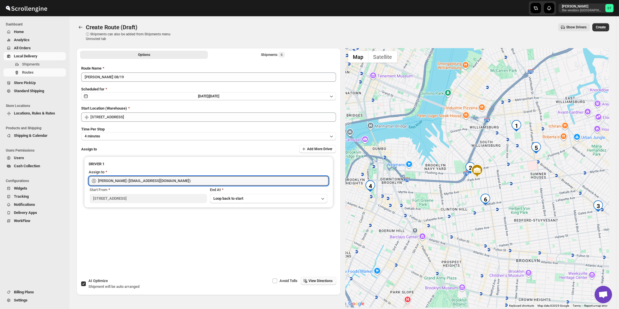
click at [323, 284] on button "View Directions" at bounding box center [319, 281] width 36 height 8
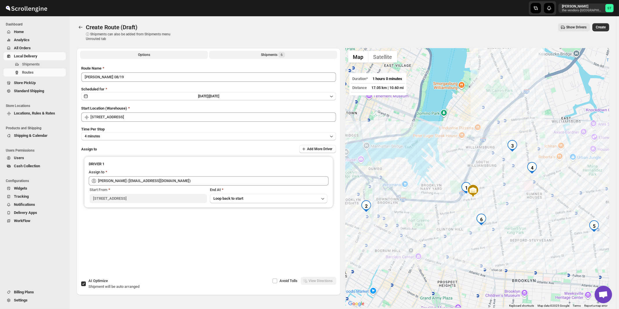
click at [272, 58] on button "Shipments 6" at bounding box center [273, 55] width 128 height 8
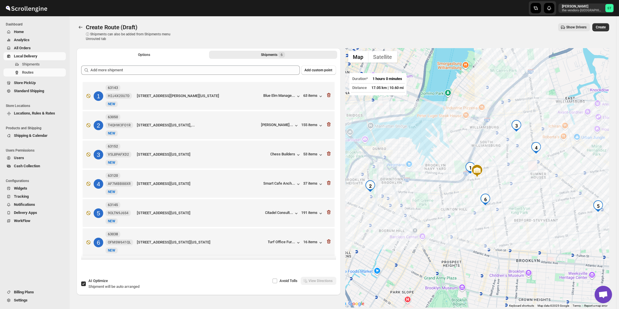
click at [94, 286] on span "Shipment will be auto arranged" at bounding box center [113, 287] width 51 height 4
click at [86, 286] on input "AI Optimize Shipment will be auto arranged" at bounding box center [83, 284] width 5 height 5
checkbox input "false"
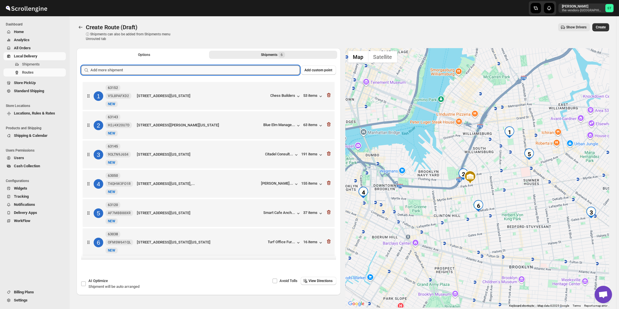
click at [164, 70] on input "text" at bounding box center [194, 70] width 209 height 9
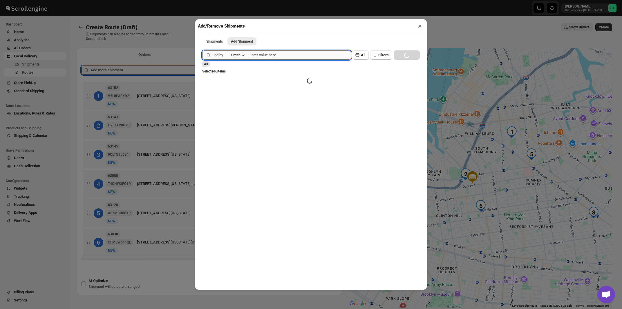
click at [259, 57] on input "text" at bounding box center [300, 54] width 102 height 9
paste input "63013"
type input "63013"
click at [202, 0] on button "Submit" at bounding box center [210, 3] width 17 height 6
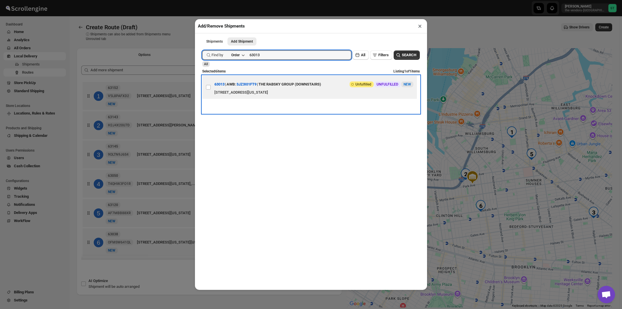
click at [305, 85] on div "THE RABSKY GROUP (DOWNSTAIRS)" at bounding box center [289, 84] width 63 height 10
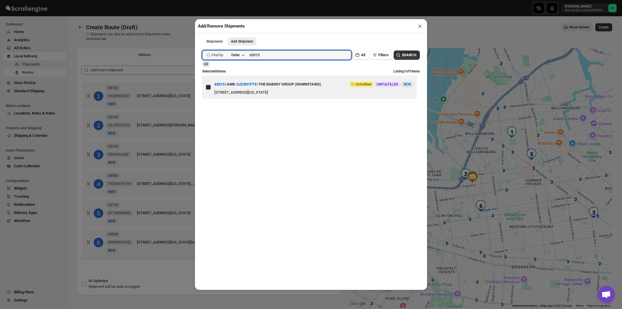
checkbox input "true"
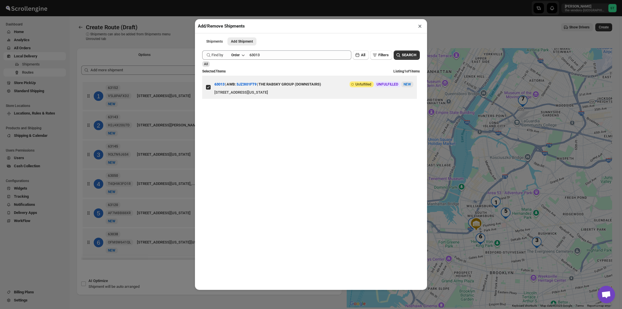
click at [420, 27] on button "×" at bounding box center [420, 26] width 8 height 8
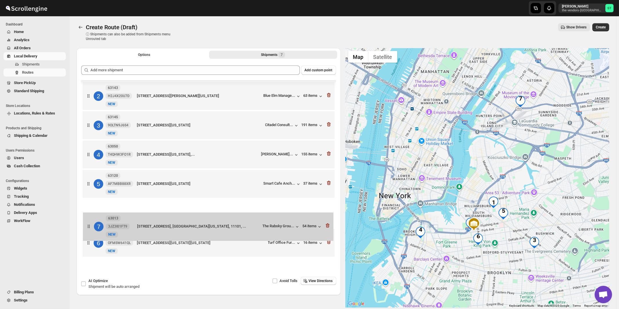
scroll to position [0, 0]
drag, startPoint x: 254, startPoint y: 240, endPoint x: 253, endPoint y: 204, distance: 35.4
click at [253, 204] on div "1 63152 V5L8PAFXD2 [GEOGRAPHIC_DATA][STREET_ADDRESS][US_STATE] Chess Builders 5…" at bounding box center [208, 155] width 255 height 209
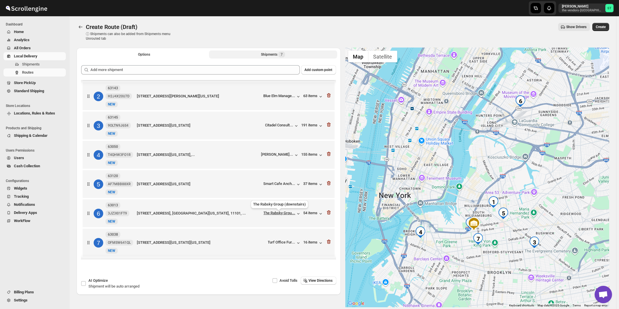
scroll to position [0, 0]
click at [325, 279] on span "View Directions" at bounding box center [321, 280] width 24 height 5
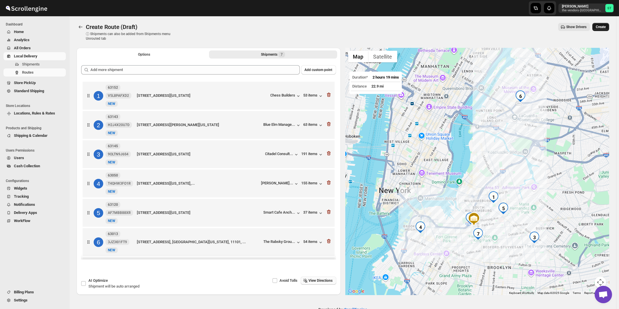
click at [604, 26] on span "Create" at bounding box center [601, 27] width 10 height 5
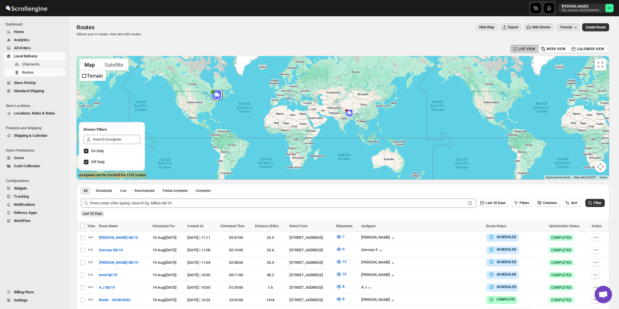
click at [27, 65] on span "Shipments" at bounding box center [31, 64] width 18 height 4
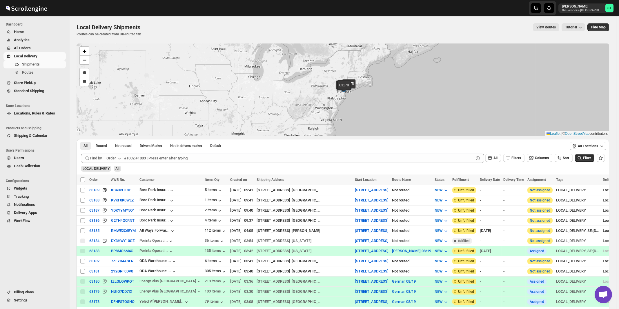
click at [117, 158] on button "Order" at bounding box center [114, 158] width 23 height 9
click at [115, 203] on div "Customer Name" at bounding box center [115, 202] width 27 height 6
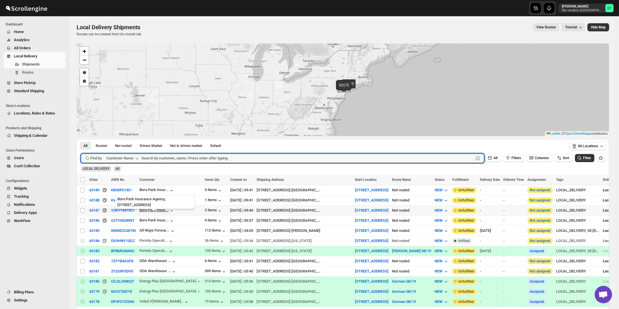
paste input "Apex Group"
type input "Apex Group"
click at [81, 139] on button "Submit" at bounding box center [89, 142] width 17 height 6
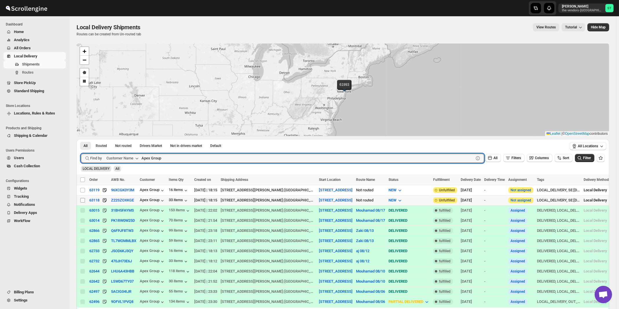
click at [84, 200] on input "Select shipment" at bounding box center [82, 200] width 5 height 5
checkbox input "true"
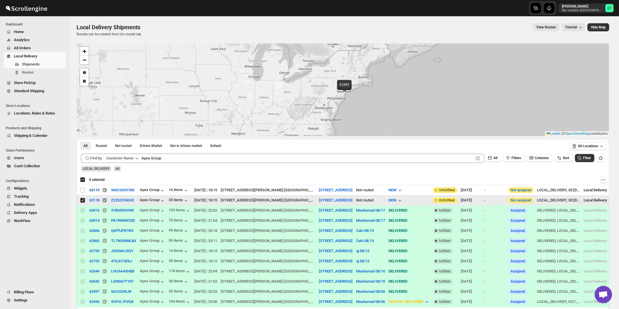
click at [83, 190] on input "Select shipment" at bounding box center [82, 190] width 5 height 5
checkbox input "true"
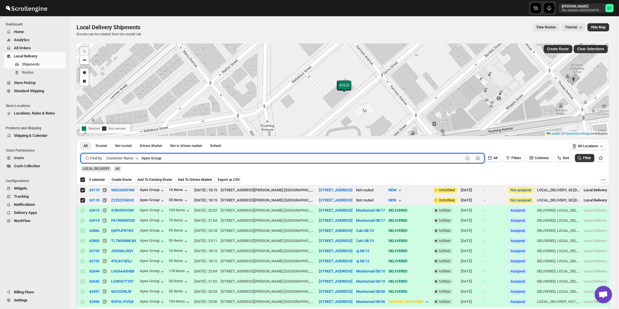
click at [175, 159] on input "Apex Group" at bounding box center [303, 158] width 322 height 9
paste input "Summation Financial Services Five Towns"
type input "Summation Financial Services Five Towns"
click at [81, 139] on button "Submit" at bounding box center [89, 142] width 17 height 6
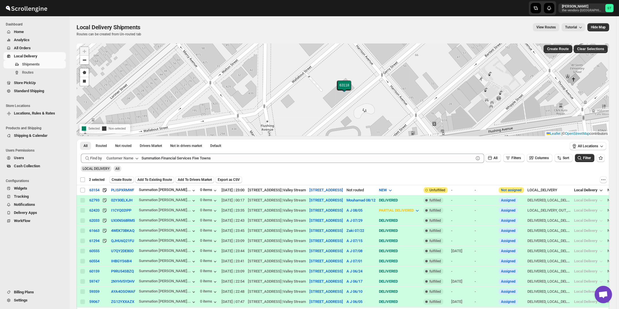
checkbox input "false"
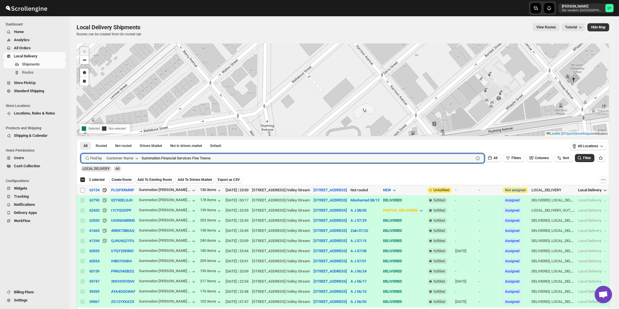
click at [84, 190] on input "Select shipment" at bounding box center [82, 190] width 5 height 5
checkbox input "true"
click at [168, 158] on input "Summation Financial Services Five Towns" at bounding box center [303, 158] width 322 height 9
paste input "Bayrock Insurance Agency LLC"
type input "Bayrock Insurance Agency LLC"
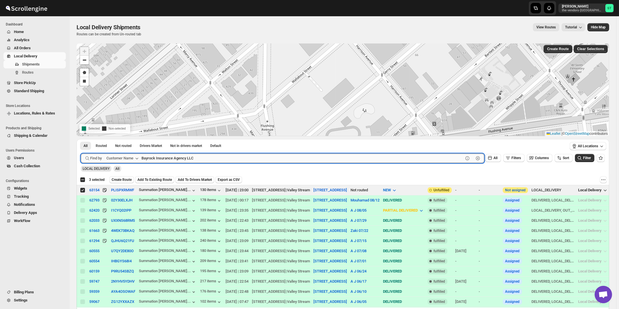
click at [81, 139] on button "Submit" at bounding box center [89, 142] width 17 height 6
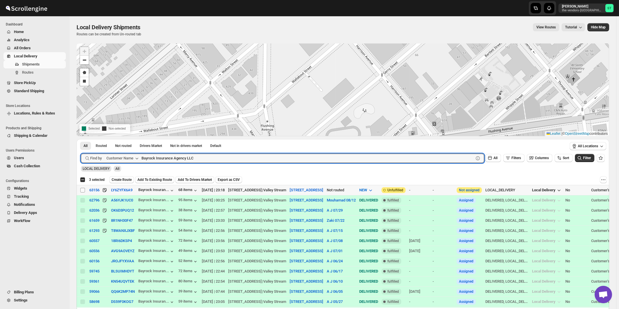
click at [82, 190] on input "Select shipment" at bounding box center [82, 190] width 5 height 5
checkbox input "true"
click at [157, 162] on input "Bayrock Insurance Agency LLC" at bounding box center [303, 158] width 322 height 9
paste input "Hamaspik Five Towns"
click at [81, 139] on button "Submit" at bounding box center [89, 142] width 17 height 6
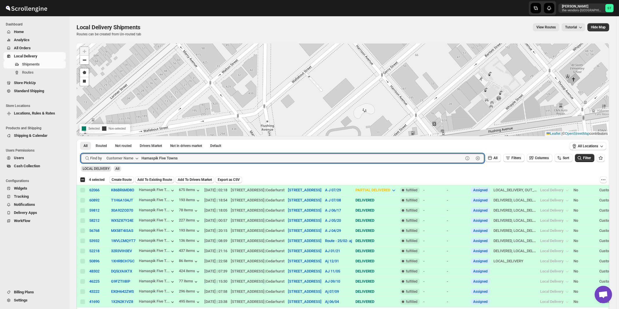
paste input "Aladdin Packaging LLC"
type input "Aladdin Packaging LLC"
click at [81, 139] on button "Submit" at bounding box center [89, 142] width 17 height 6
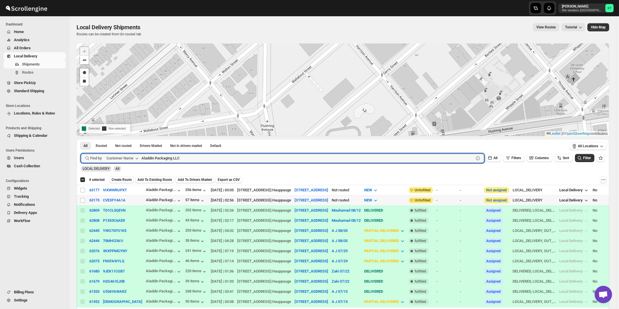
click at [80, 199] on td "Select shipment" at bounding box center [82, 200] width 11 height 10
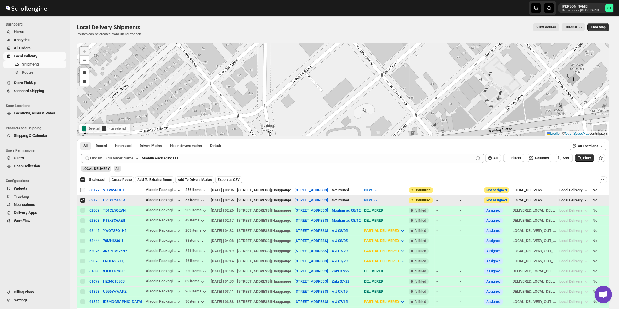
checkbox input "true"
click at [81, 189] on input "Select shipment" at bounding box center [82, 190] width 5 height 5
checkbox input "true"
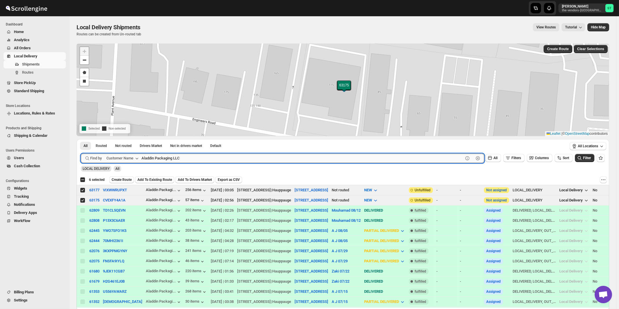
click at [186, 161] on input "Aladdin Packaging LLC" at bounding box center [303, 158] width 322 height 9
paste input "Velocity Jamaica"
type input "Velocity Jamaica"
click at [81, 139] on button "Submit" at bounding box center [89, 142] width 17 height 6
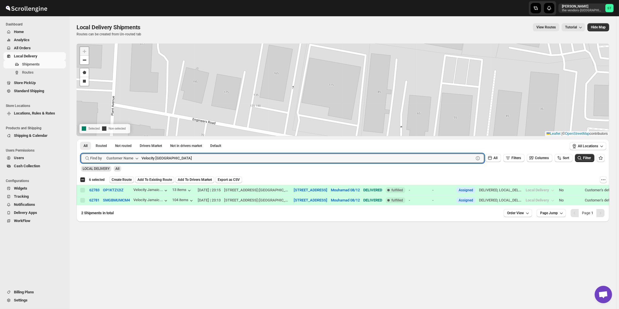
click at [126, 180] on span "Create Route" at bounding box center [122, 179] width 20 height 5
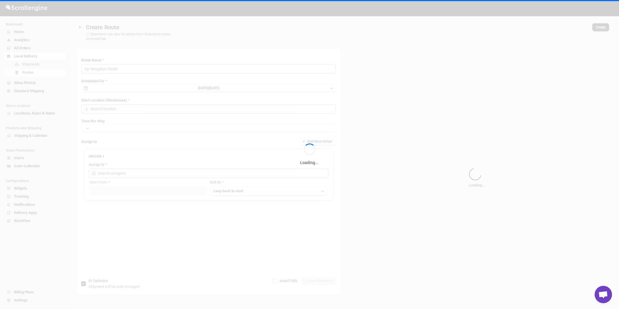
type input "Route - 19/08-1114"
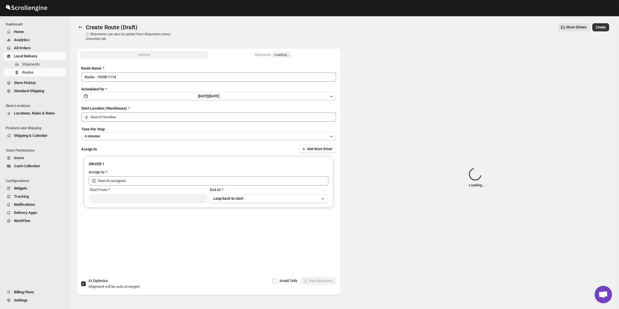
type input "[STREET_ADDRESS]"
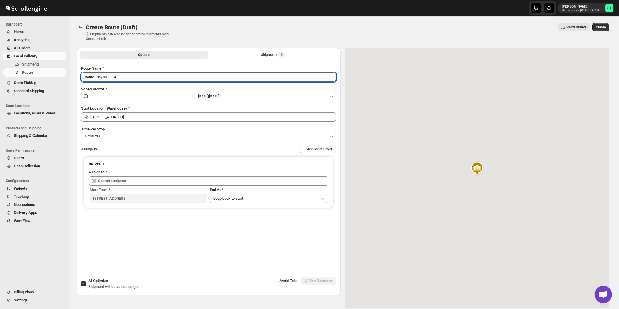
click at [162, 75] on input "Route - 19/08-1114" at bounding box center [208, 77] width 255 height 9
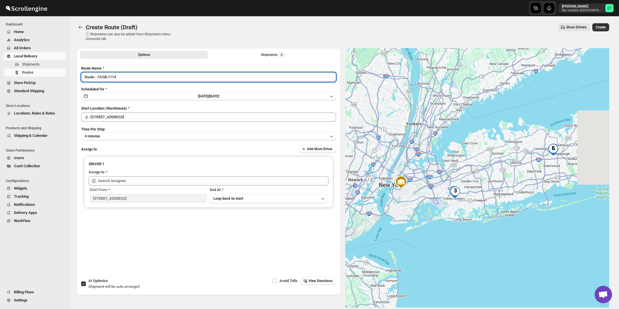
paste input "Mouhamad"
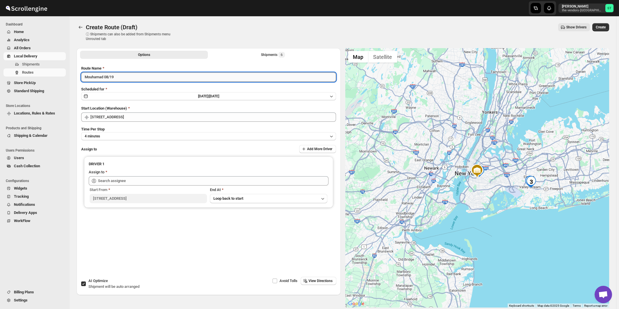
type input "Mouhamad 08/19"
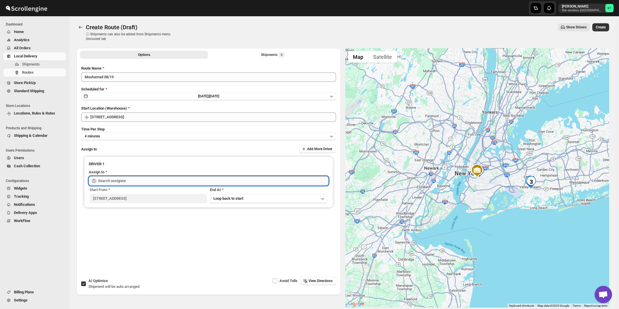
click at [133, 179] on input "text" at bounding box center [213, 180] width 231 height 9
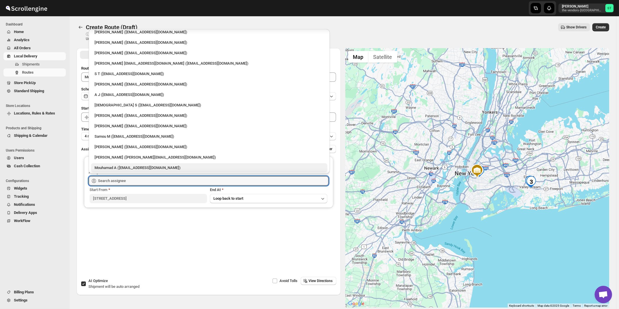
scroll to position [15, 0]
click at [117, 168] on div "Mouhamad A ([EMAIL_ADDRESS][DOMAIN_NAME])" at bounding box center [209, 167] width 229 height 6
type input "Mouhamad A ([EMAIL_ADDRESS][DOMAIN_NAME])"
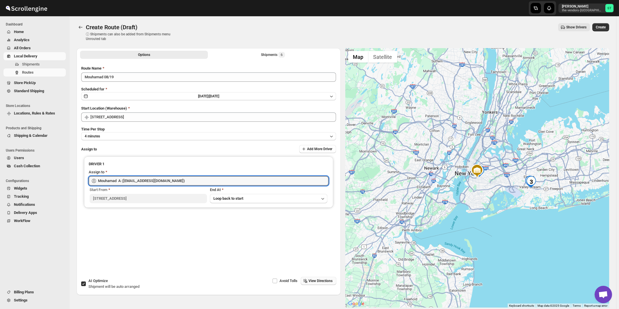
click at [328, 283] on span "View Directions" at bounding box center [321, 281] width 24 height 5
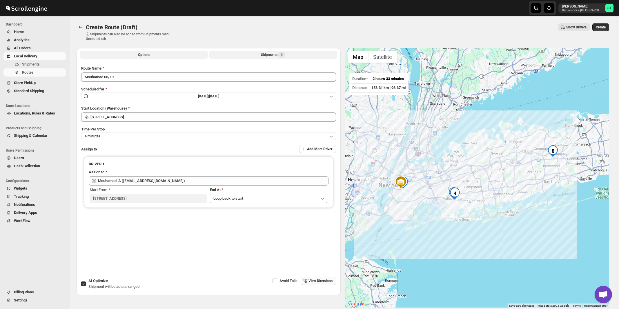
click at [276, 58] on button "Shipments 6" at bounding box center [273, 55] width 128 height 8
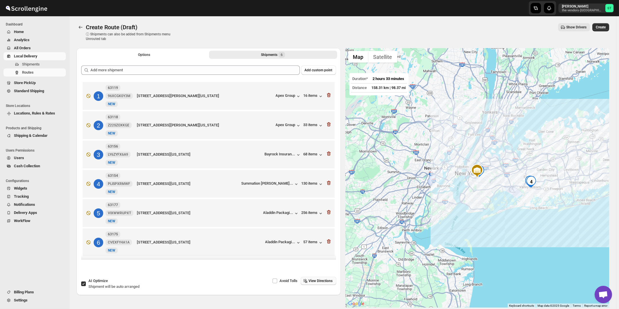
click at [113, 281] on div "AI Optimize Shipment will be auto arranged" at bounding box center [113, 284] width 51 height 12
click at [86, 282] on input "AI Optimize Shipment will be auto arranged" at bounding box center [83, 284] width 5 height 5
checkbox input "false"
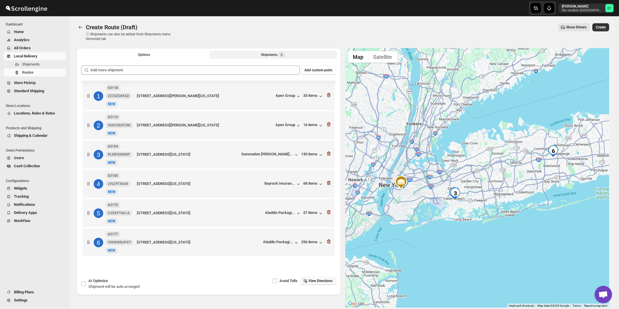
scroll to position [2, 0]
click at [319, 281] on span "View Directions" at bounding box center [321, 281] width 24 height 5
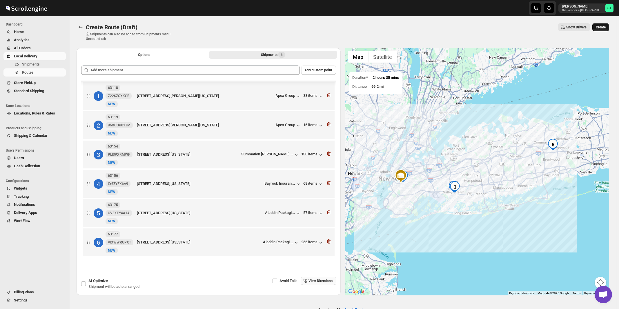
click at [604, 27] on span "Create" at bounding box center [601, 27] width 10 height 5
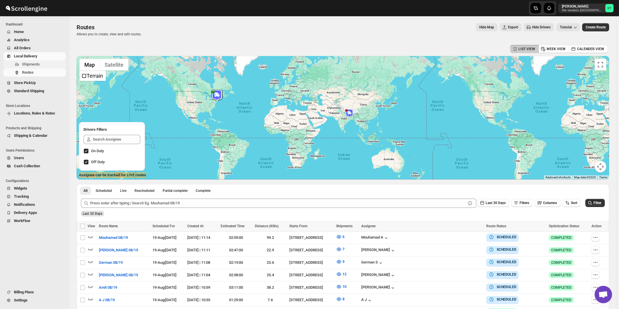
click at [41, 64] on span "Shipments" at bounding box center [43, 64] width 43 height 6
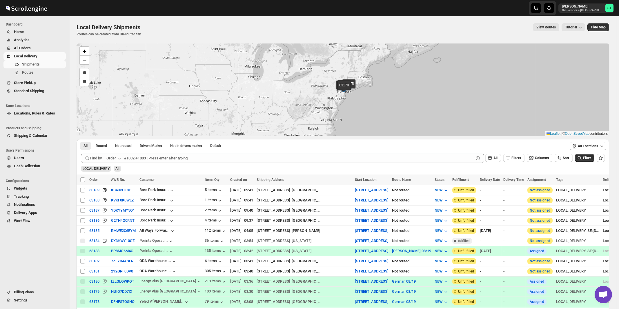
click at [116, 161] on button "Order" at bounding box center [114, 158] width 23 height 9
click at [114, 202] on div "Customer Name" at bounding box center [115, 202] width 27 height 6
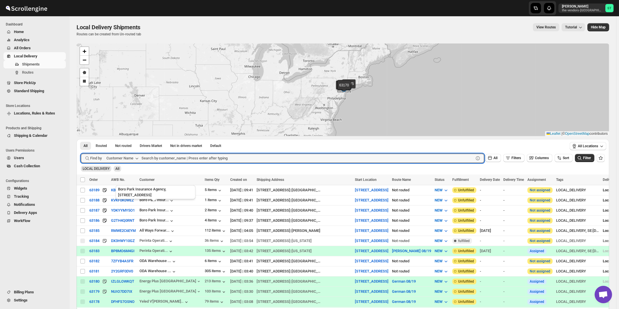
paste input "Ner Mitzvah"
click at [81, 139] on button "Submit" at bounding box center [89, 142] width 17 height 6
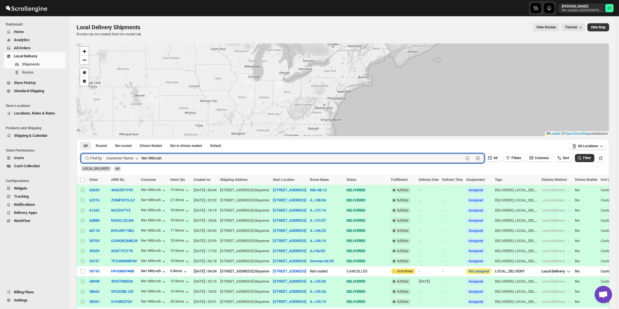
paste input "World Wide Plumbing"
type input "World Wide Plumbing"
click at [81, 139] on button "Submit" at bounding box center [89, 142] width 17 height 6
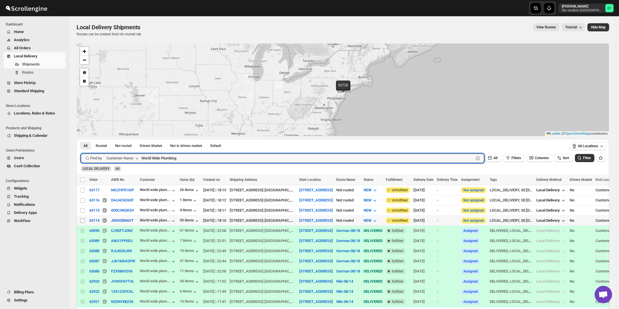
click at [84, 220] on input "Select shipment" at bounding box center [82, 220] width 5 height 5
checkbox input "true"
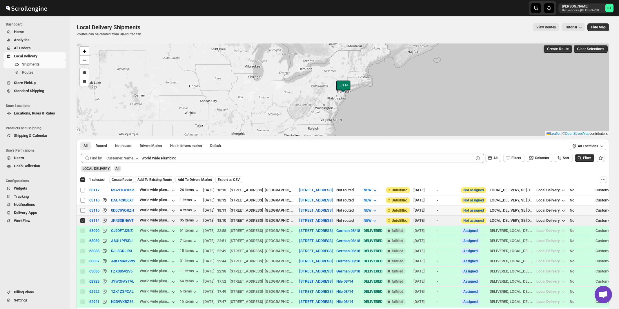
click at [81, 210] on input "Select shipment" at bounding box center [82, 210] width 5 height 5
checkbox input "true"
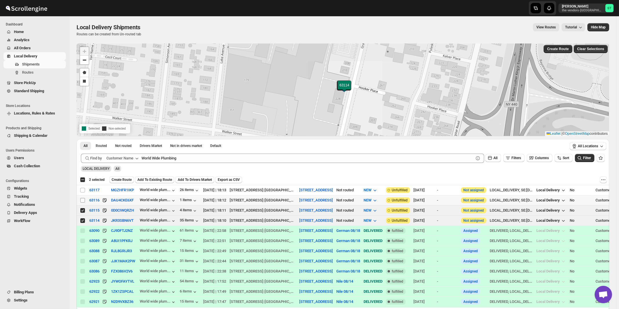
click at [82, 201] on input "Select shipment" at bounding box center [82, 200] width 5 height 5
checkbox input "true"
click at [82, 189] on input "Select shipment" at bounding box center [82, 190] width 5 height 5
checkbox input "true"
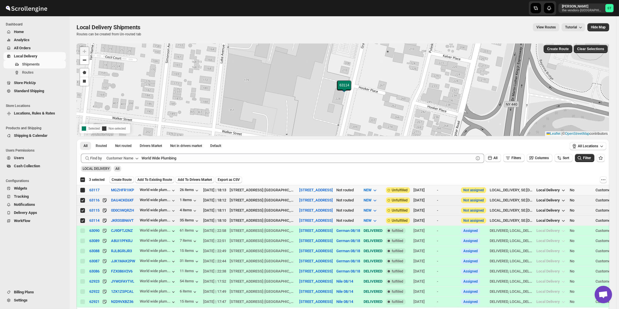
checkbox input "true"
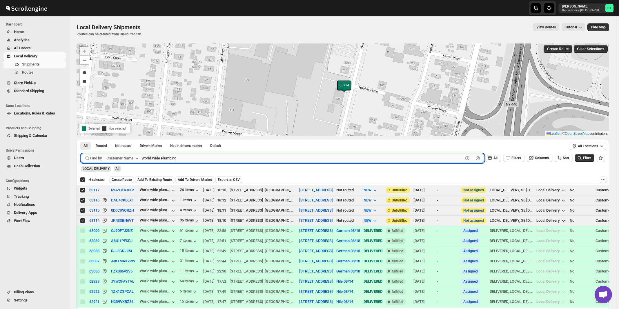
click at [155, 159] on input "World Wide Plumbing" at bounding box center [303, 158] width 322 height 9
paste input "Tzibur Media Group"
type input "Tzibur Media Group"
click at [81, 139] on button "Submit" at bounding box center [89, 142] width 17 height 6
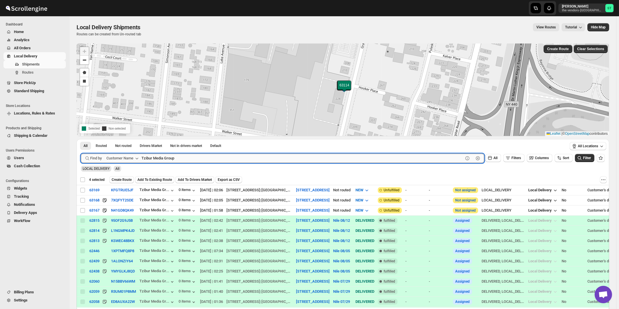
checkbox input "false"
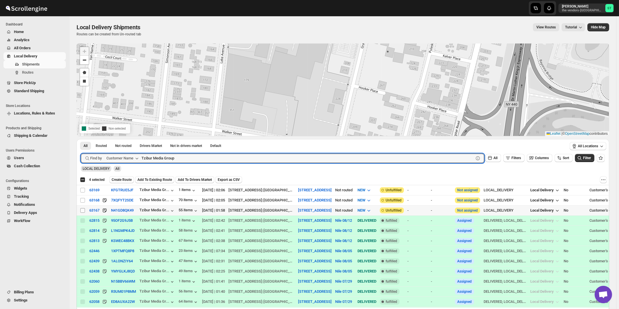
click at [83, 210] on input "Select shipment" at bounding box center [82, 210] width 5 height 5
checkbox input "true"
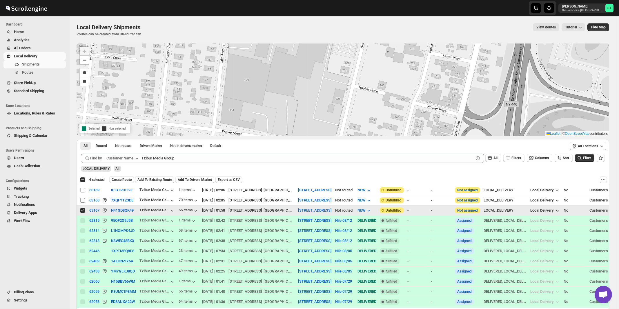
click at [82, 201] on input "Select shipment" at bounding box center [82, 200] width 5 height 5
checkbox input "true"
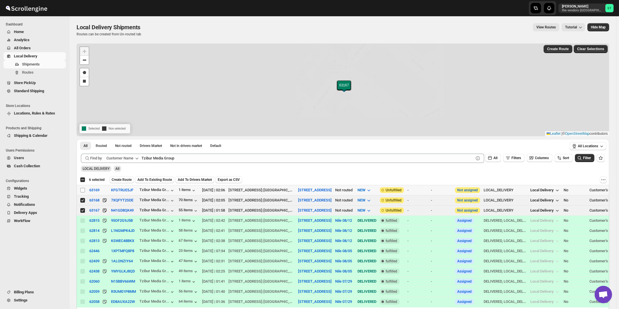
click at [84, 190] on input "Select shipment" at bounding box center [82, 190] width 5 height 5
checkbox input "true"
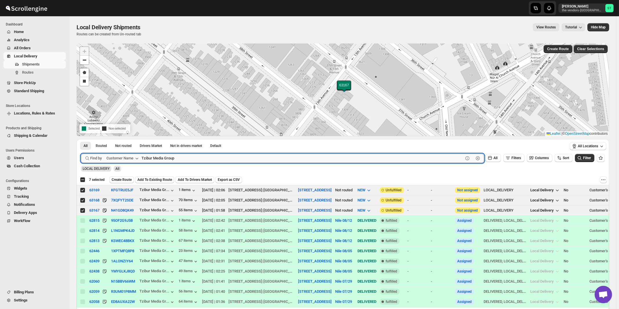
click at [186, 159] on input "Tzibur Media Group" at bounding box center [303, 158] width 322 height 9
paste input "Boro Park Insurance Agency, 6014 -11"
type input "Boro Park Insurance"
click at [81, 139] on button "Submit" at bounding box center [89, 142] width 17 height 6
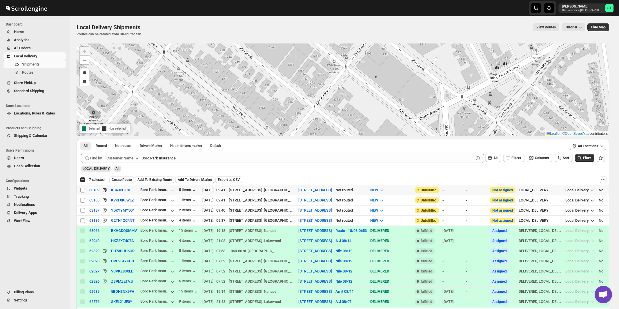
click at [83, 191] on input "Select shipment" at bounding box center [82, 190] width 5 height 5
checkbox input "true"
click at [82, 200] on input "Select shipment" at bounding box center [82, 200] width 5 height 5
checkbox input "true"
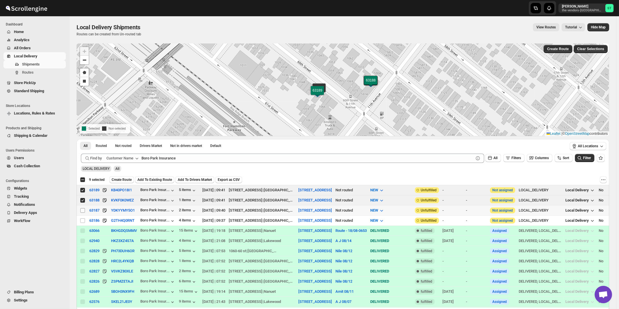
click at [83, 209] on input "Select shipment" at bounding box center [82, 210] width 5 height 5
checkbox input "true"
click at [83, 220] on input "Select shipment" at bounding box center [82, 220] width 5 height 5
checkbox input "true"
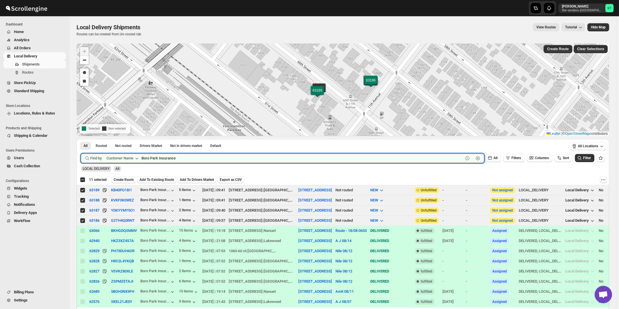
click at [160, 154] on input "Boro Park Insurance" at bounding box center [303, 158] width 322 height 9
paste input "Hamaspik 4114 14th av"
click at [81, 139] on button "Submit" at bounding box center [89, 142] width 17 height 6
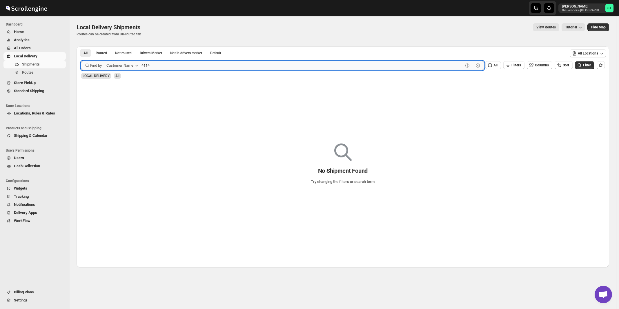
type input "4114"
click at [81, 46] on button "Submit" at bounding box center [89, 49] width 17 height 6
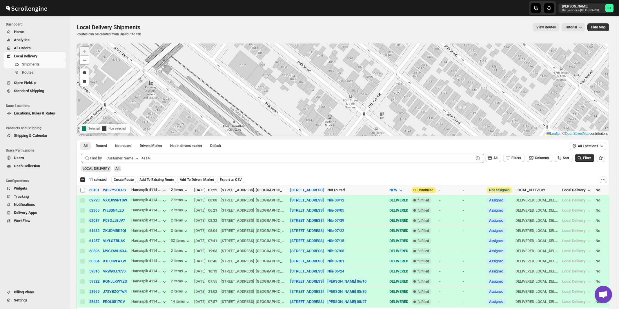
click at [83, 190] on input "Select shipment" at bounding box center [82, 190] width 5 height 5
checkbox input "true"
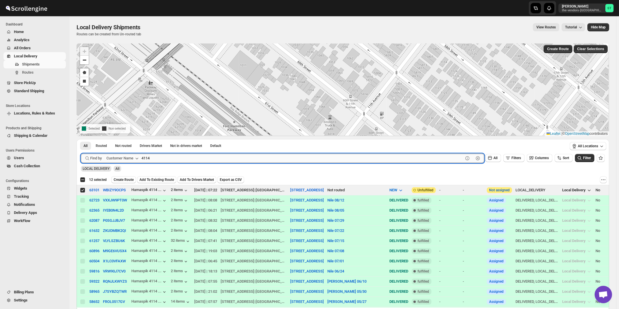
click at [171, 156] on input "4114" at bounding box center [303, 158] width 322 height 9
paste input "Hamaspik Sipuk"
type input "Hamaspik Sipuk"
click at [81, 139] on button "Submit" at bounding box center [89, 142] width 17 height 6
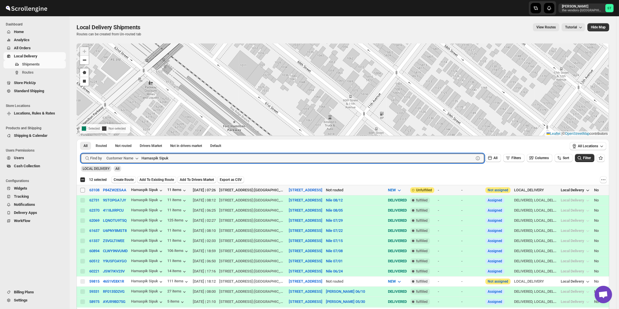
click at [83, 191] on input "Select shipment" at bounding box center [82, 190] width 5 height 5
checkbox input "true"
click at [171, 157] on input "Hamaspik Sipuk" at bounding box center [303, 158] width 322 height 9
paste input "Comprehensive Behavior Supports"
type input "Comprehensive Behavior Supports"
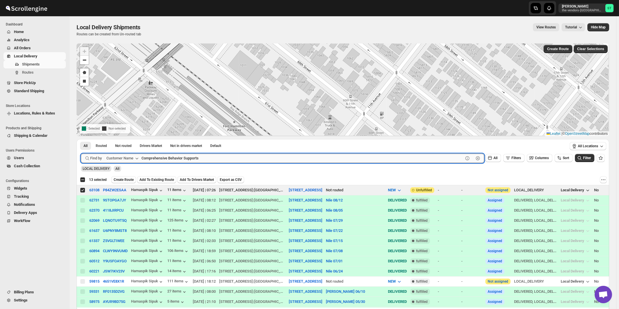
click at [81, 139] on button "Submit" at bounding box center [89, 142] width 17 height 6
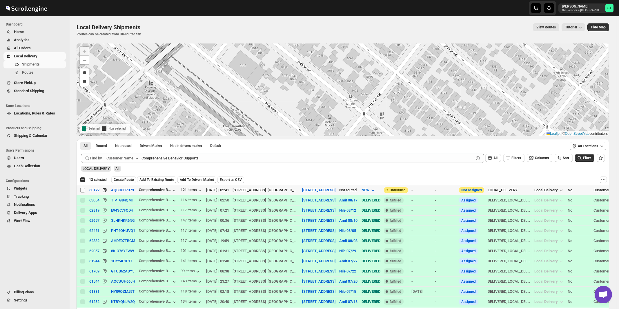
click at [82, 189] on input "Select shipment" at bounding box center [82, 190] width 5 height 5
checkbox input "true"
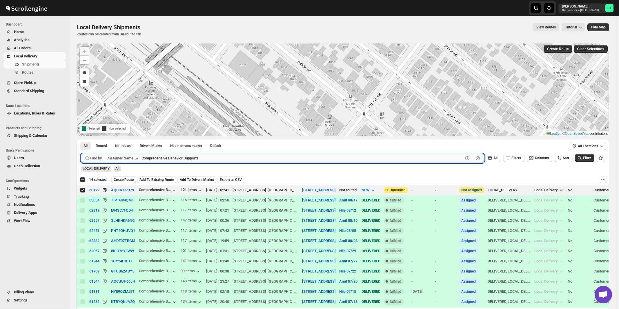
click at [166, 157] on input "Comprehensive Behavior Supports" at bounding box center [303, 158] width 322 height 9
paste input "are"
type input "Cares"
click at [81, 139] on button "Submit" at bounding box center [89, 142] width 17 height 6
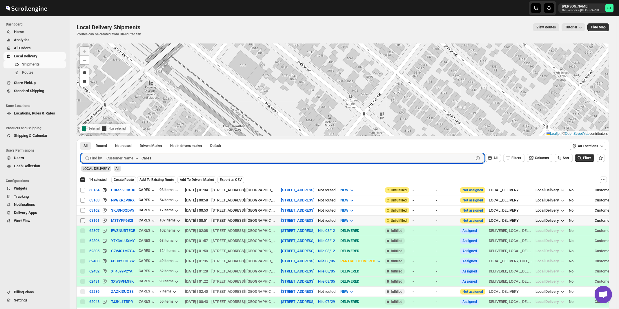
click at [82, 219] on input "Select shipment" at bounding box center [82, 220] width 5 height 5
checkbox input "true"
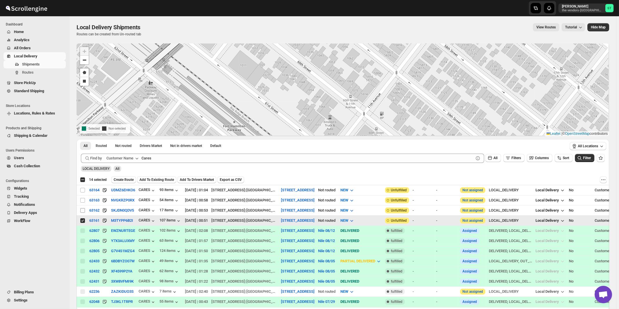
click at [81, 209] on input "Select shipment" at bounding box center [82, 210] width 5 height 5
checkbox input "true"
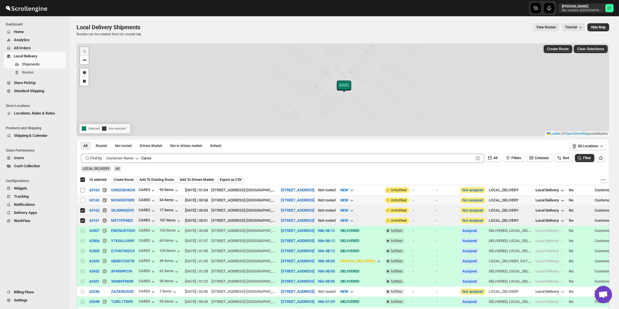
click at [83, 200] on input "Select shipment" at bounding box center [82, 200] width 5 height 5
checkbox input "true"
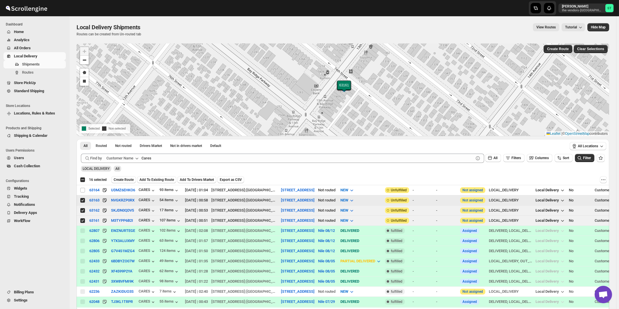
click at [83, 189] on input "Select shipment" at bounding box center [82, 190] width 5 height 5
checkbox input "true"
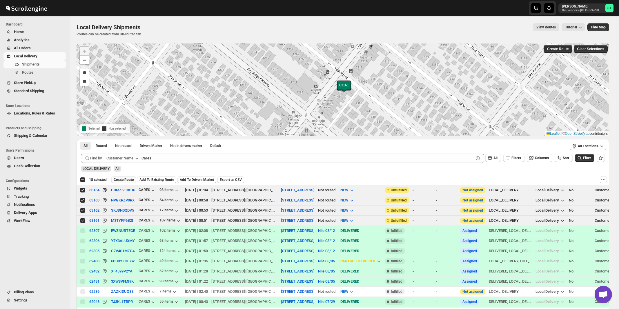
click at [130, 177] on span "Create Route" at bounding box center [124, 179] width 20 height 5
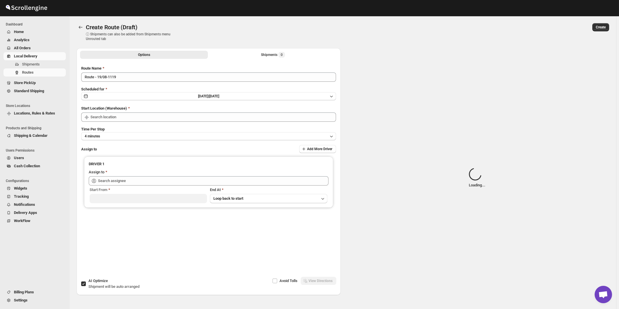
type input "[STREET_ADDRESS]"
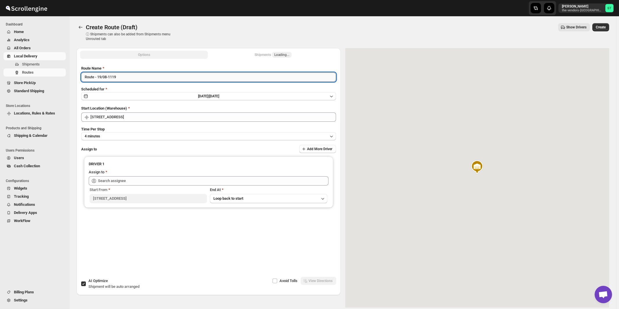
click at [157, 77] on input "Route - 19/08-1119" at bounding box center [208, 77] width 255 height 9
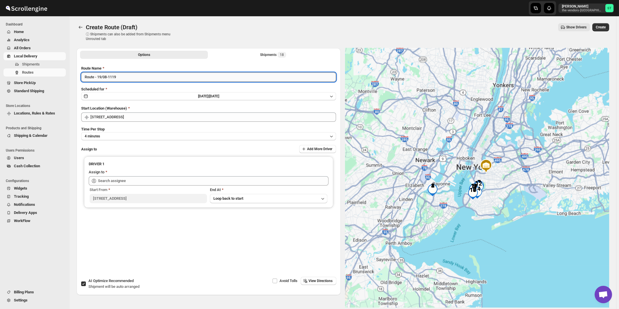
paste input "Nile"
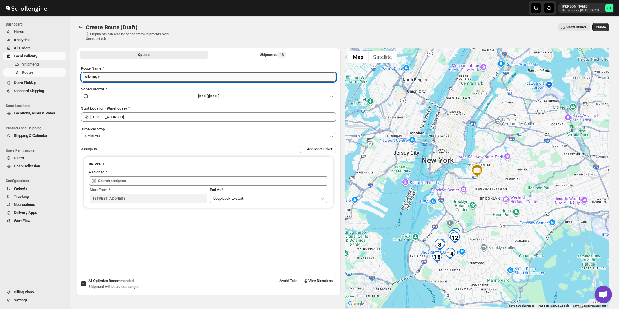
type input "Nile 08/19"
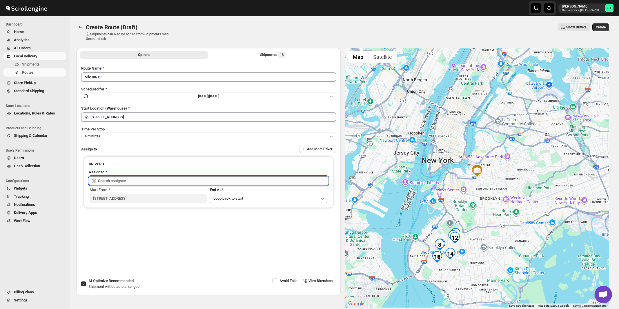
click at [125, 177] on input "text" at bounding box center [213, 180] width 231 height 9
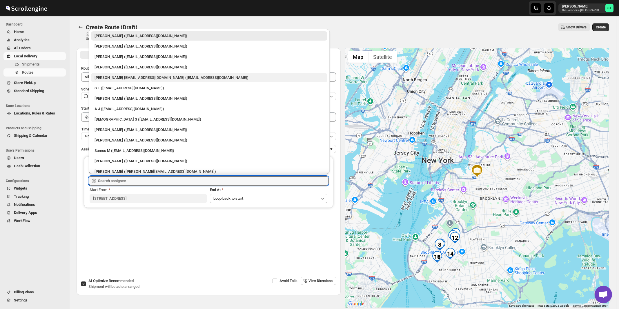
click at [111, 77] on div "[PERSON_NAME] [EMAIL_ADDRESS][DOMAIN_NAME] ([EMAIL_ADDRESS][DOMAIN_NAME])" at bounding box center [209, 78] width 229 height 6
type input "[PERSON_NAME] [EMAIL_ADDRESS][DOMAIN_NAME] ([EMAIL_ADDRESS][DOMAIN_NAME])"
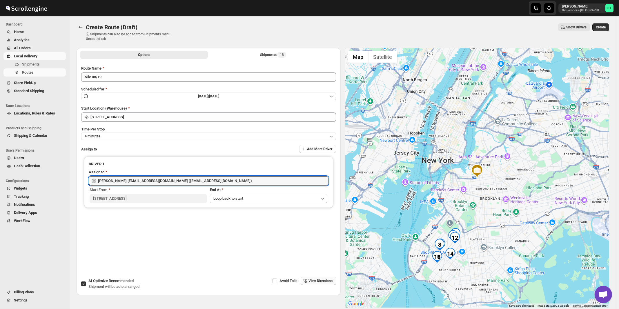
click at [321, 279] on button "View Directions" at bounding box center [319, 281] width 36 height 8
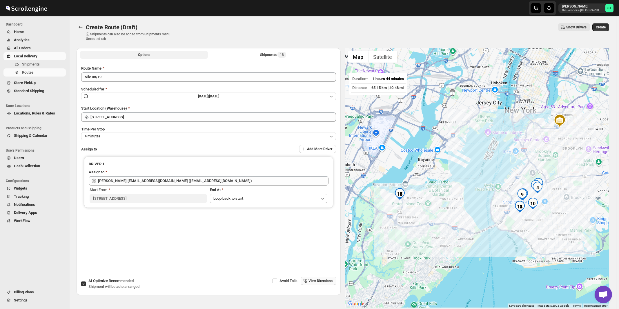
click at [268, 55] on div "Shipments 18" at bounding box center [273, 55] width 26 height 6
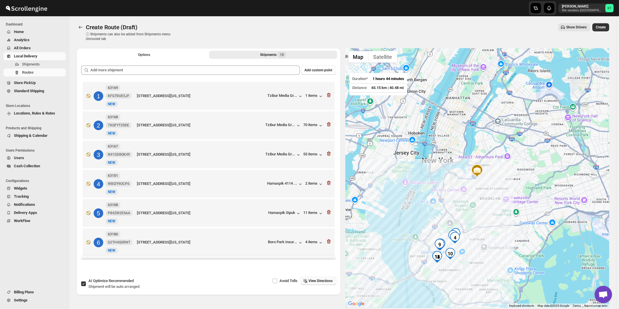
click at [104, 286] on span "Shipment will be auto arranged" at bounding box center [113, 287] width 51 height 4
click at [86, 286] on input "AI Optimize Recommended Shipment will be auto arranged" at bounding box center [83, 284] width 5 height 5
checkbox input "false"
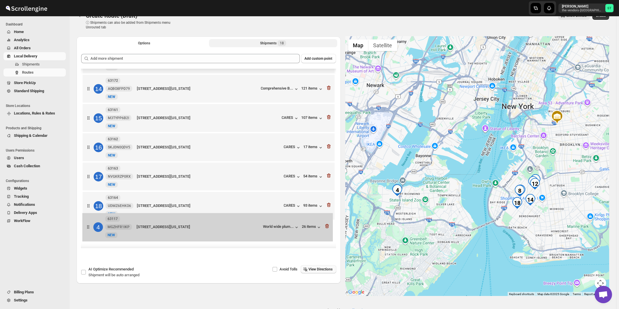
scroll to position [359, 0]
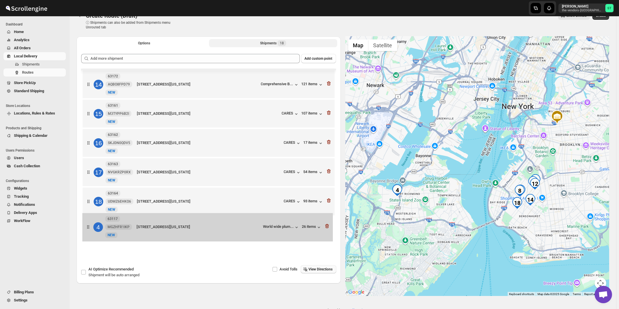
drag, startPoint x: 252, startPoint y: 94, endPoint x: 252, endPoint y: 231, distance: 137.5
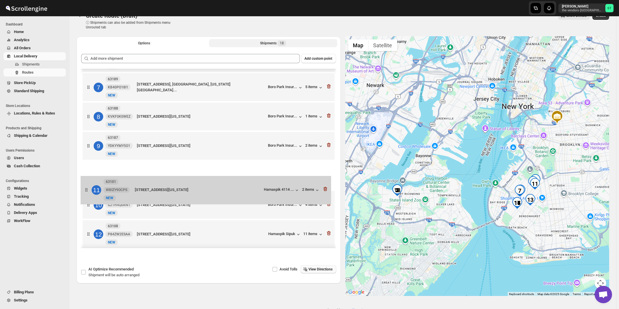
scroll to position [173, 0]
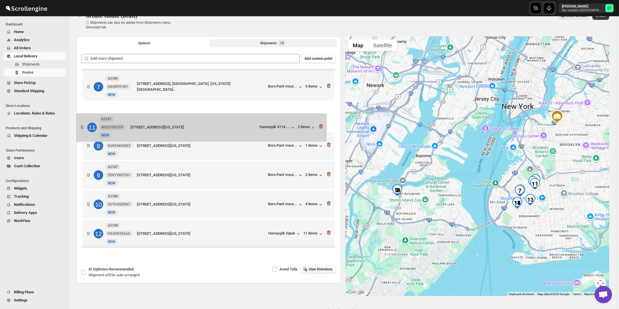
drag, startPoint x: 259, startPoint y: 215, endPoint x: 253, endPoint y: 128, distance: 86.3
click at [253, 128] on div "1 63114 JKR3SBN6VT New NEW 212 Granite Avenue, Staten Island, New York, 10303, …" at bounding box center [208, 161] width 255 height 531
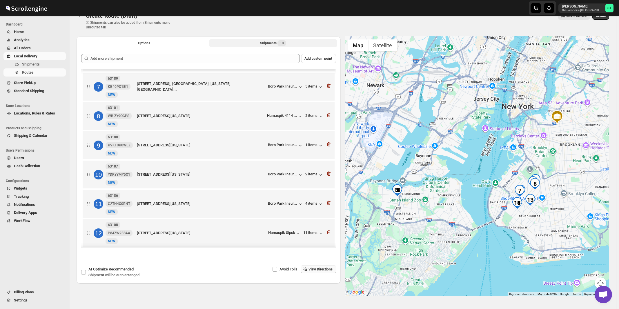
scroll to position [175, 0]
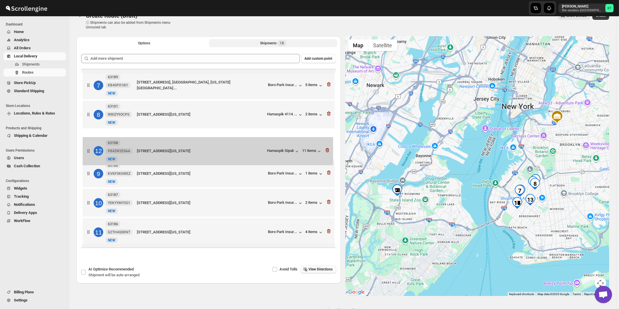
drag, startPoint x: 260, startPoint y: 236, endPoint x: 262, endPoint y: 140, distance: 96.3
click at [262, 140] on div "1 63114 JKR3SBN6VT New NEW 212 Granite Avenue, Staten Island, New York, 10303, …" at bounding box center [208, 159] width 255 height 531
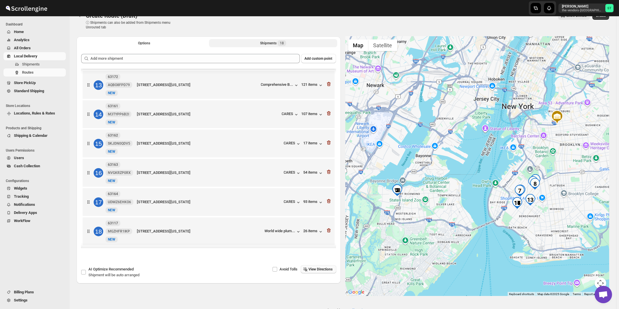
scroll to position [359, 0]
click at [319, 272] on span "View Directions" at bounding box center [321, 269] width 24 height 5
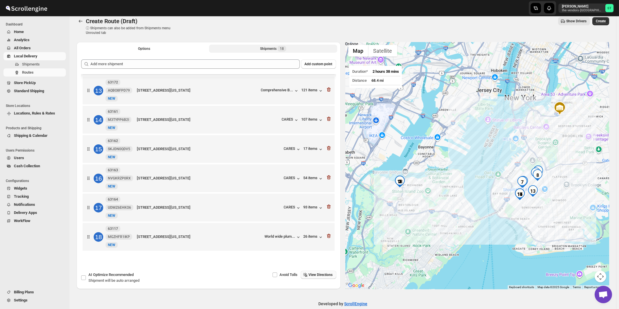
scroll to position [0, 0]
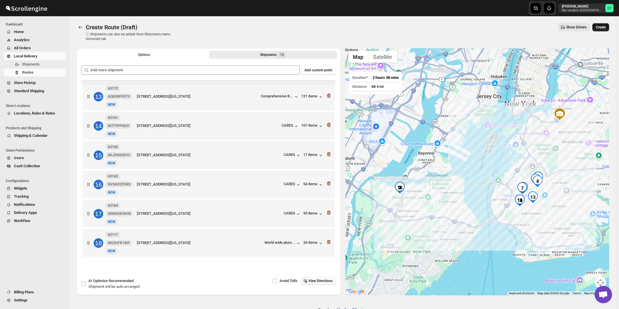
click at [602, 26] on span "Create" at bounding box center [601, 27] width 10 height 5
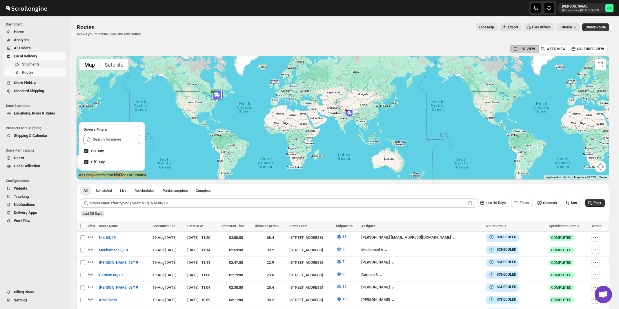
click at [32, 64] on span "Shipments" at bounding box center [31, 64] width 18 height 4
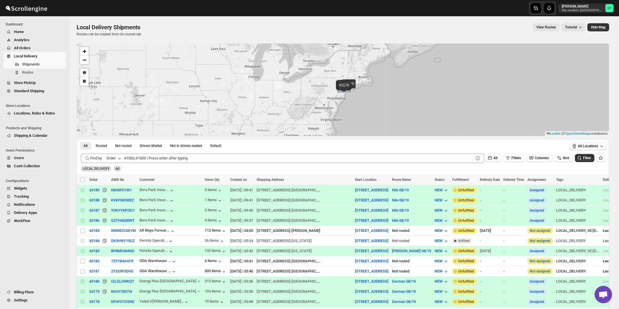
click at [116, 158] on div "Order" at bounding box center [111, 158] width 10 height 6
click at [116, 200] on div "Customer Name" at bounding box center [115, 202] width 27 height 6
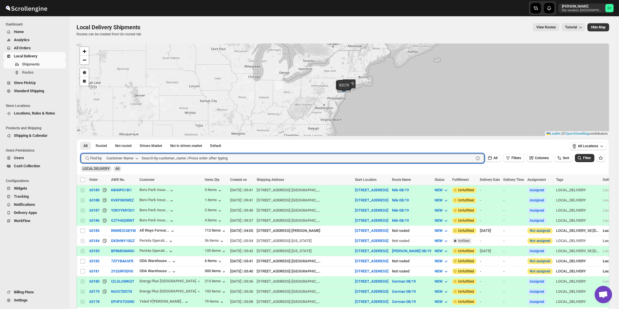
paste input "The Vendors - [PERSON_NAME]"
type input "The Vendors - [PERSON_NAME]"
click at [81, 139] on button "Submit" at bounding box center [89, 142] width 17 height 6
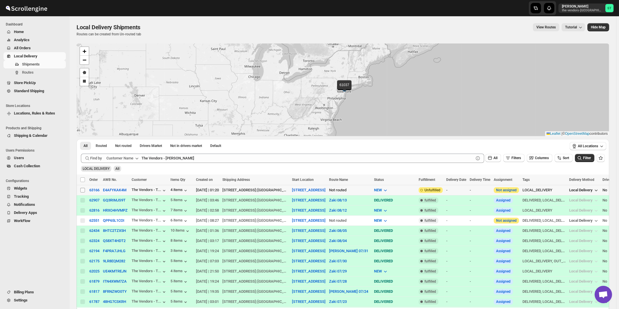
click at [81, 190] on input "Select shipment" at bounding box center [82, 190] width 5 height 5
checkbox input "true"
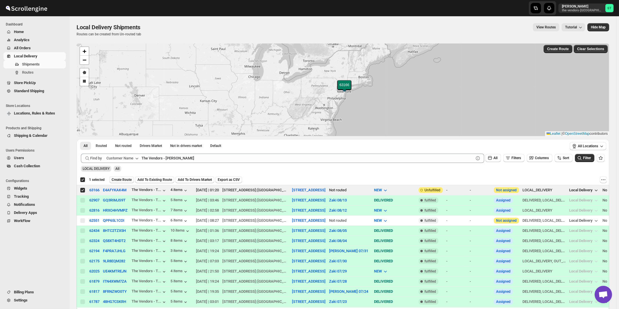
click at [117, 180] on span "Create Route" at bounding box center [122, 179] width 20 height 5
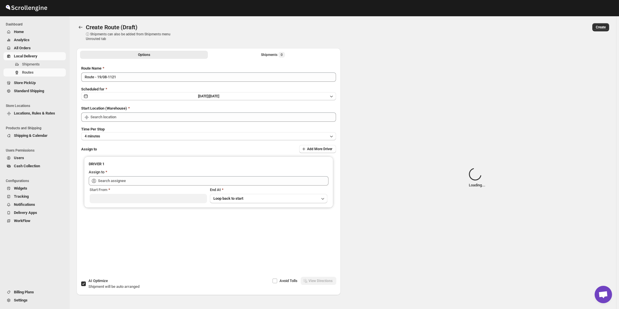
type input "[STREET_ADDRESS]"
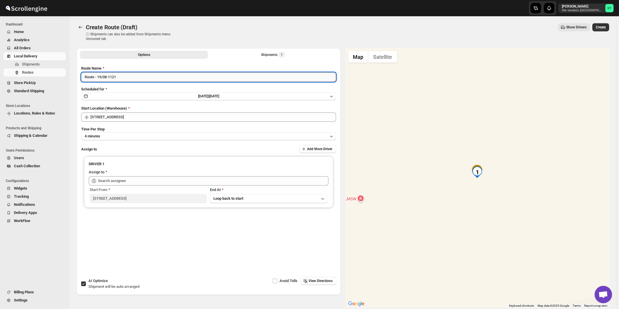
click at [137, 79] on input "Route - 19/08-1121" at bounding box center [208, 77] width 255 height 9
paste input "Zaki"
type input "Zaki 08/19"
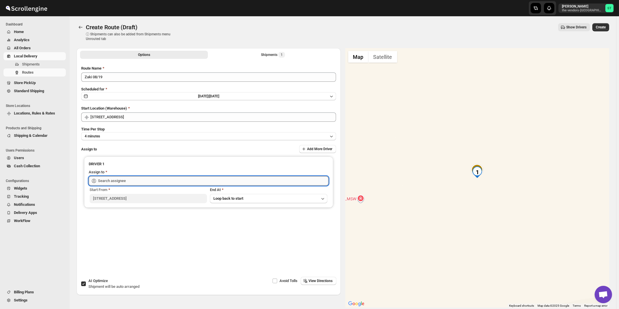
click at [122, 178] on input "text" at bounding box center [213, 180] width 231 height 9
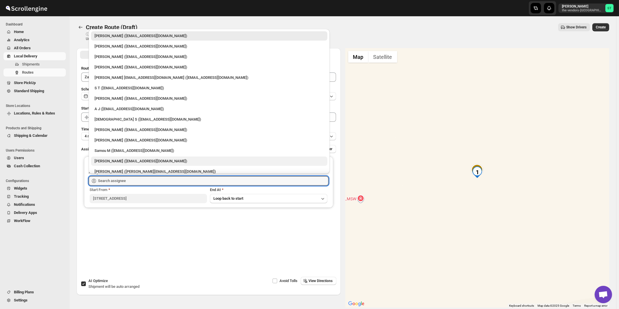
click at [111, 163] on div "[PERSON_NAME] ([EMAIL_ADDRESS][DOMAIN_NAME])" at bounding box center [209, 161] width 229 height 6
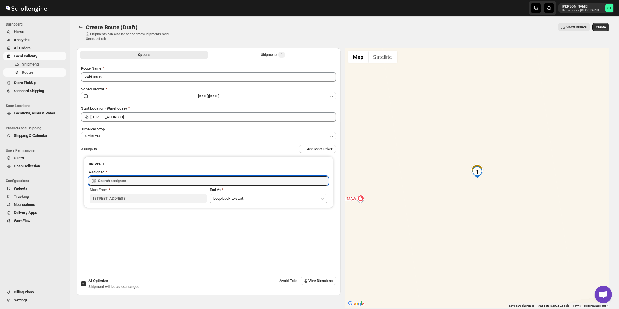
type input "[PERSON_NAME] ([EMAIL_ADDRESS][DOMAIN_NAME])"
click at [322, 282] on span "View Directions" at bounding box center [321, 281] width 24 height 5
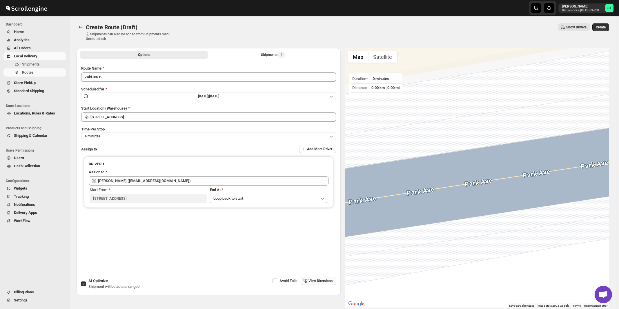
click at [267, 49] on div "Options Shipments 1 More views Options Shipments 1 More views" at bounding box center [209, 54] width 264 height 13
click at [269, 52] on div "Shipments 1" at bounding box center [273, 55] width 24 height 6
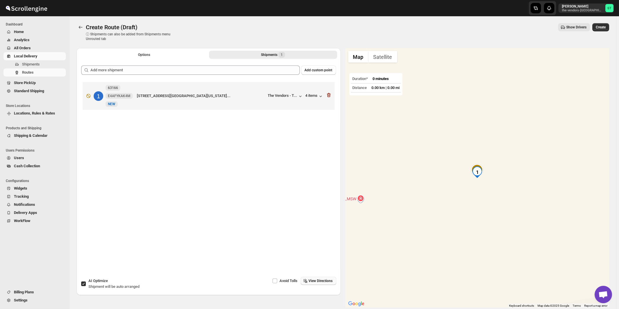
click at [100, 279] on span "AI Optimize" at bounding box center [97, 281] width 19 height 4
click at [86, 282] on input "AI Optimize Shipment will be auto arranged" at bounding box center [83, 284] width 5 height 5
checkbox input "false"
click at [319, 280] on span "View Directions" at bounding box center [321, 281] width 24 height 5
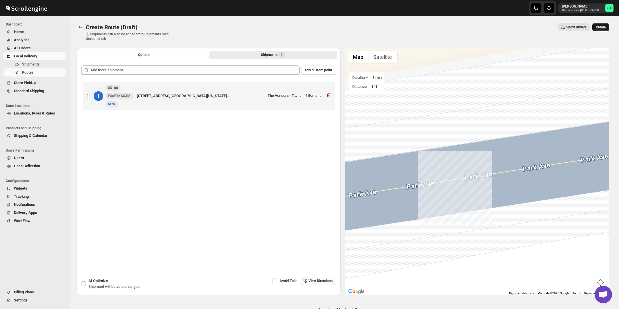
click at [605, 27] on span "Create" at bounding box center [601, 27] width 10 height 5
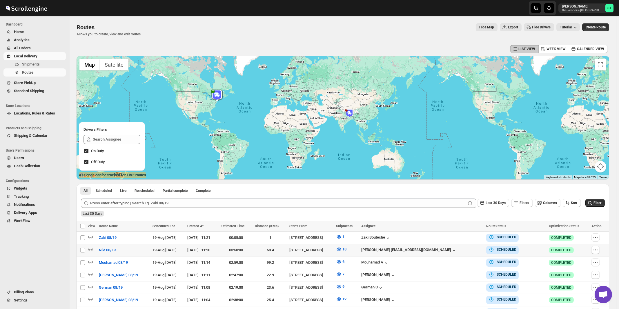
scroll to position [62, 0]
